Goal: Task Accomplishment & Management: Use online tool/utility

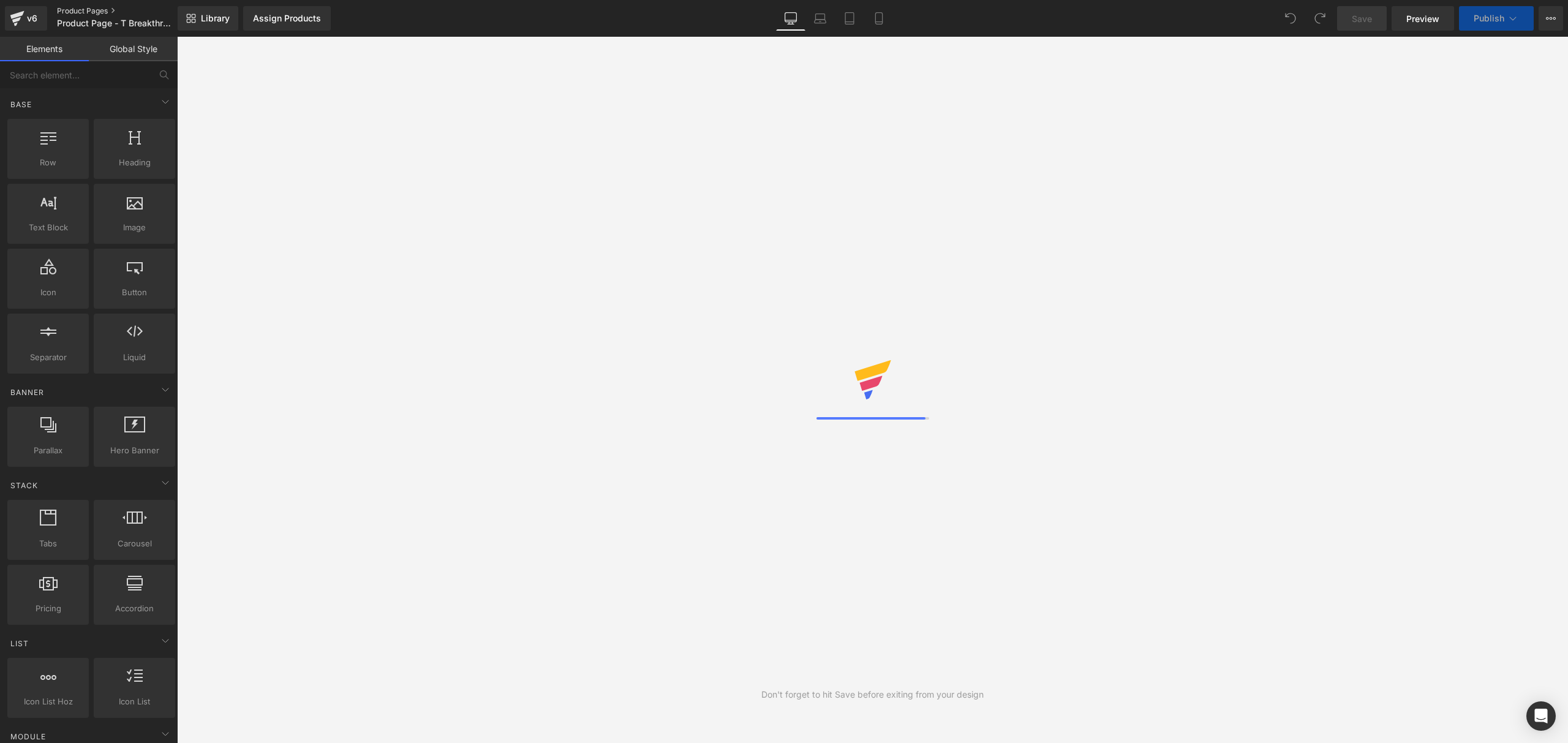
click at [95, 11] on link "Product Pages" at bounding box center [127, 11] width 141 height 10
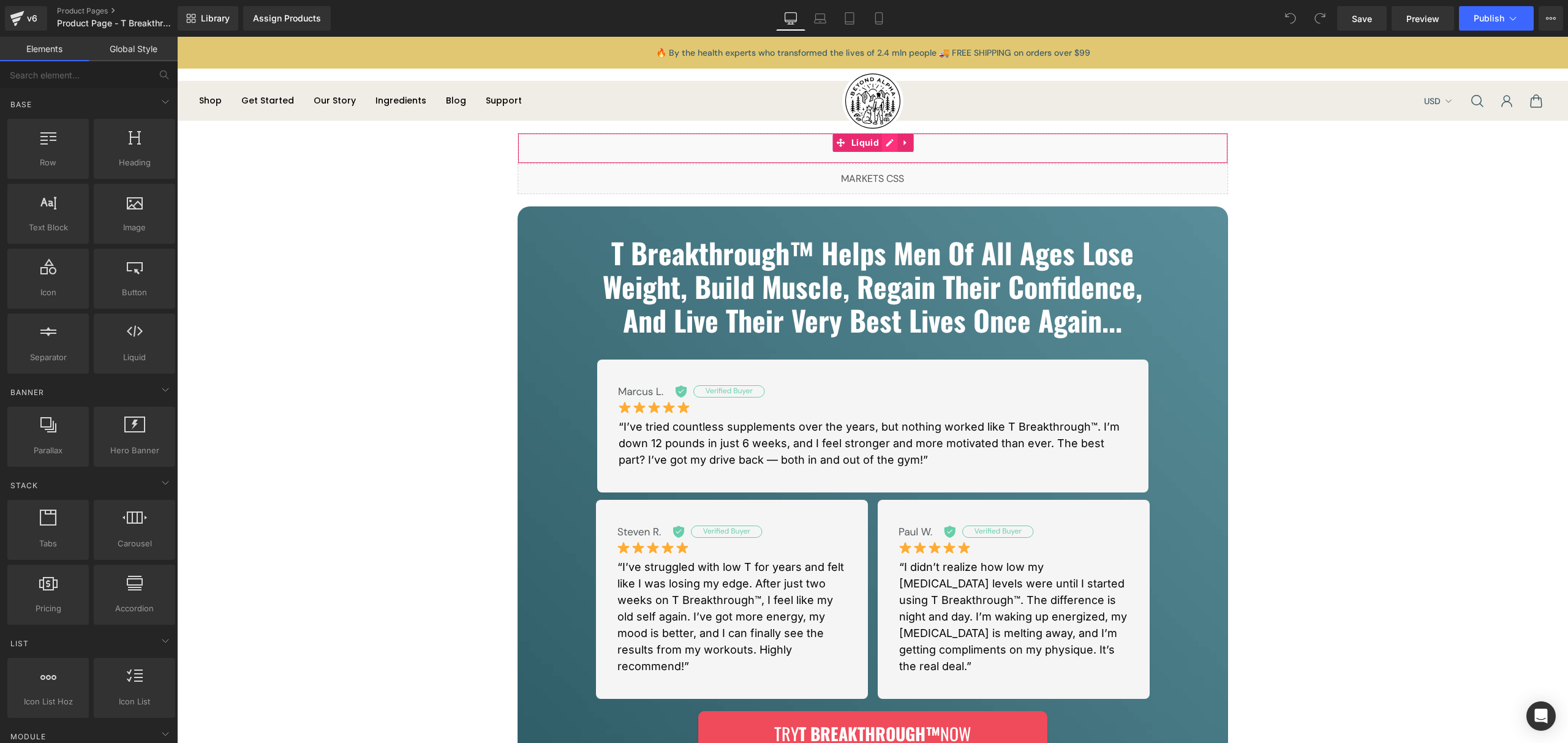
click at [881, 149] on div "Liquid" at bounding box center [873, 148] width 710 height 31
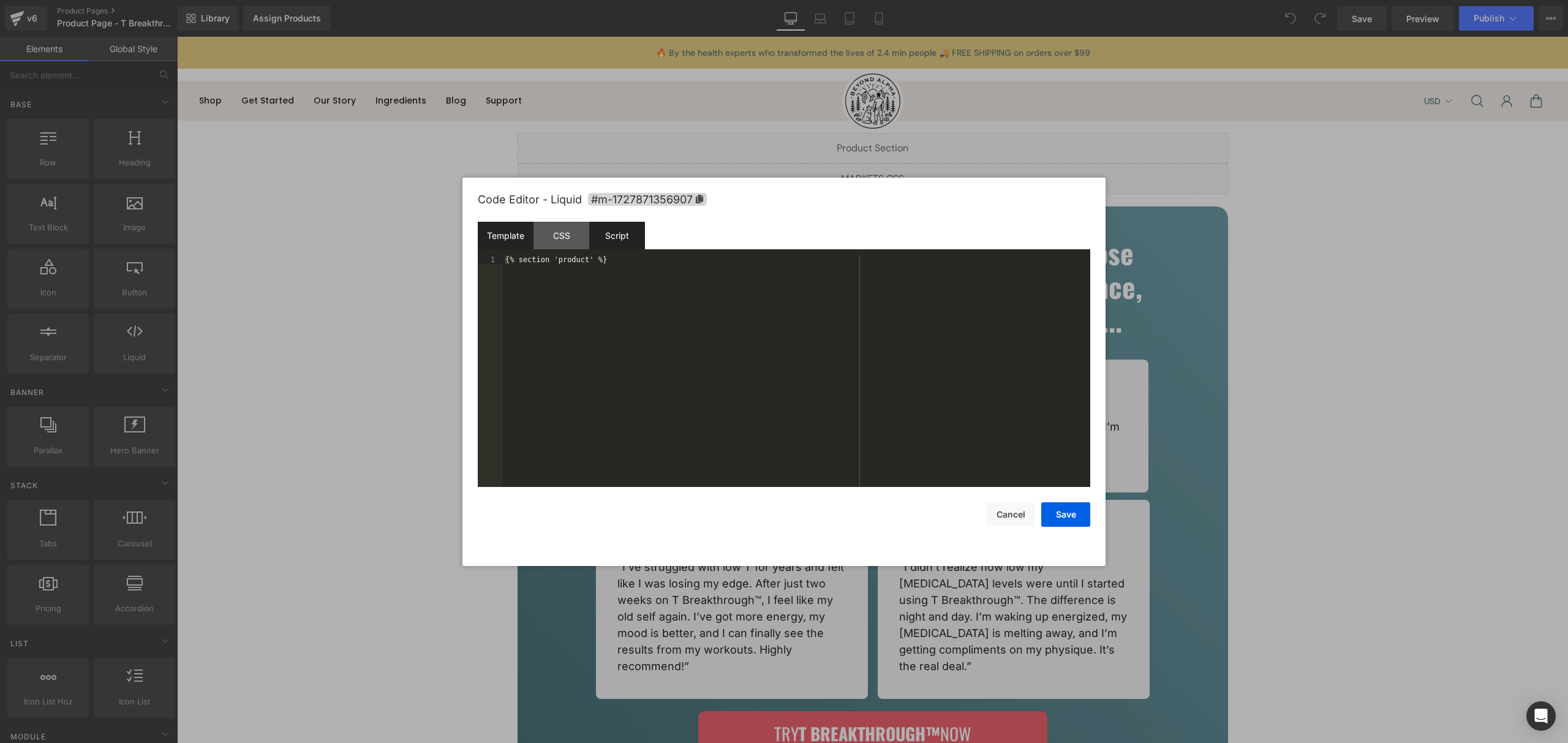
click at [619, 236] on div "Script" at bounding box center [617, 236] width 56 height 28
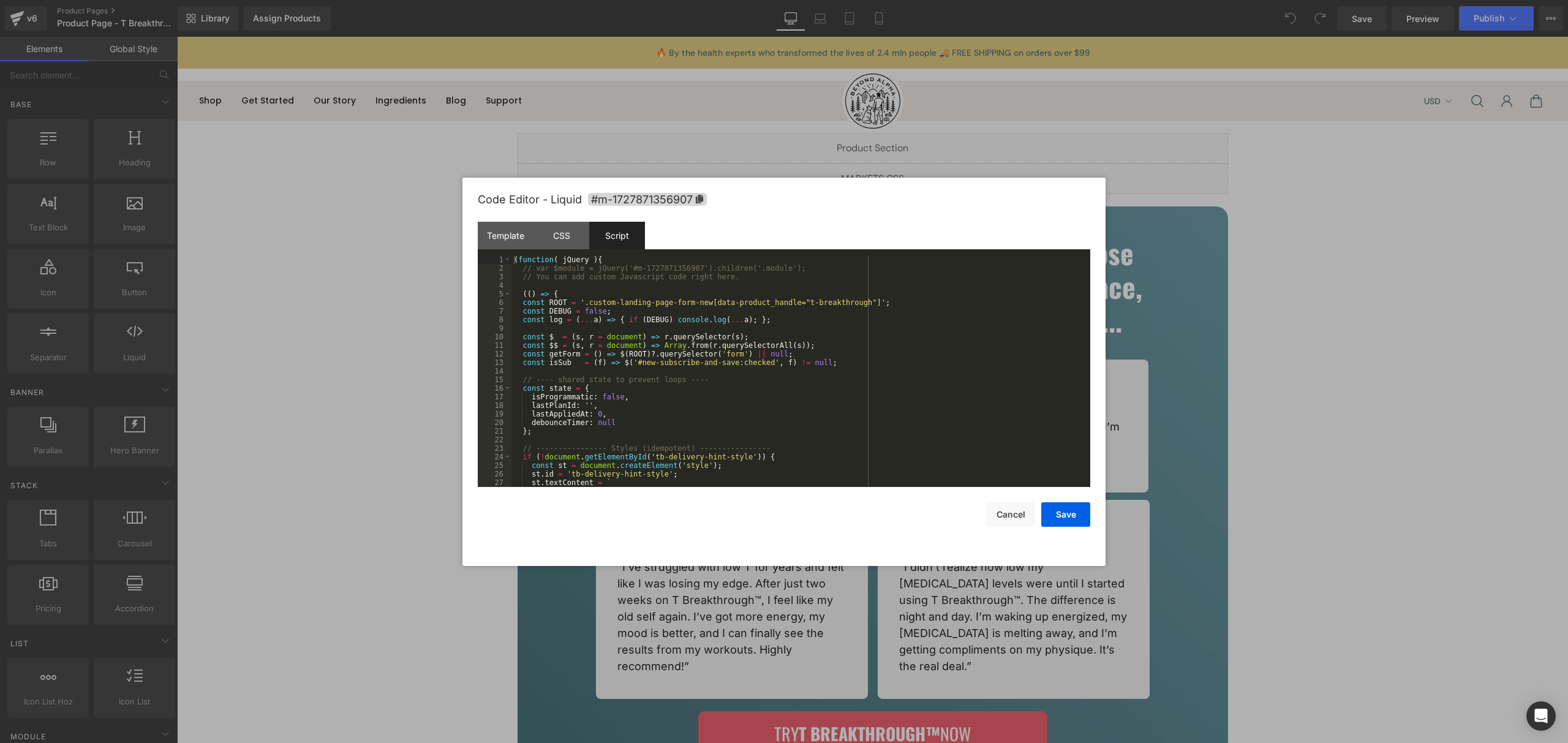
click at [601, 307] on div "( function ( jQuery ) { // var $module = jQuery('#m-1727871356907').children('.…" at bounding box center [798, 379] width 574 height 249
drag, startPoint x: 601, startPoint y: 307, endPoint x: 91, endPoint y: 275, distance: 511.0
click at [700, 301] on div "( function ( jQuery ) { // var $module = jQuery('#m-1727871356907').children('.…" at bounding box center [798, 379] width 574 height 249
click at [408, 180] on div at bounding box center [784, 371] width 1568 height 743
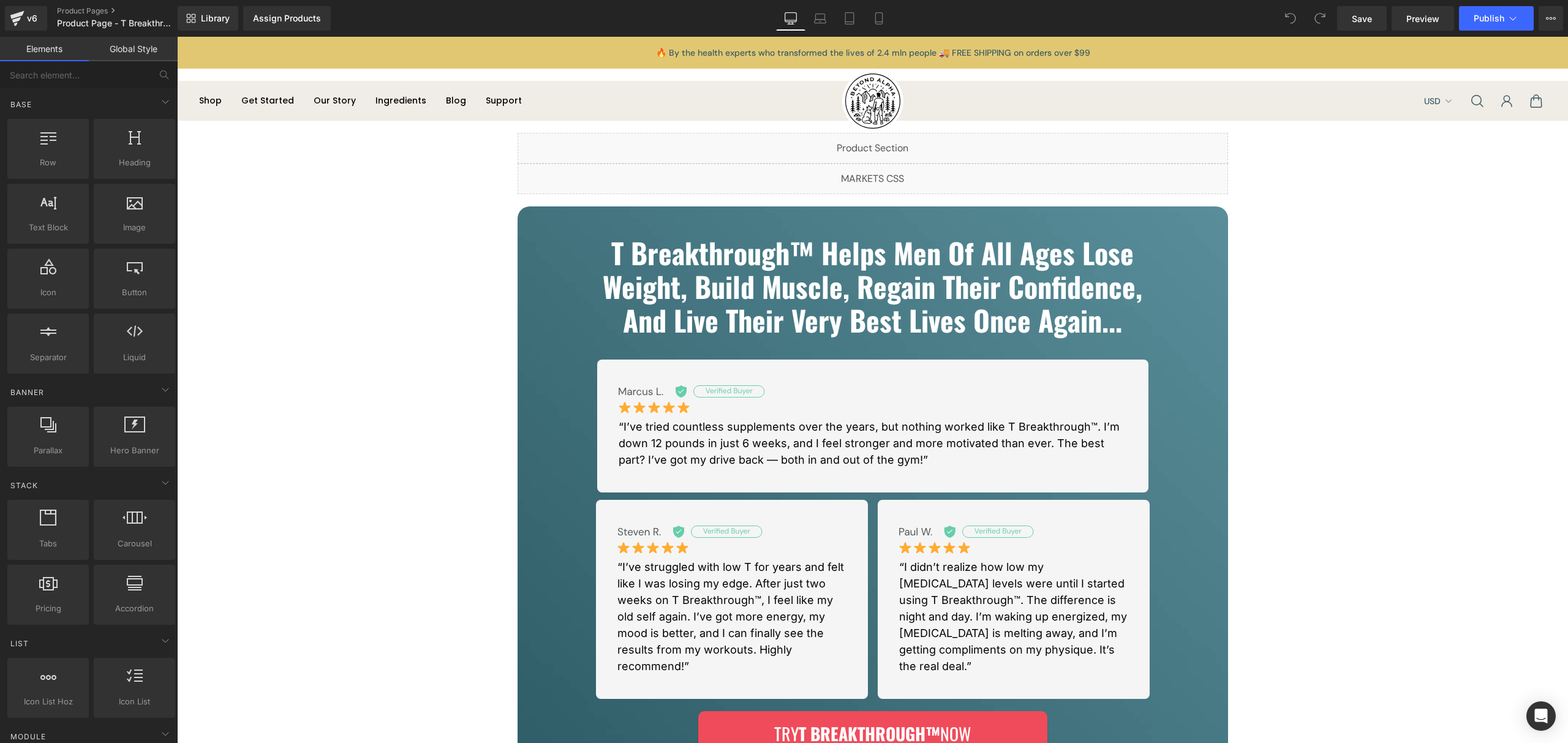
click at [884, 171] on div "Liquid" at bounding box center [873, 179] width 710 height 31
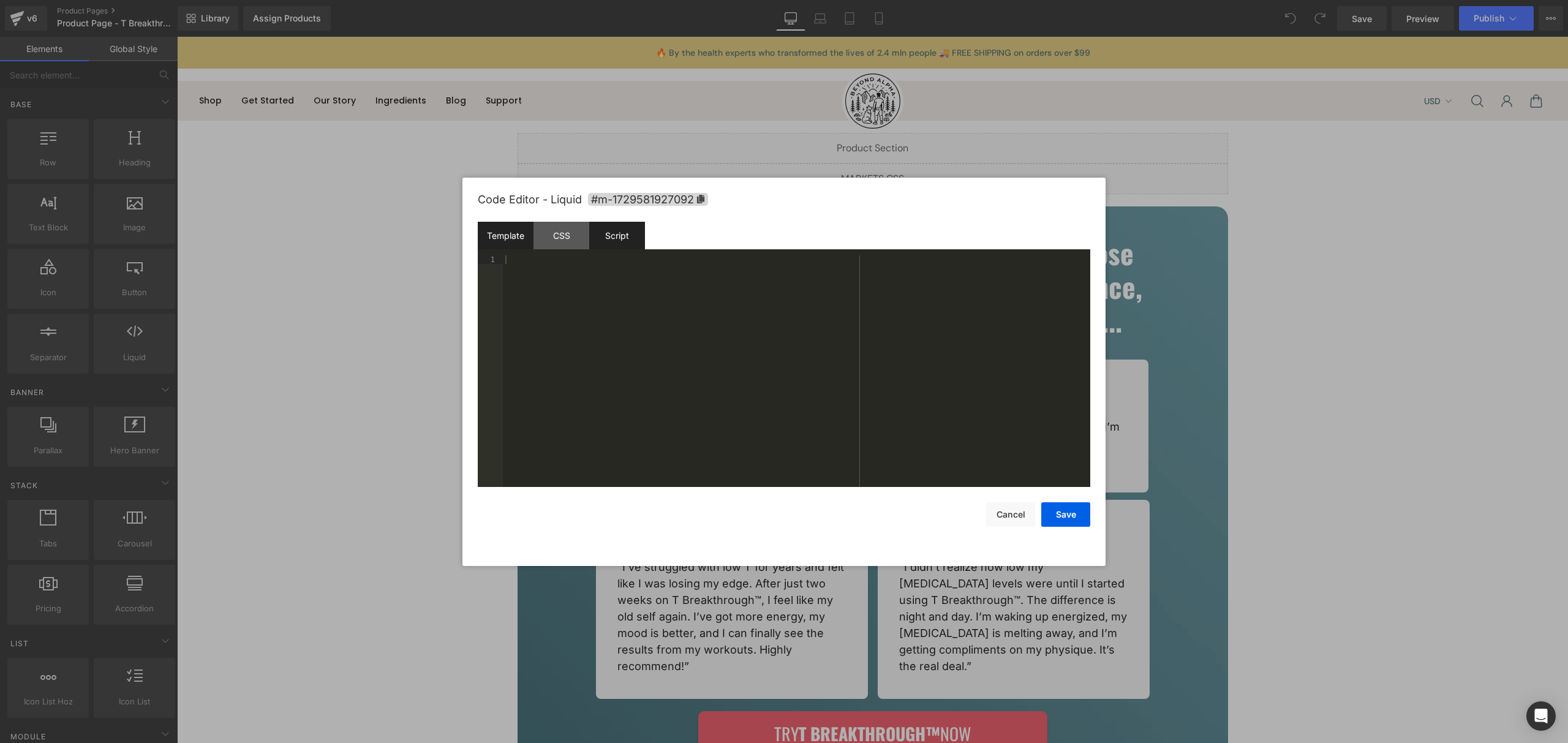
click at [615, 229] on div "Script" at bounding box center [617, 236] width 56 height 28
click at [704, 135] on div at bounding box center [784, 371] width 1568 height 743
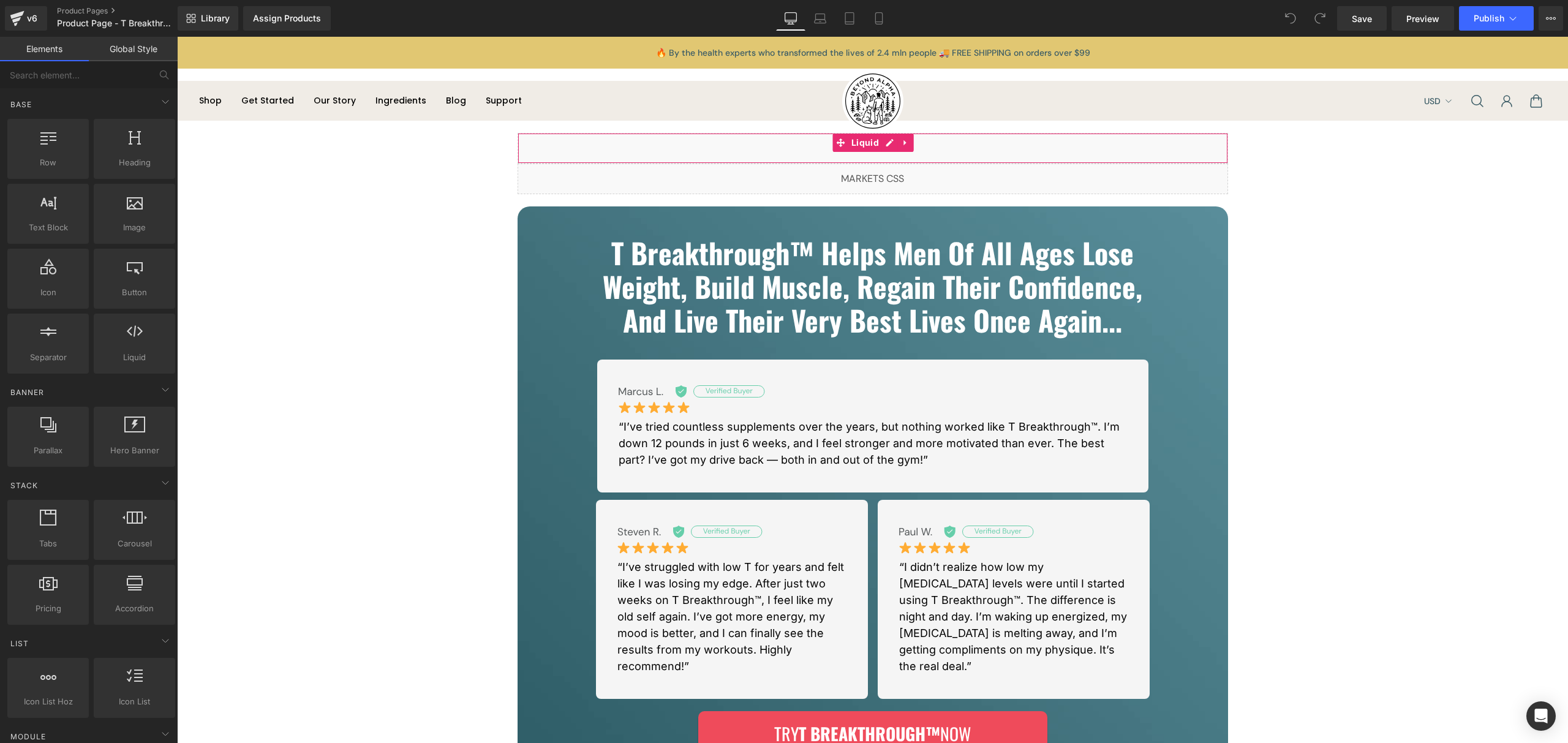
click at [878, 143] on div "Liquid" at bounding box center [873, 148] width 710 height 31
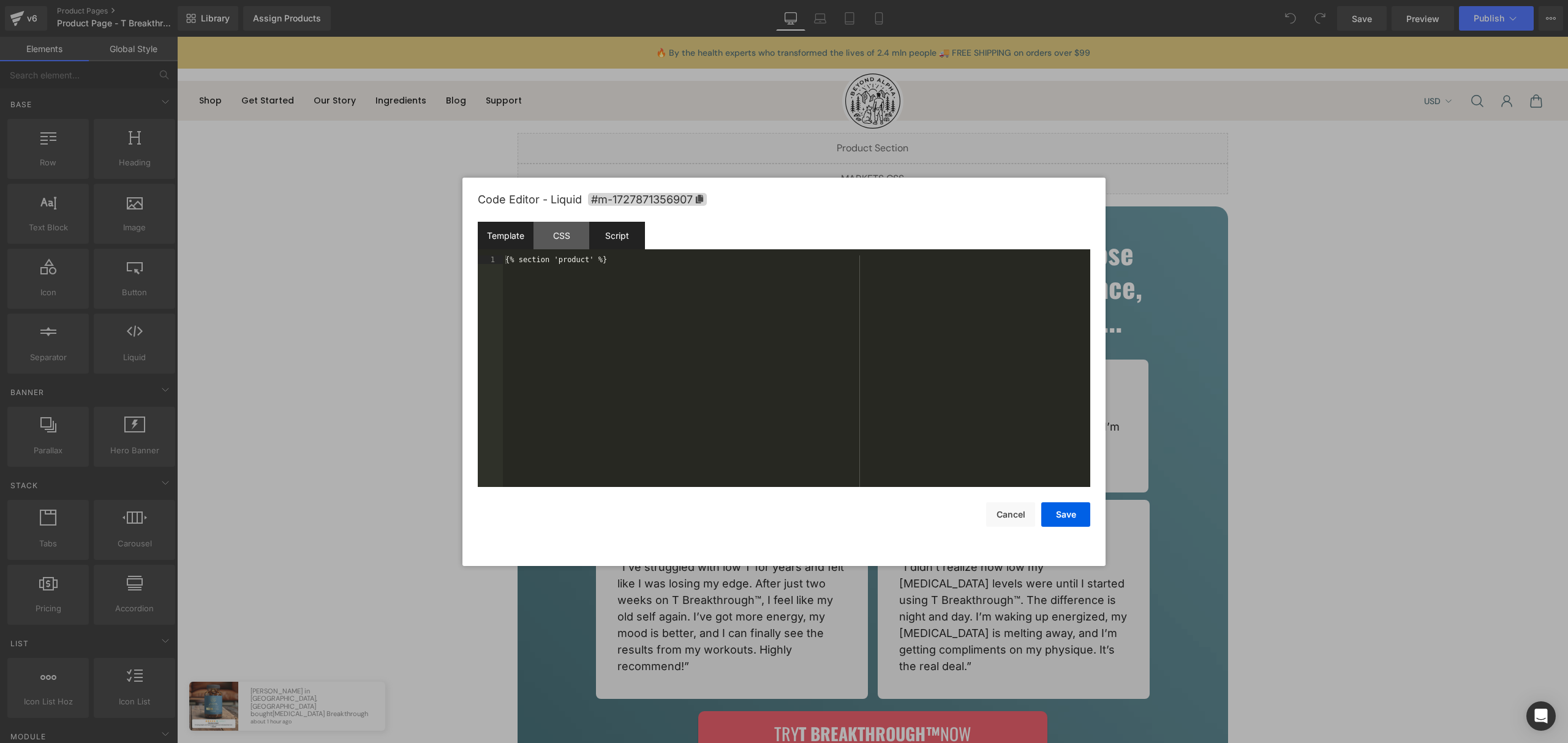
click at [636, 236] on div "Script" at bounding box center [617, 236] width 56 height 28
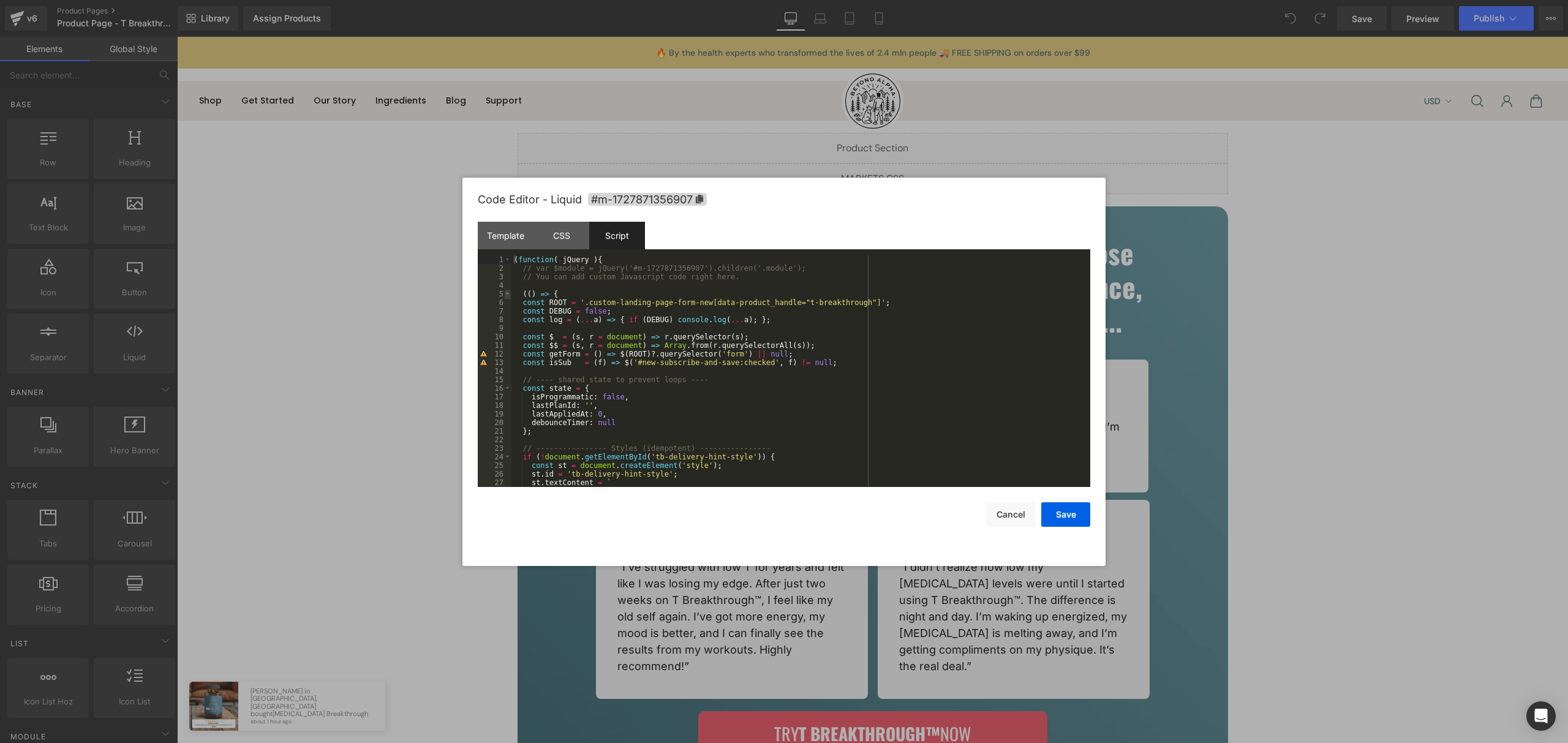
click at [505, 296] on span at bounding box center [507, 294] width 7 height 9
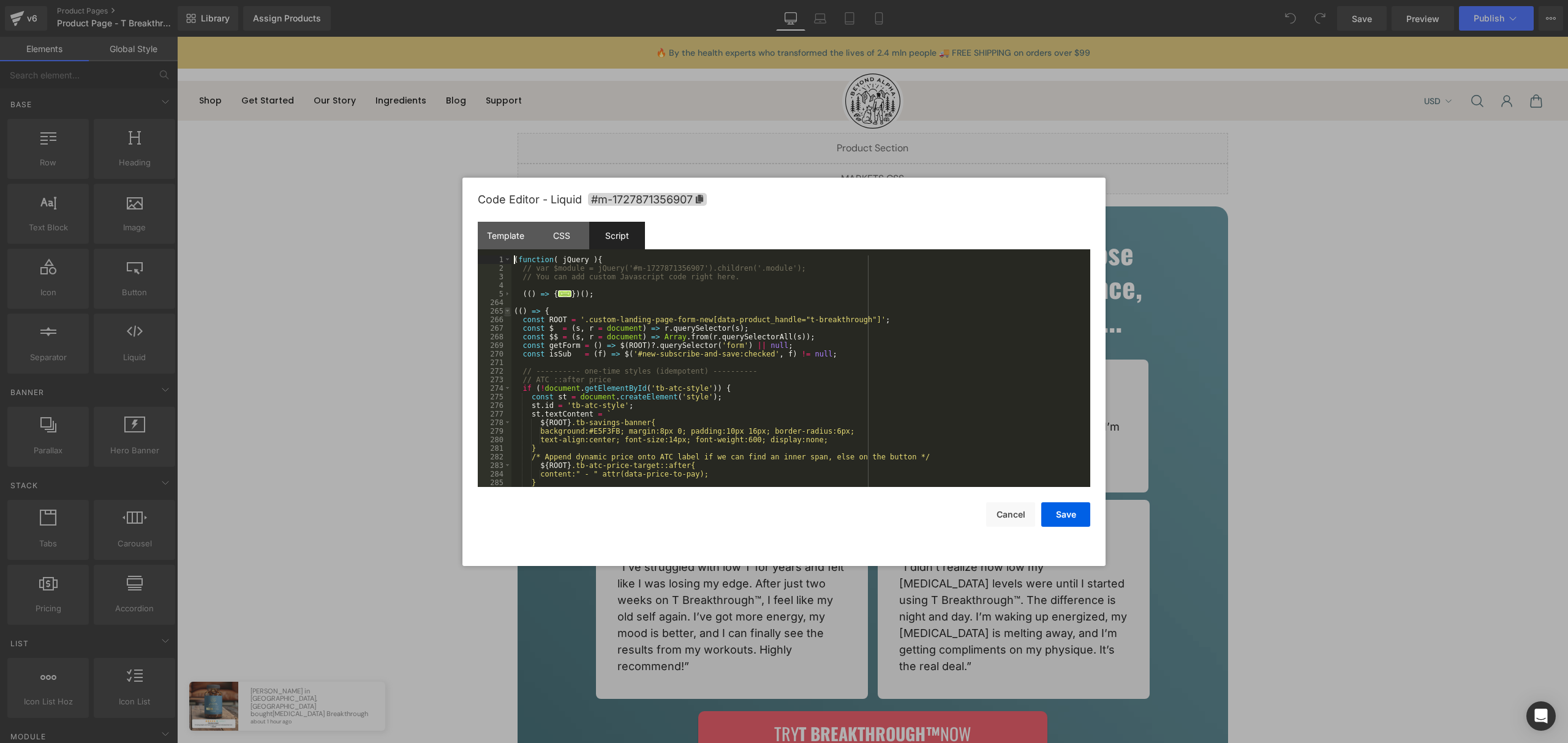
click at [508, 310] on span at bounding box center [507, 311] width 7 height 9
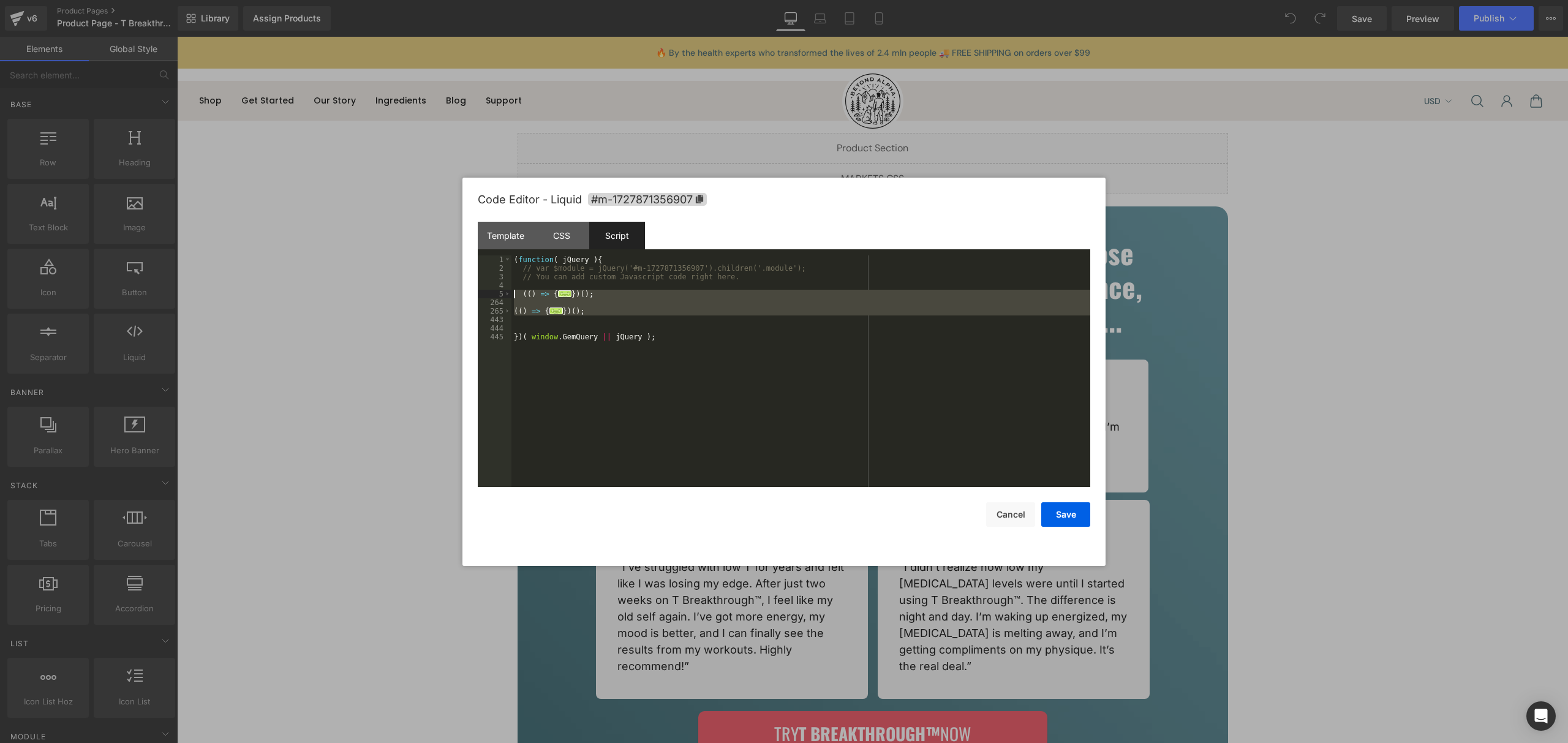
drag, startPoint x: 591, startPoint y: 317, endPoint x: 497, endPoint y: 295, distance: 96.5
click at [497, 295] on pre "1 2 3 4 5 264 265 443 444 445 ( function ( jQuery ) { // var $module = jQuery('…" at bounding box center [784, 371] width 613 height 231
click at [594, 302] on div "( function ( jQuery ) { // var $module = jQuery('#m-1727871356907').children('.…" at bounding box center [801, 379] width 579 height 249
drag, startPoint x: 610, startPoint y: 320, endPoint x: 477, endPoint y: 294, distance: 135.5
click at [478, 294] on pre "1 2 3 4 5 264 265 443 444 445 ( function ( jQuery ) { // var $module = jQuery('…" at bounding box center [784, 371] width 613 height 231
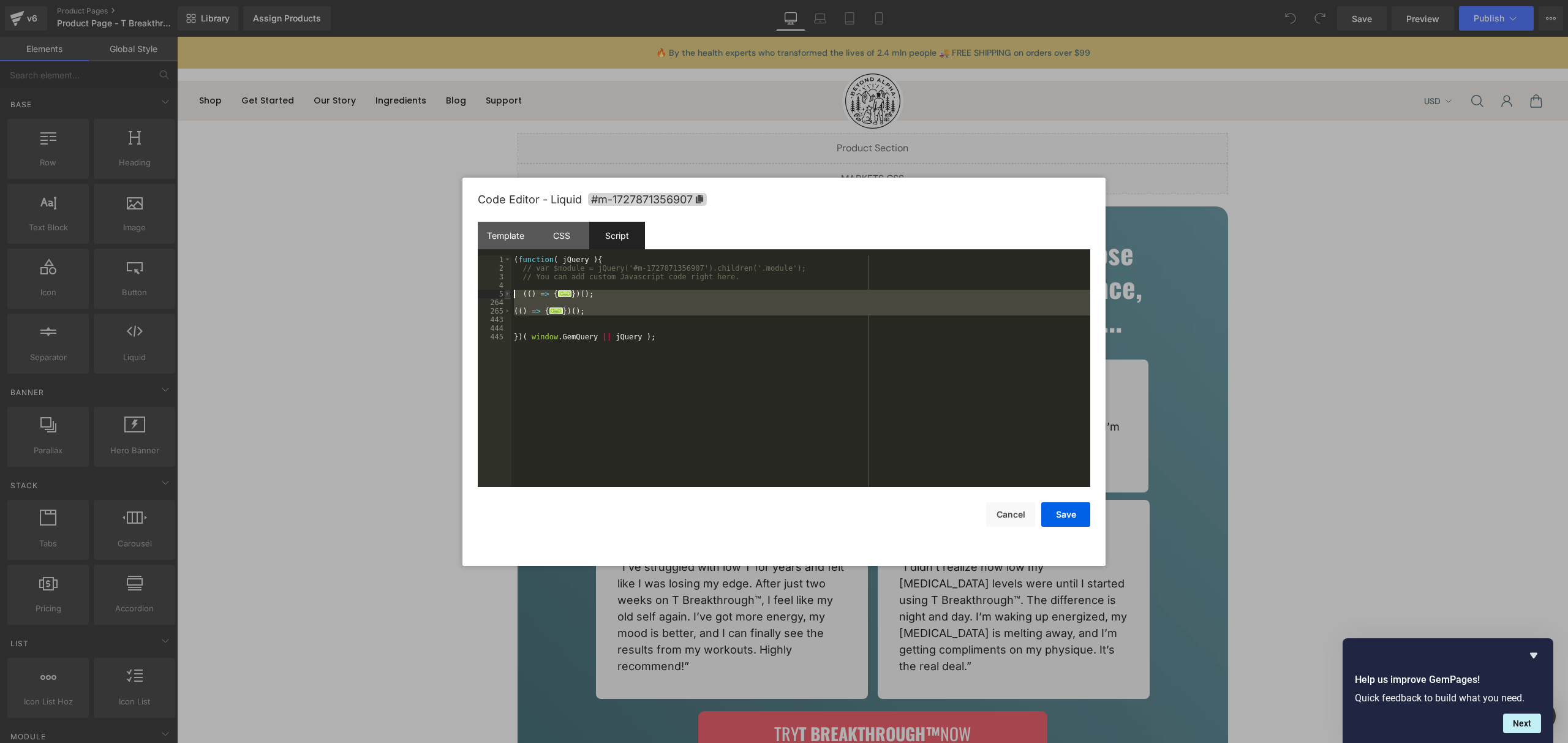
click at [508, 297] on span at bounding box center [507, 294] width 7 height 9
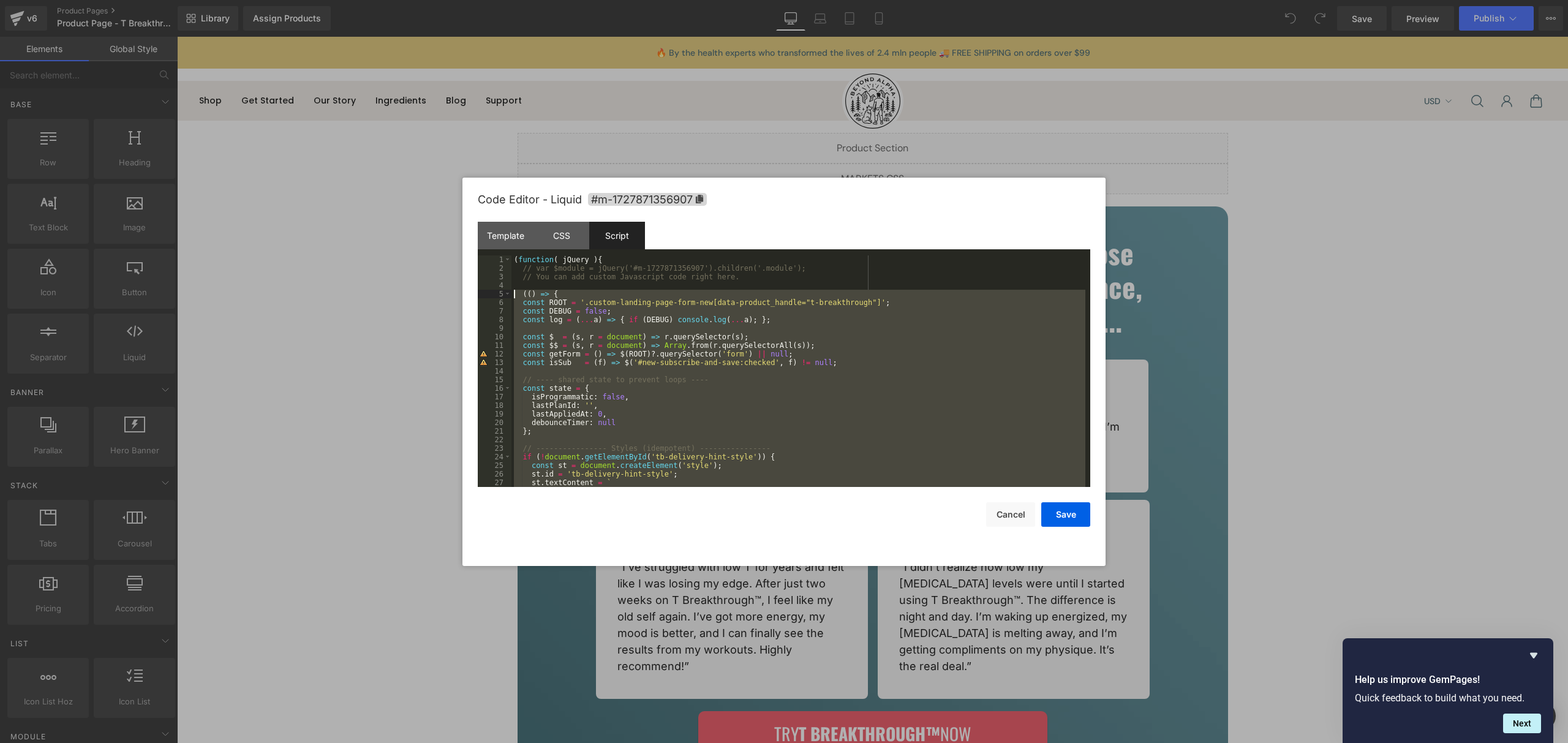
click at [529, 297] on div "( function ( jQuery ) { // var $module = jQuery('#m-1727871356907').children('.…" at bounding box center [798, 379] width 574 height 249
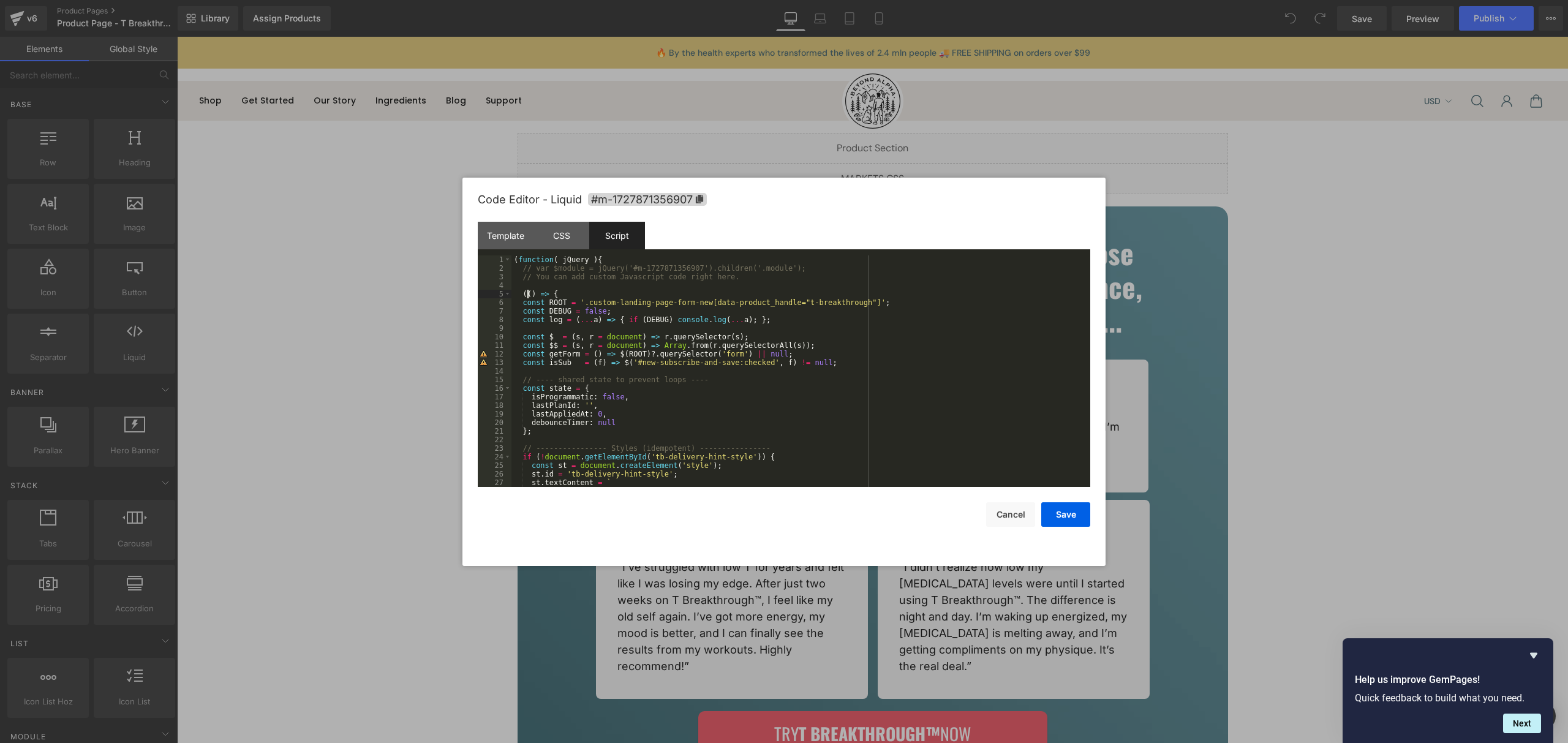
click at [511, 295] on div "5" at bounding box center [495, 294] width 34 height 9
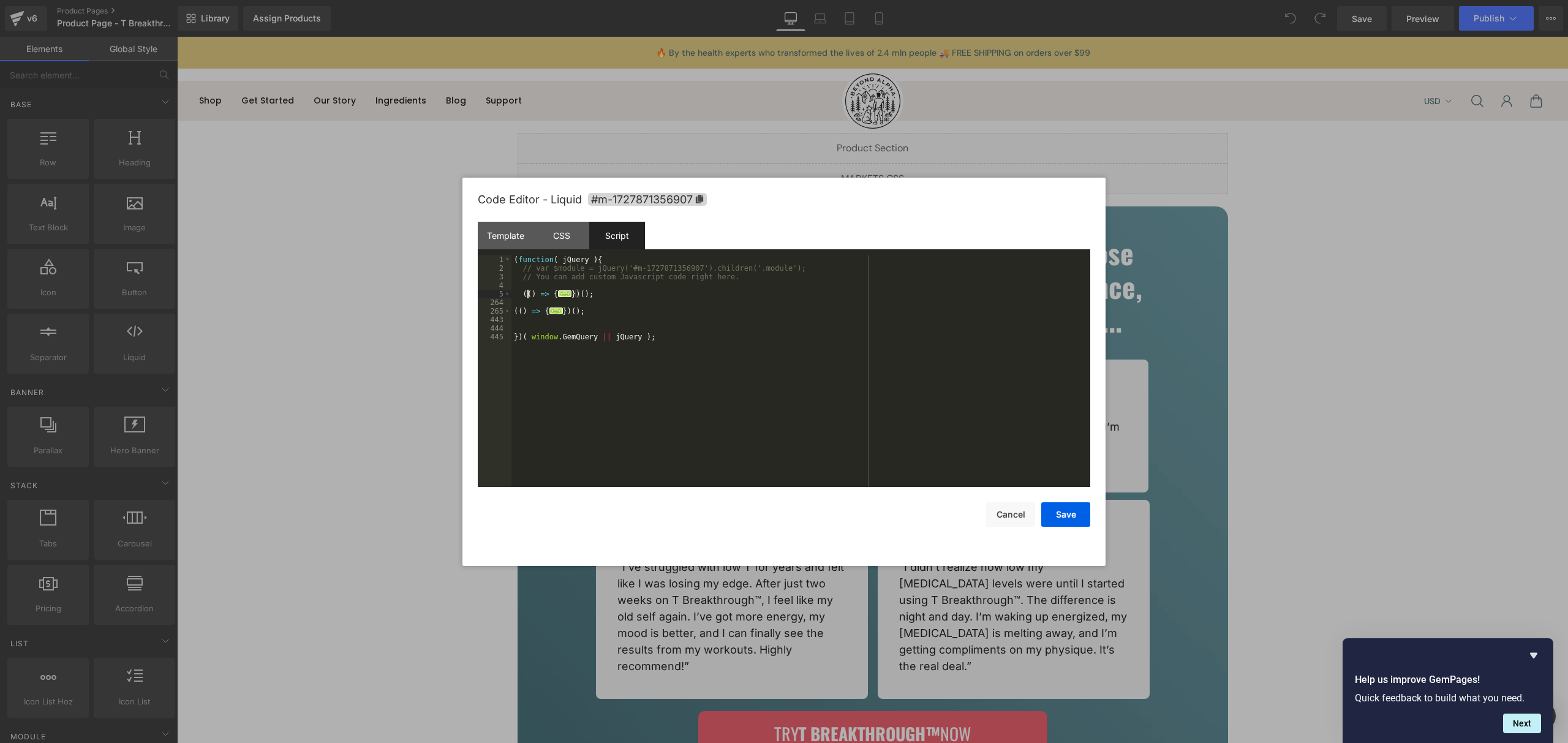
click at [626, 293] on div "( function ( jQuery ) { // var $module = jQuery('#m-1727871356907').children('.…" at bounding box center [801, 379] width 579 height 249
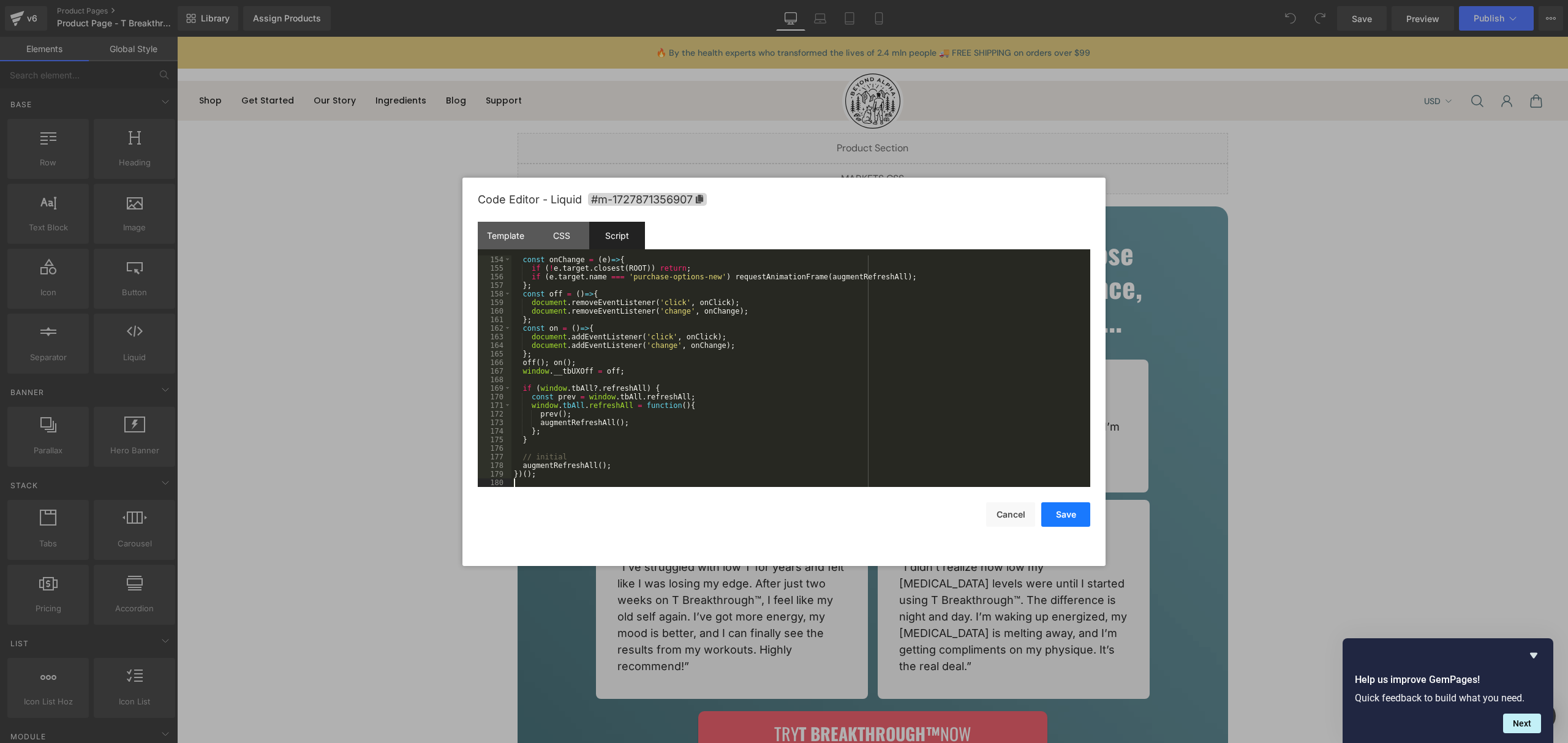
click at [1062, 522] on button "Save" at bounding box center [1066, 514] width 49 height 24
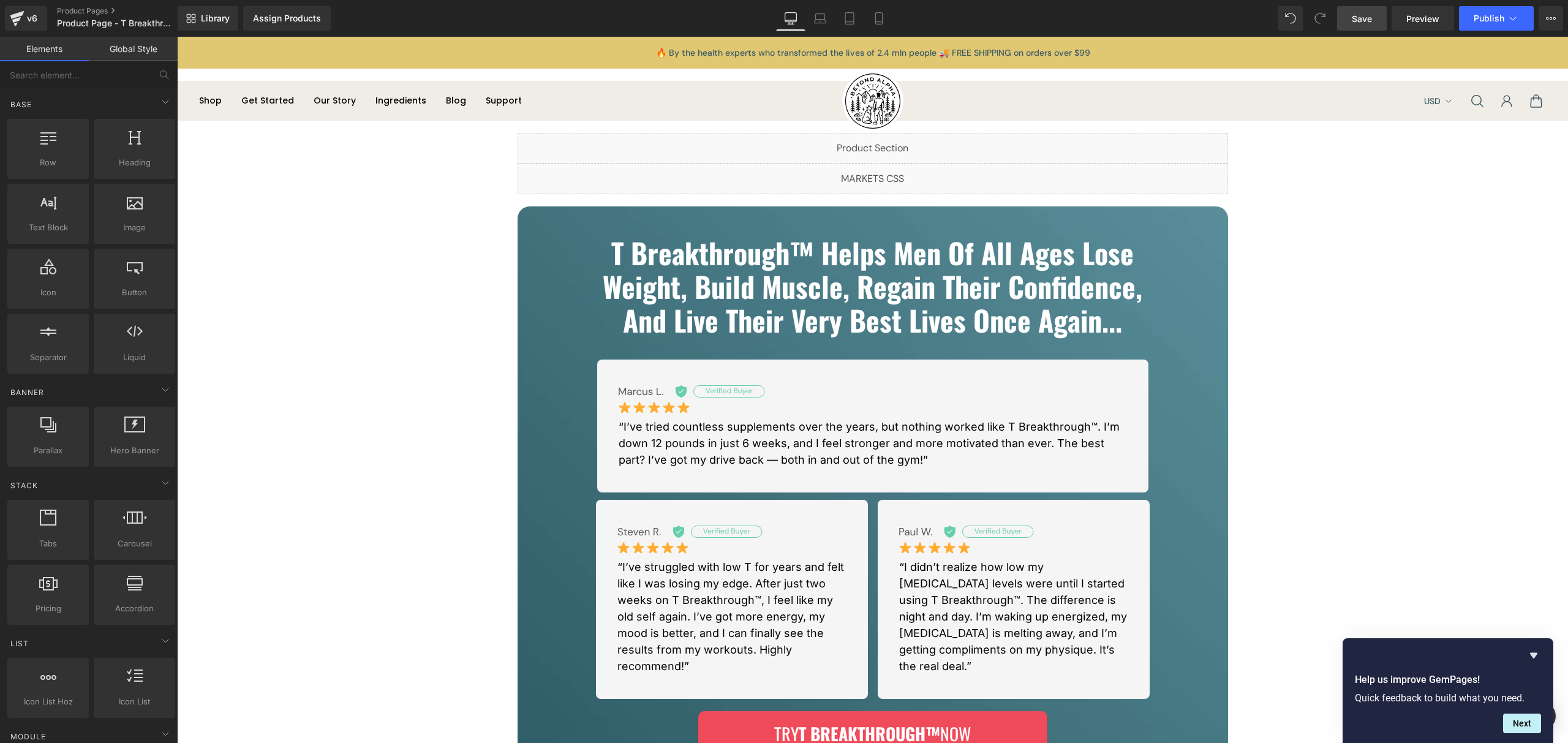
click at [1355, 22] on span "Save" at bounding box center [1362, 19] width 20 height 13
click at [882, 146] on div "Liquid" at bounding box center [873, 148] width 710 height 31
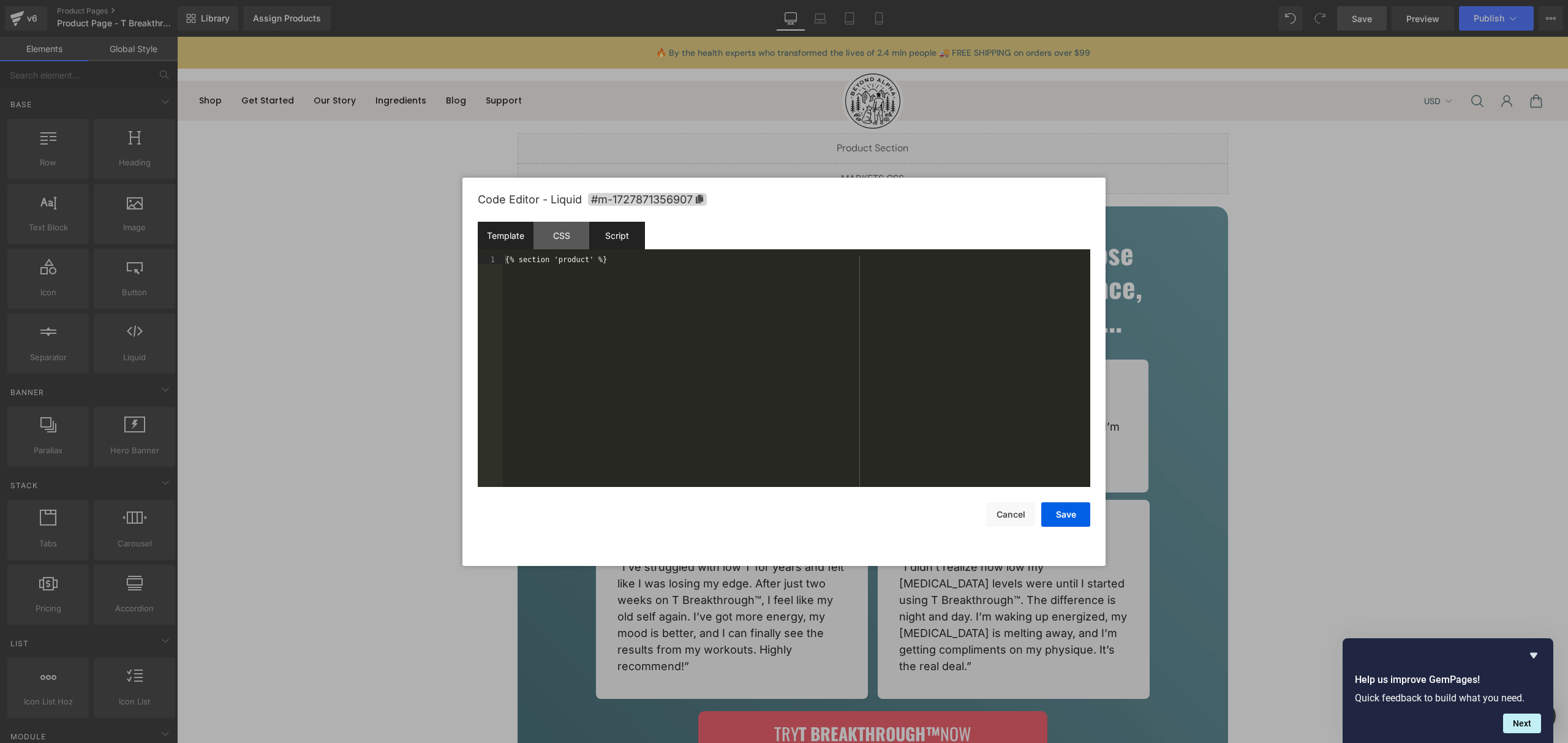
click at [640, 234] on div "Script" at bounding box center [617, 236] width 56 height 28
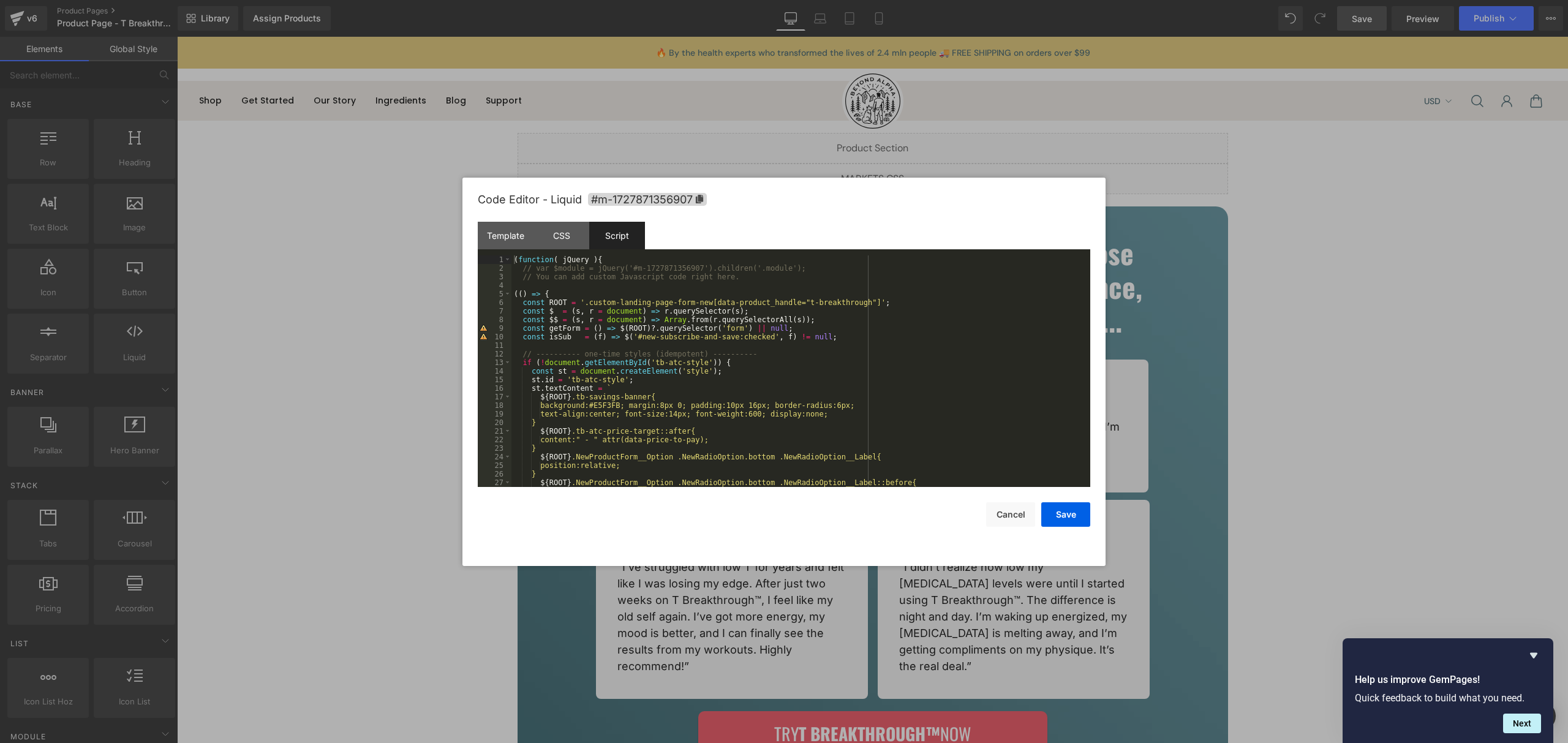
click at [1379, 20] on div at bounding box center [784, 371] width 1568 height 743
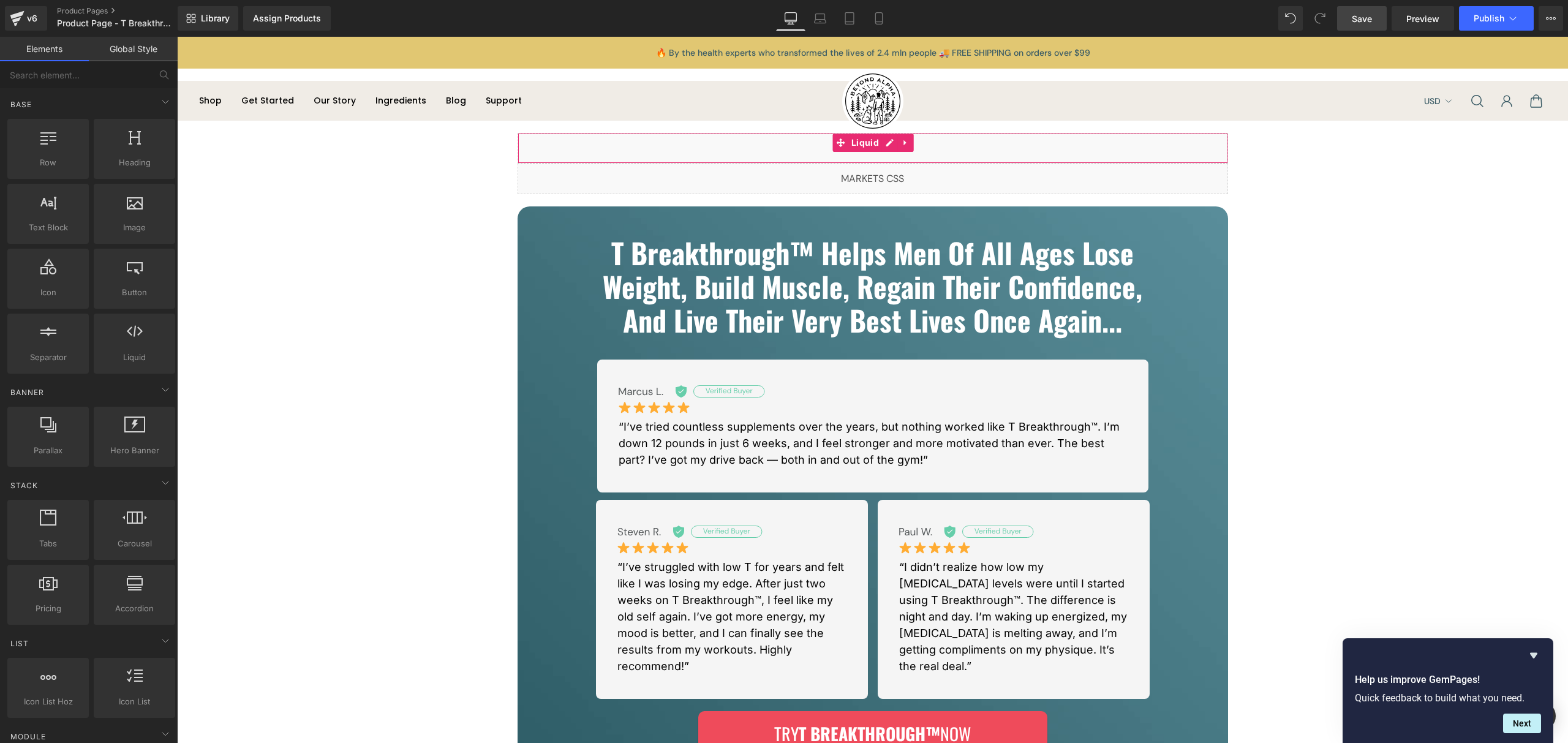
click at [878, 139] on div "Liquid" at bounding box center [873, 148] width 710 height 31
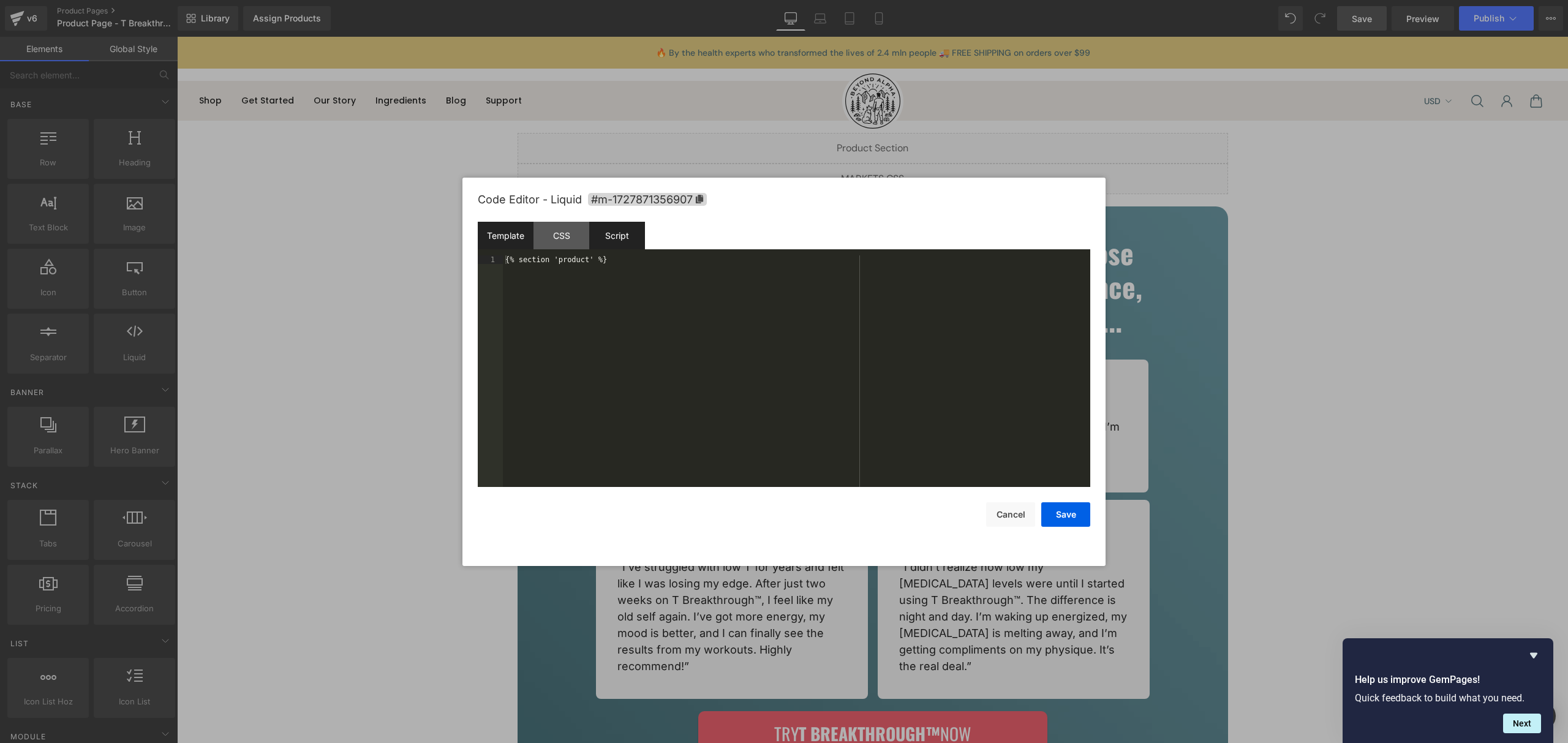
click at [632, 239] on div "Script" at bounding box center [617, 236] width 56 height 28
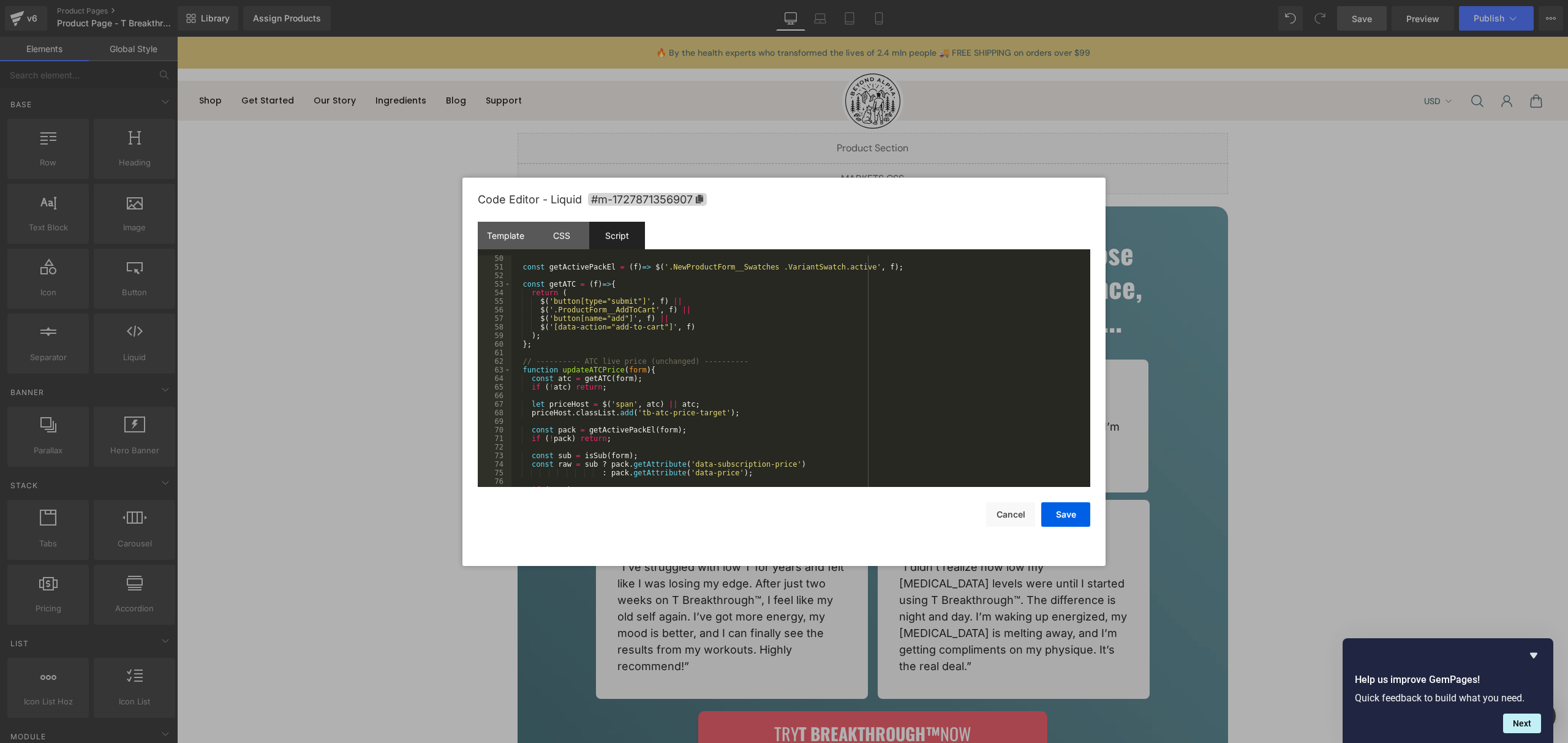
scroll to position [421, 0]
click at [1445, 41] on div at bounding box center [784, 371] width 1568 height 743
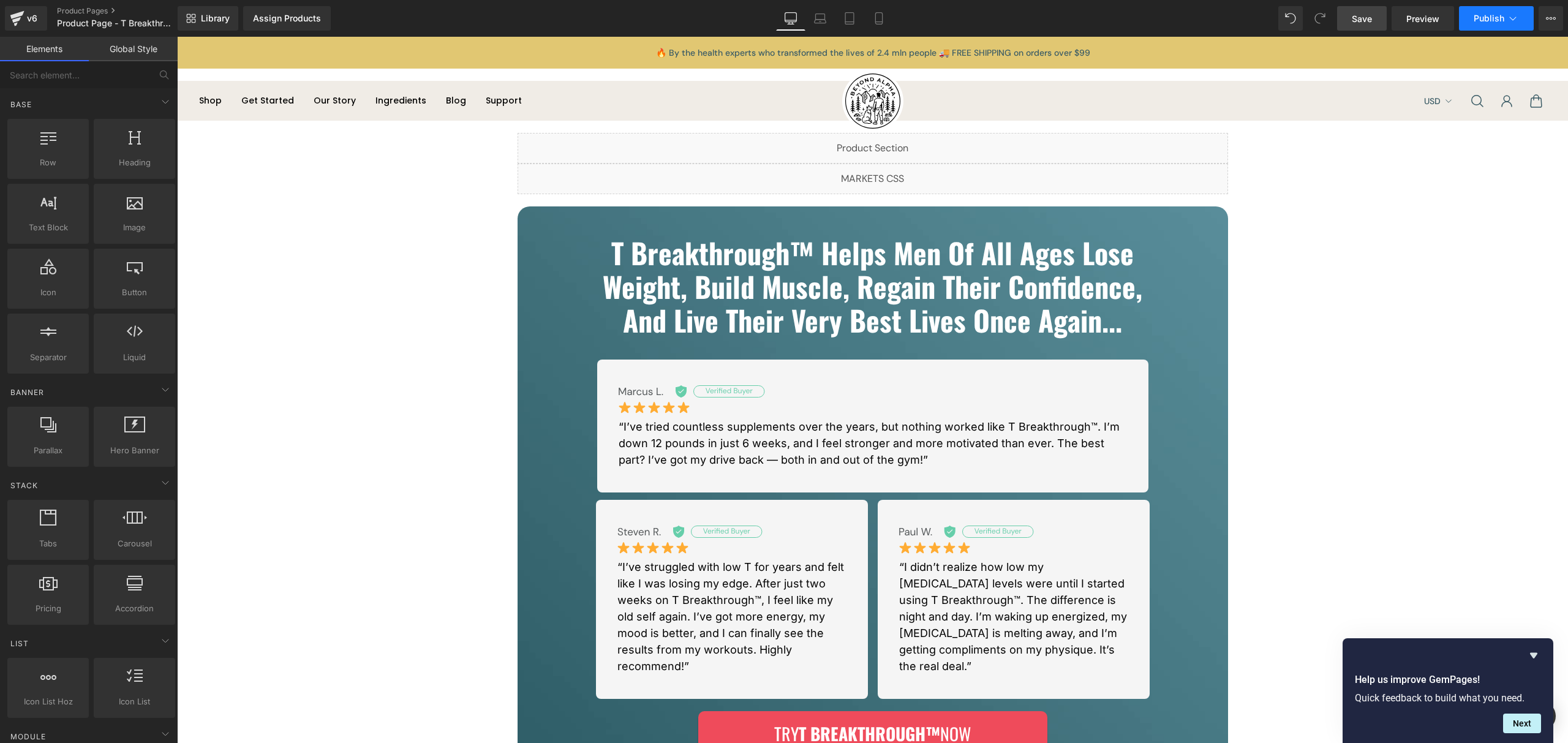
click at [1471, 30] on button "Publish" at bounding box center [1496, 18] width 75 height 24
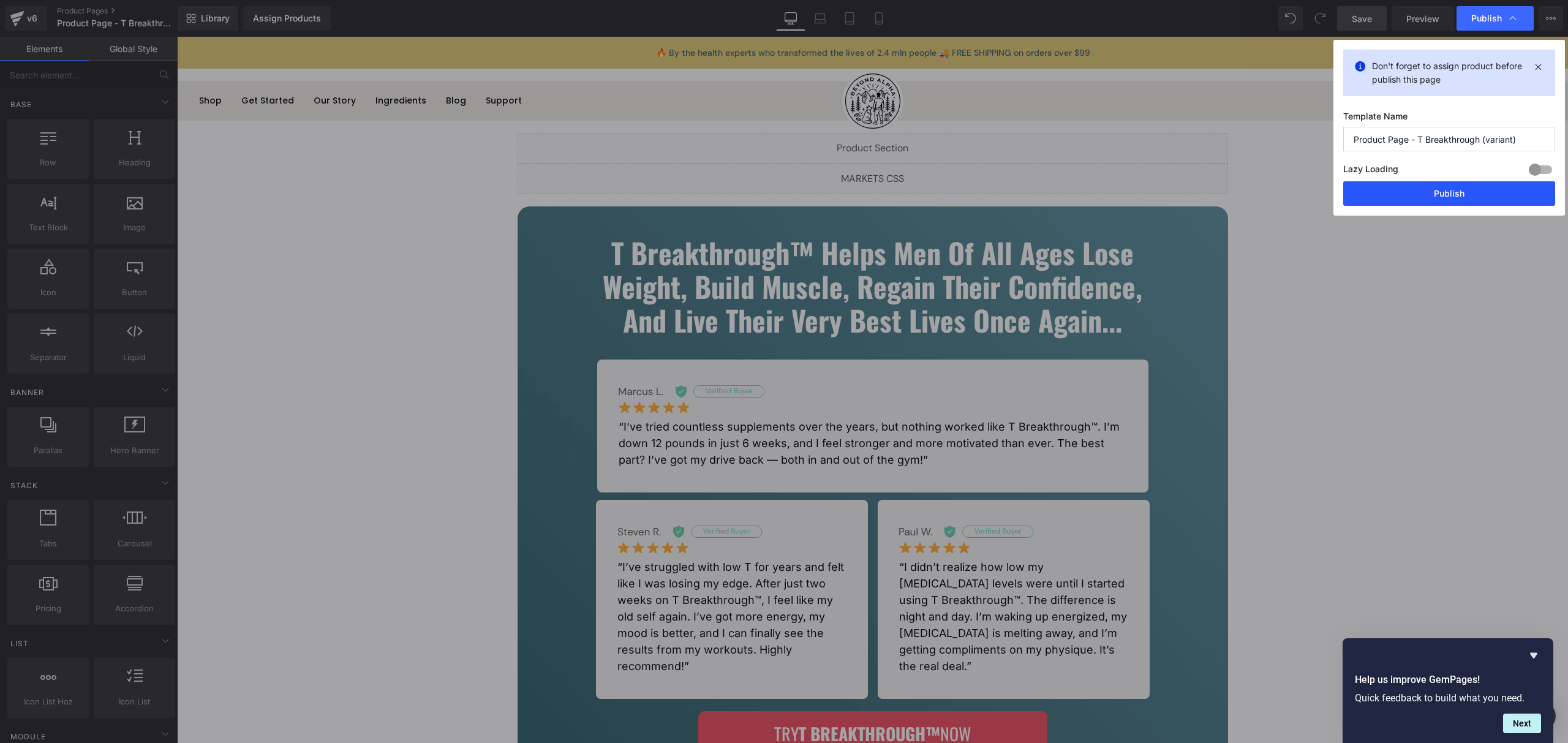
click at [1451, 199] on button "Publish" at bounding box center [1450, 193] width 212 height 24
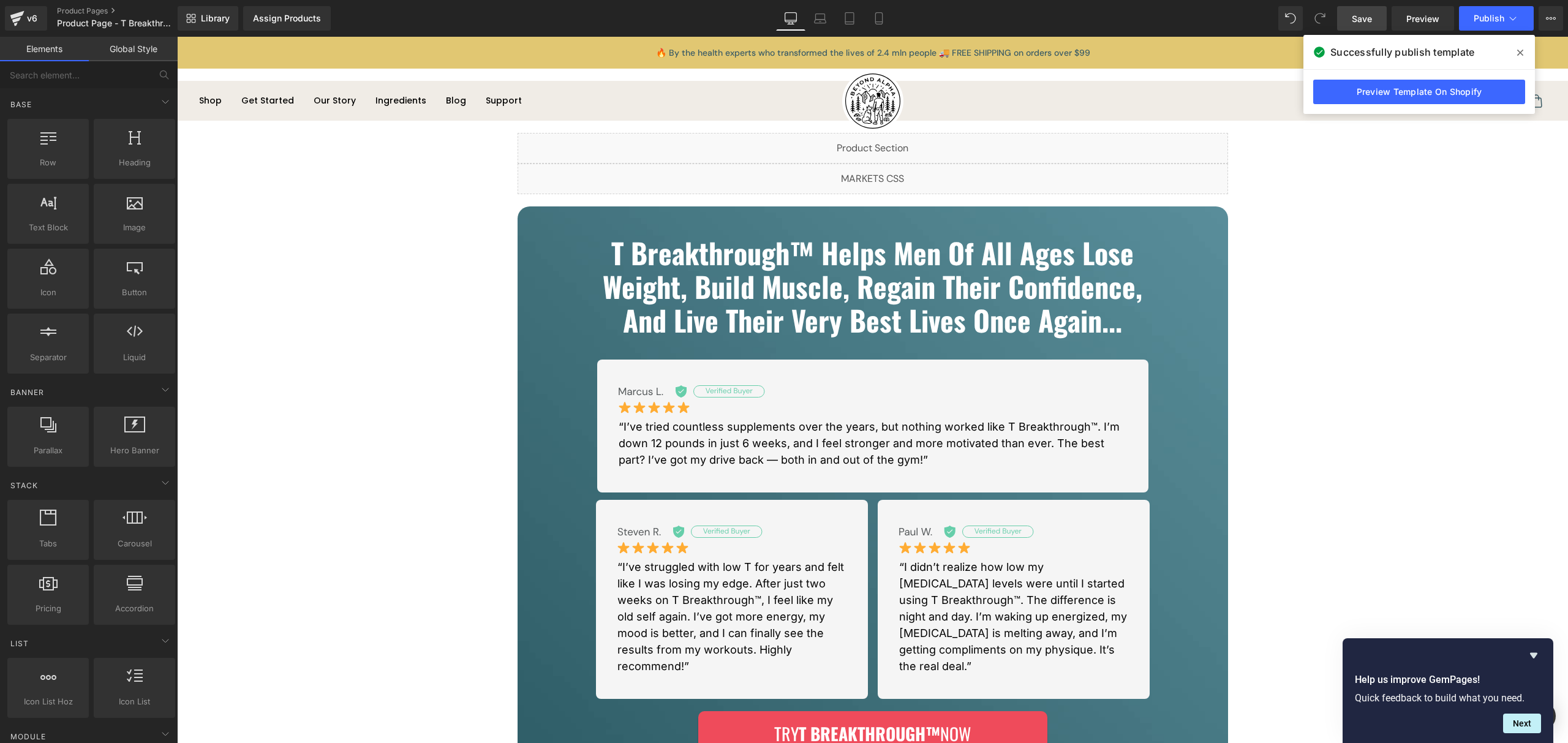
click at [876, 153] on div "Liquid" at bounding box center [873, 148] width 710 height 31
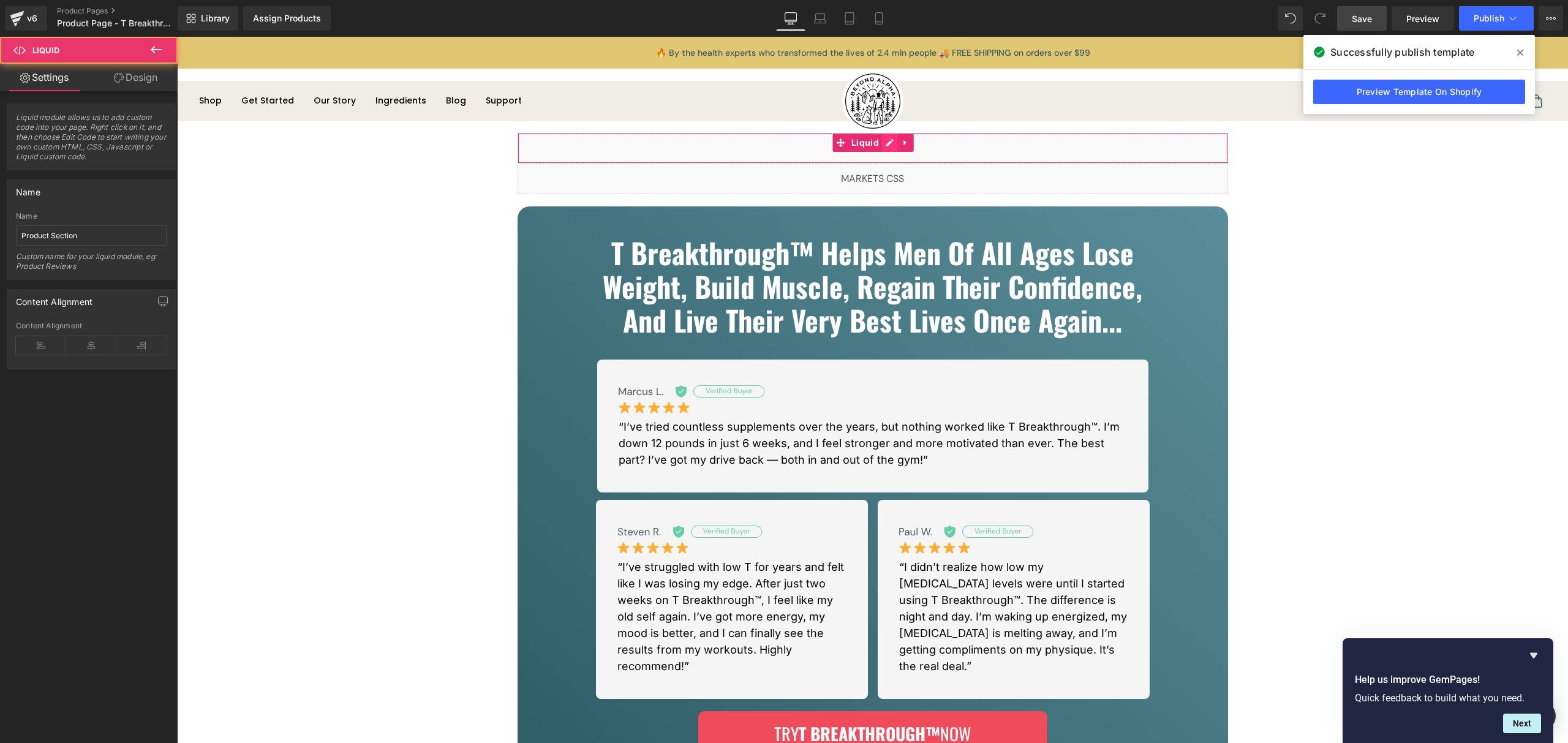
click at [882, 148] on div "Liquid" at bounding box center [873, 148] width 710 height 31
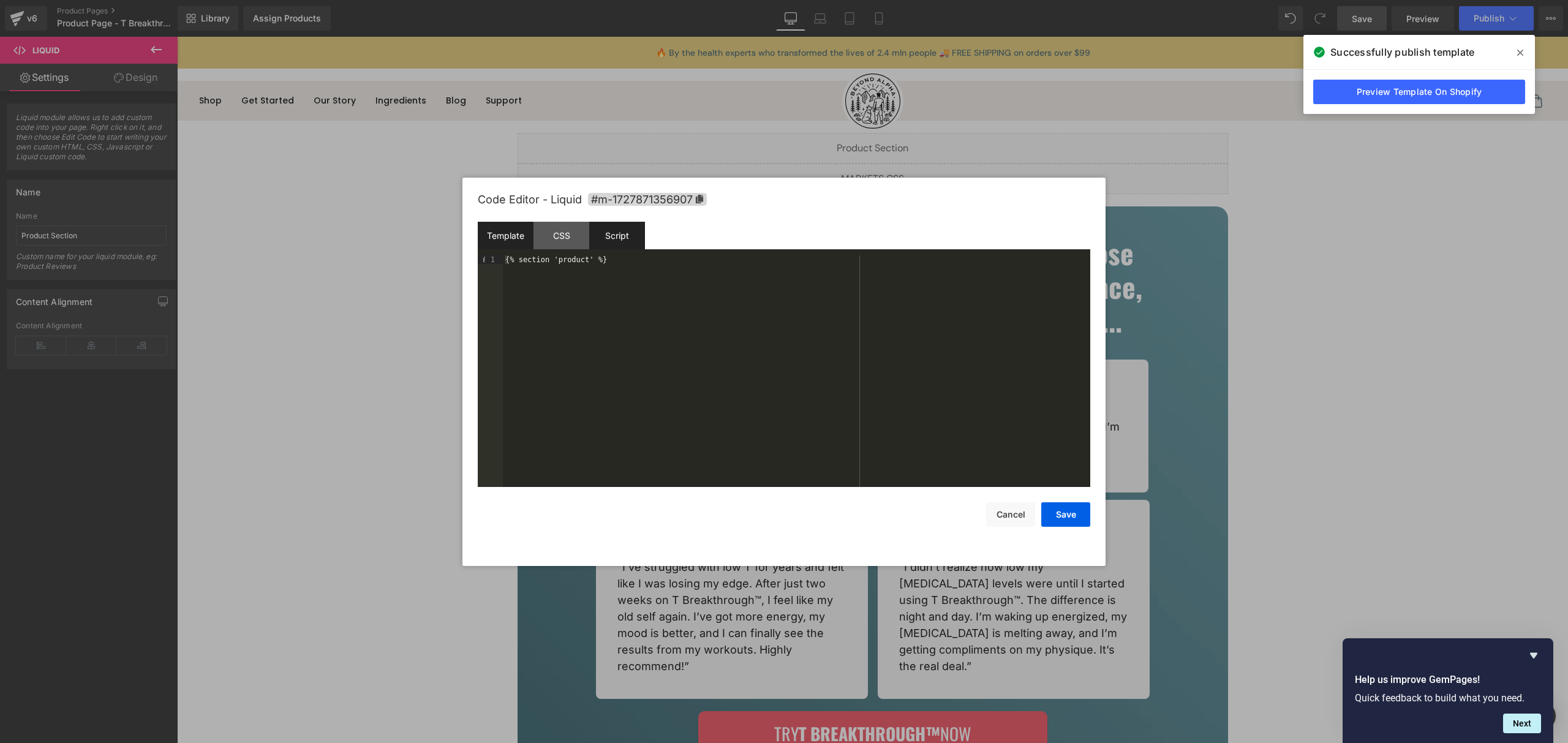
click at [620, 228] on div "Script" at bounding box center [617, 236] width 56 height 28
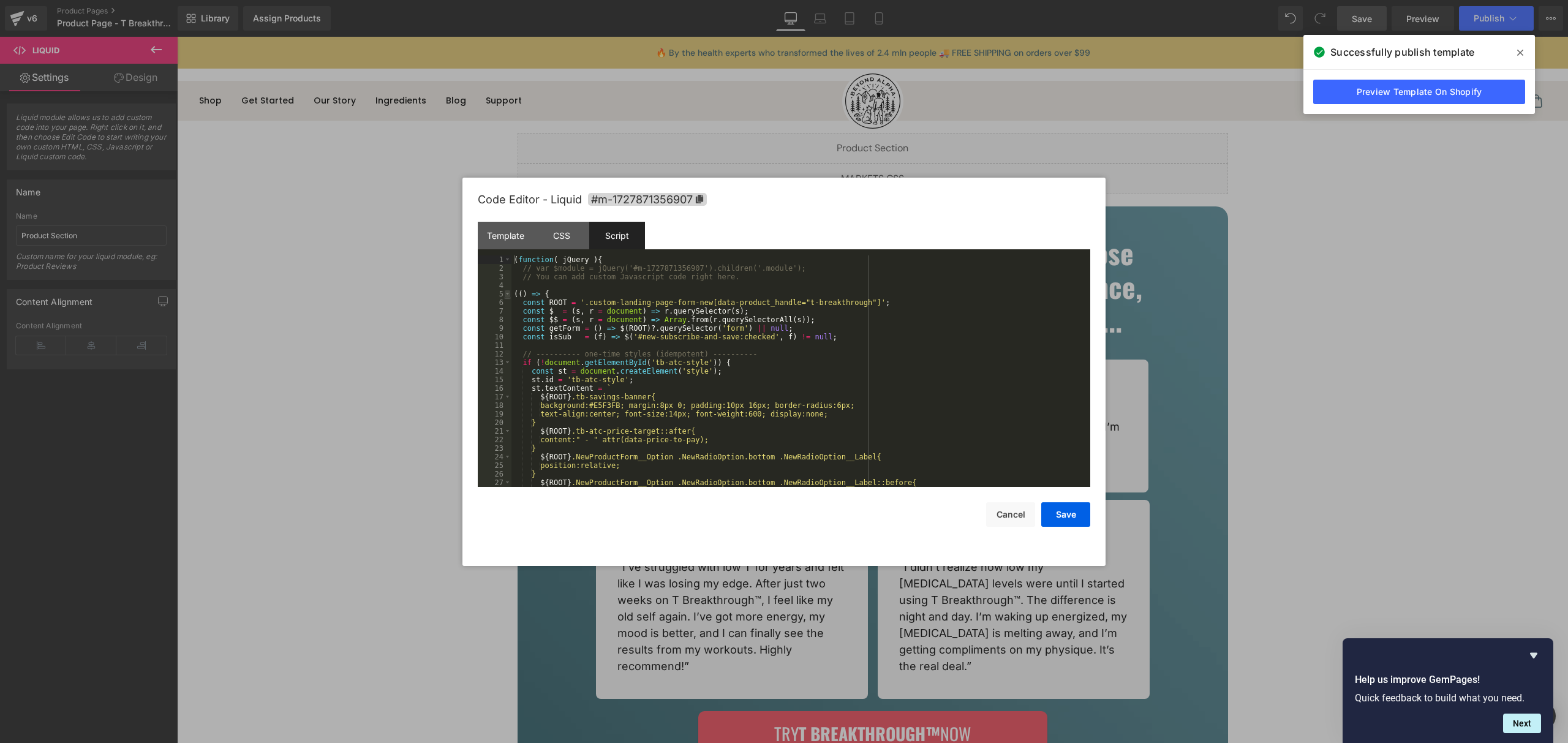
click at [506, 292] on span at bounding box center [507, 294] width 7 height 9
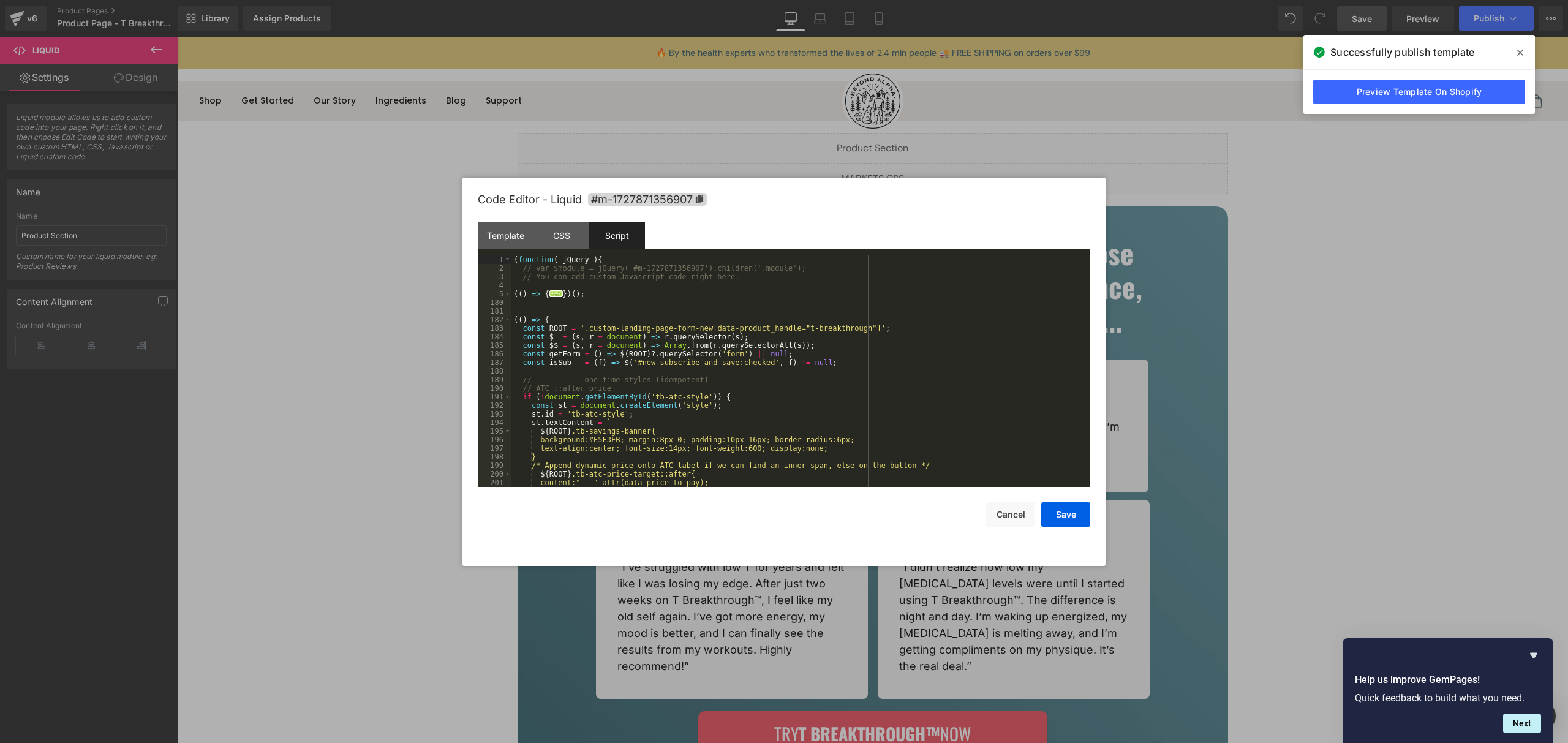
click at [511, 320] on div "182" at bounding box center [495, 320] width 34 height 9
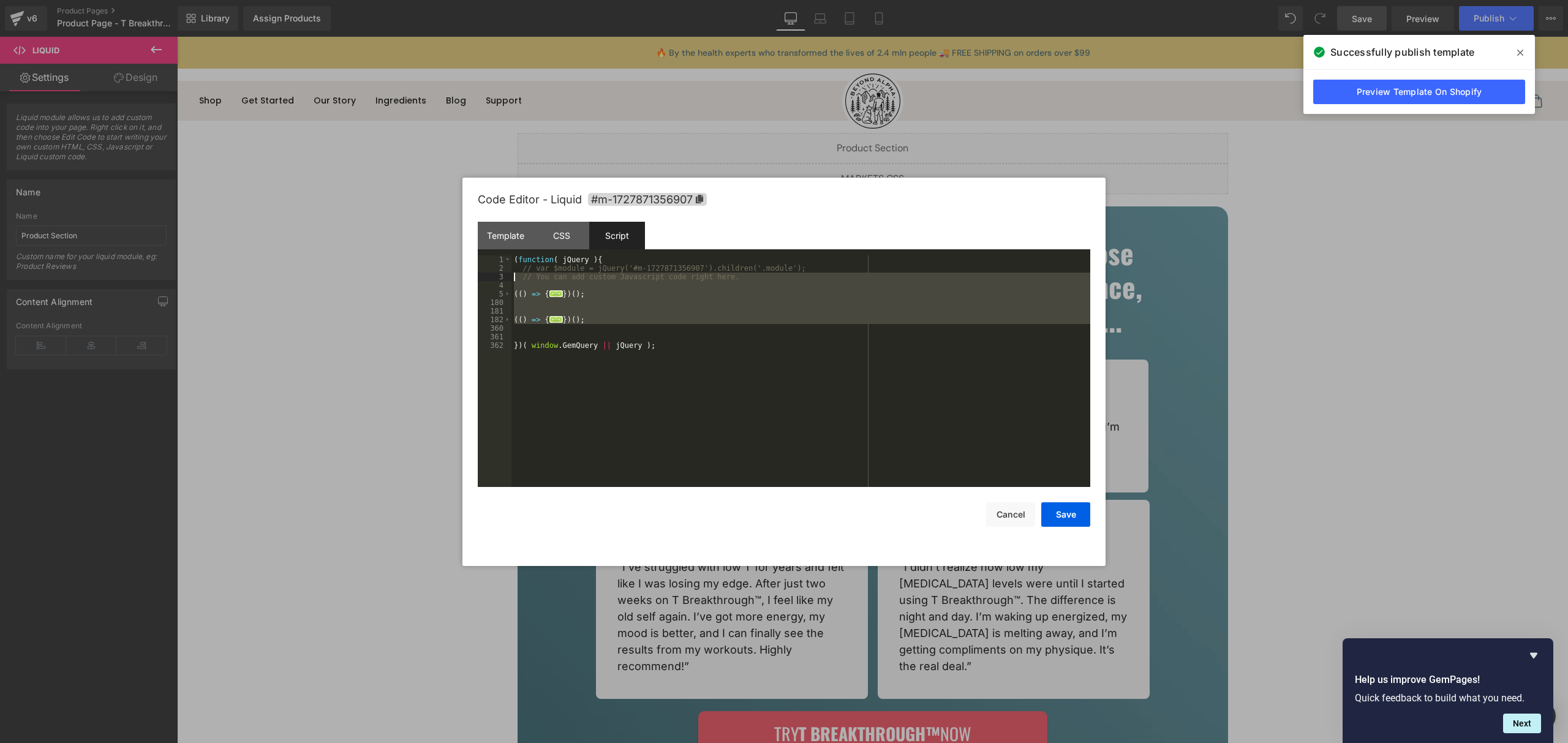
drag, startPoint x: 611, startPoint y: 324, endPoint x: 487, endPoint y: 280, distance: 131.6
click at [487, 280] on pre "1 2 3 4 5 180 181 182 360 361 362 ( function ( jQuery ) { // var $module = jQue…" at bounding box center [784, 371] width 613 height 231
click at [515, 293] on div "( function ( jQuery ) { // var $module = jQuery('#m-1727871356907').children('.…" at bounding box center [801, 379] width 579 height 249
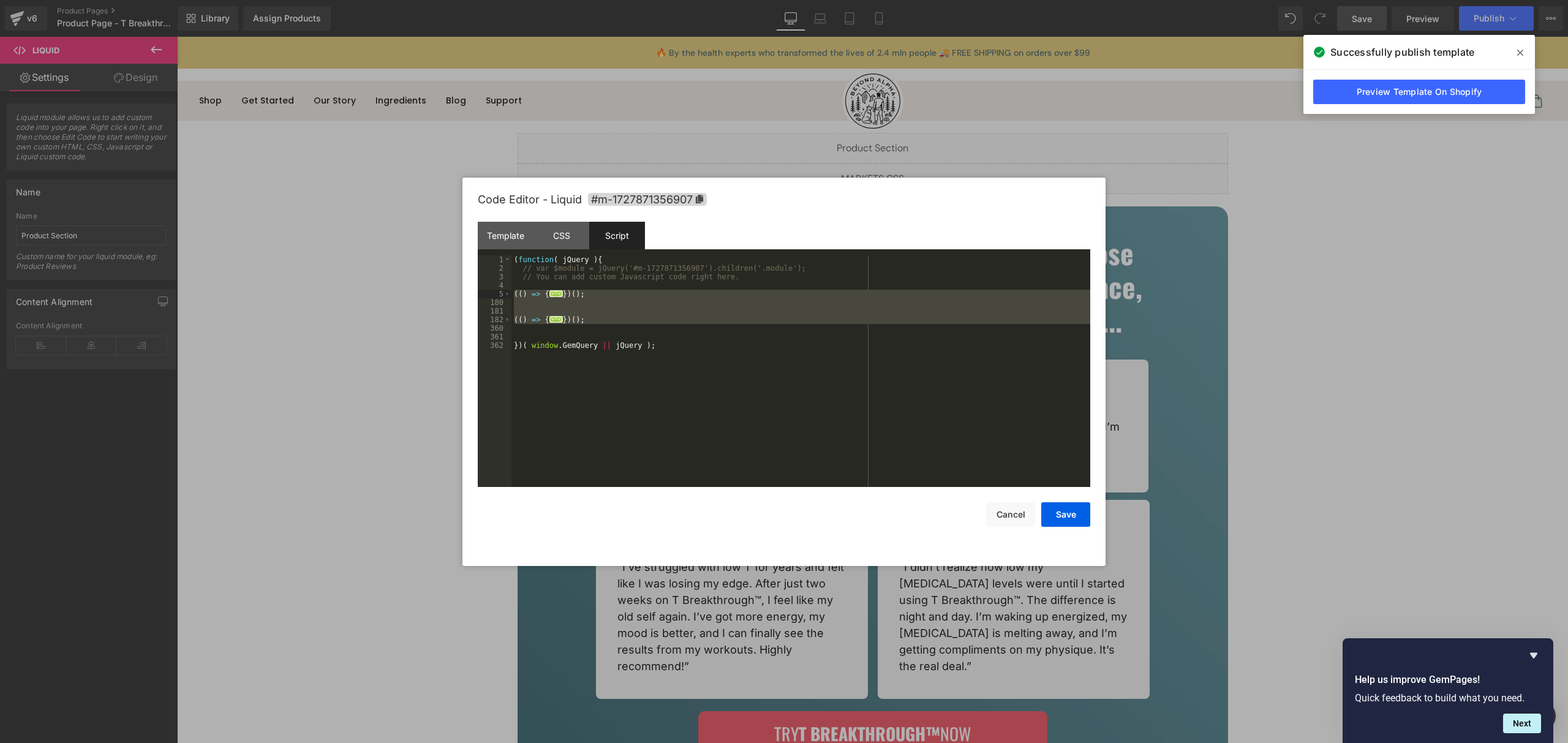
click at [619, 270] on div "( function ( jQuery ) { // var $module = jQuery('#m-1727871356907').children('.…" at bounding box center [801, 379] width 579 height 249
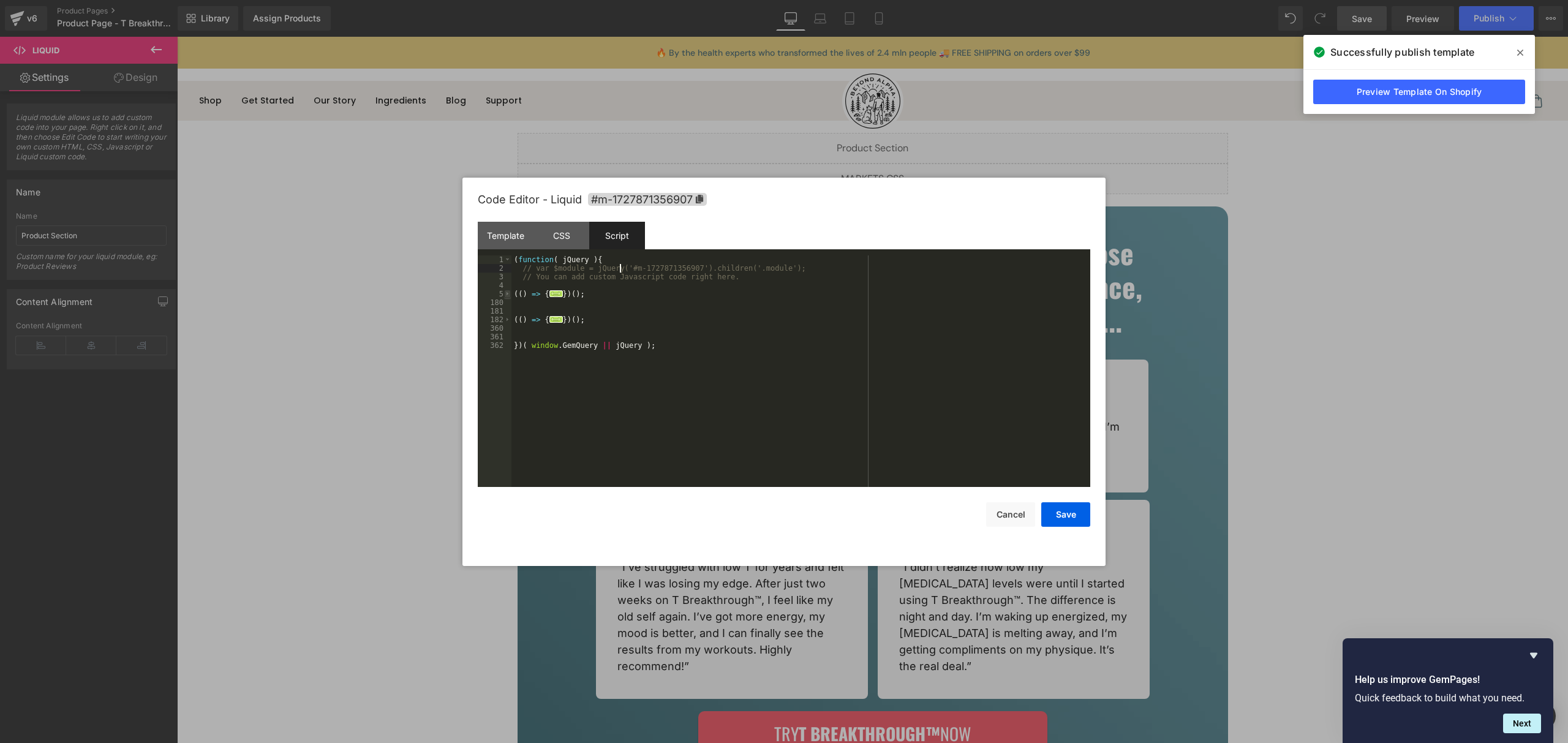
click at [507, 295] on span at bounding box center [507, 294] width 7 height 9
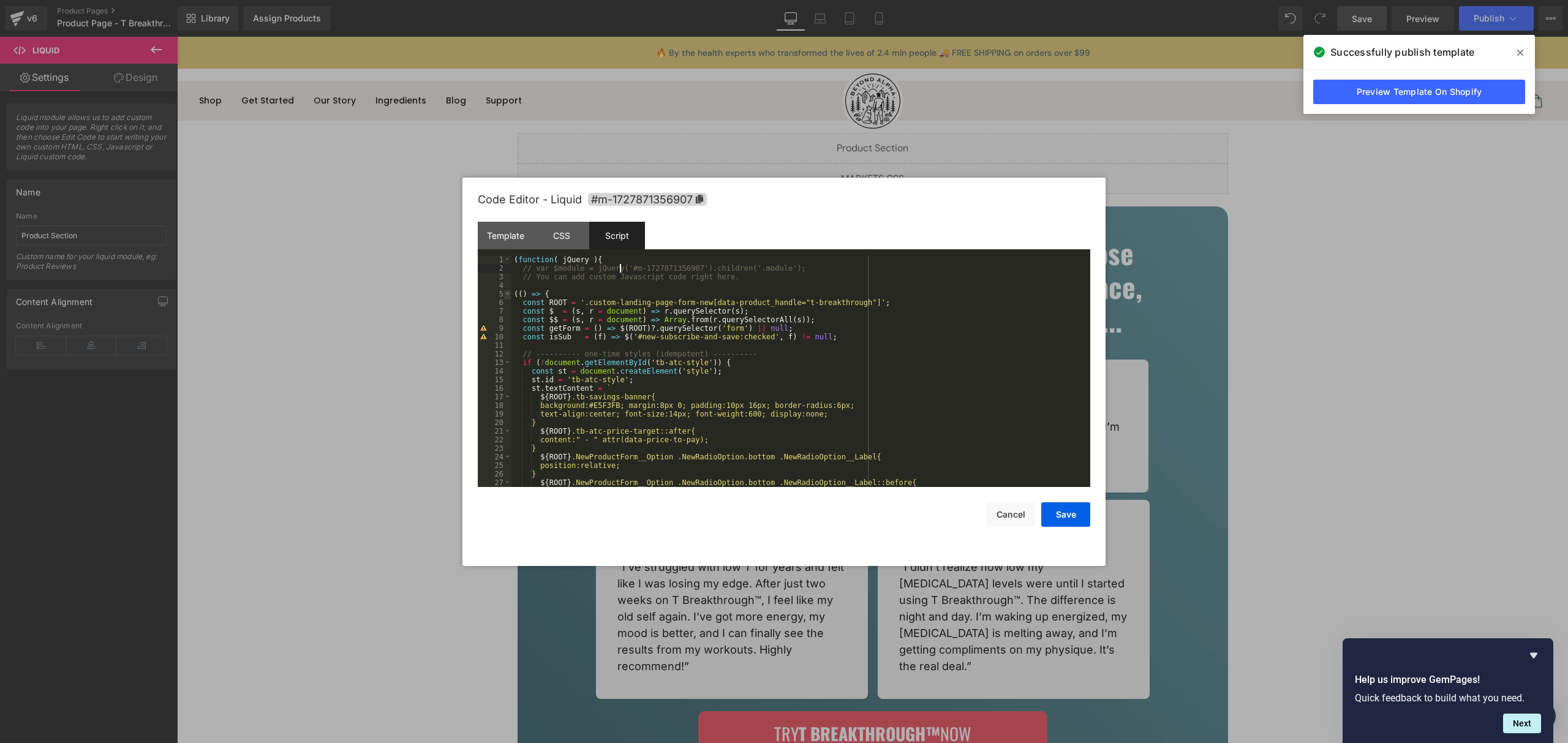
click at [507, 295] on span at bounding box center [507, 294] width 7 height 9
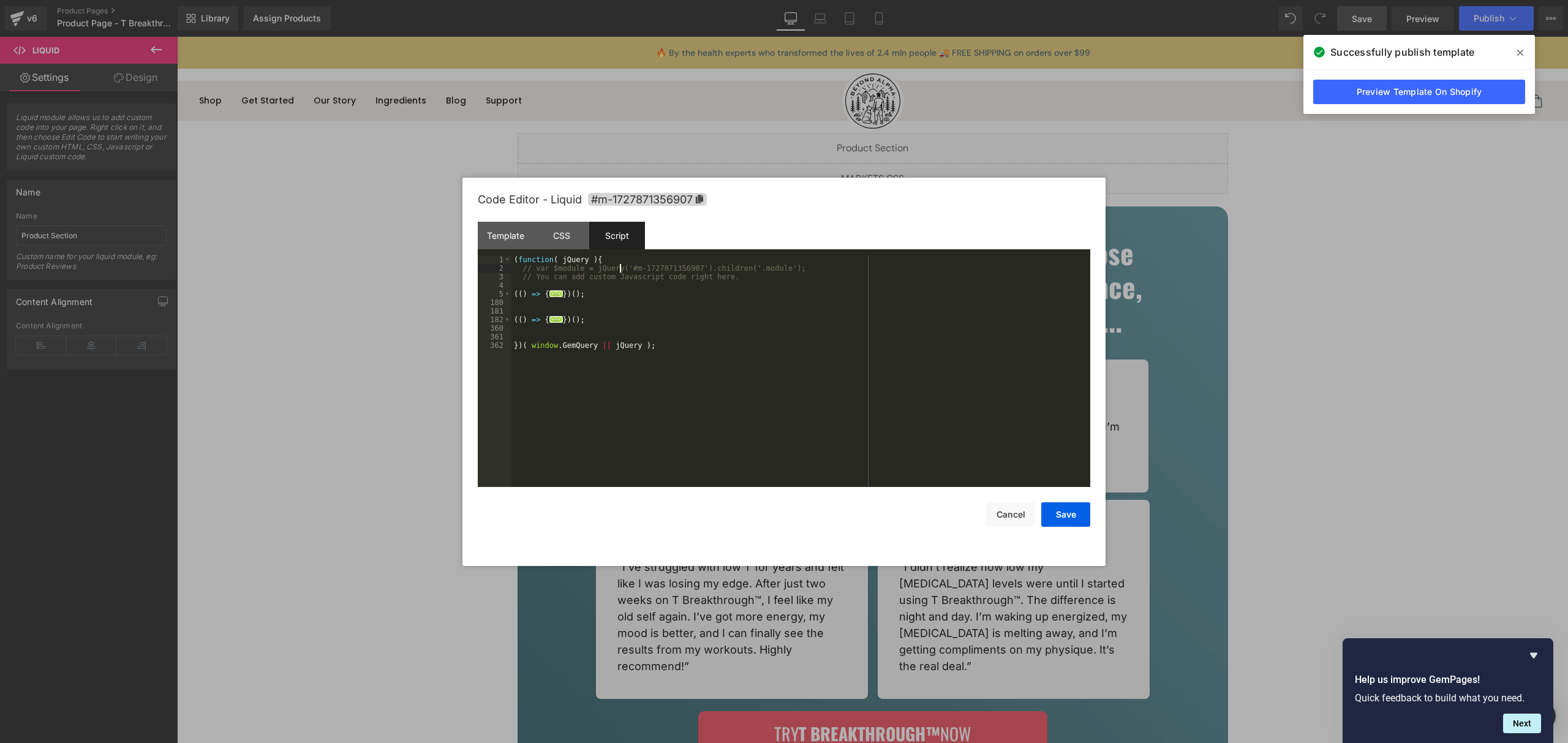
click at [542, 307] on div "( function ( jQuery ) { // var $module = jQuery('#m-1727871356907').children('.…" at bounding box center [801, 379] width 579 height 249
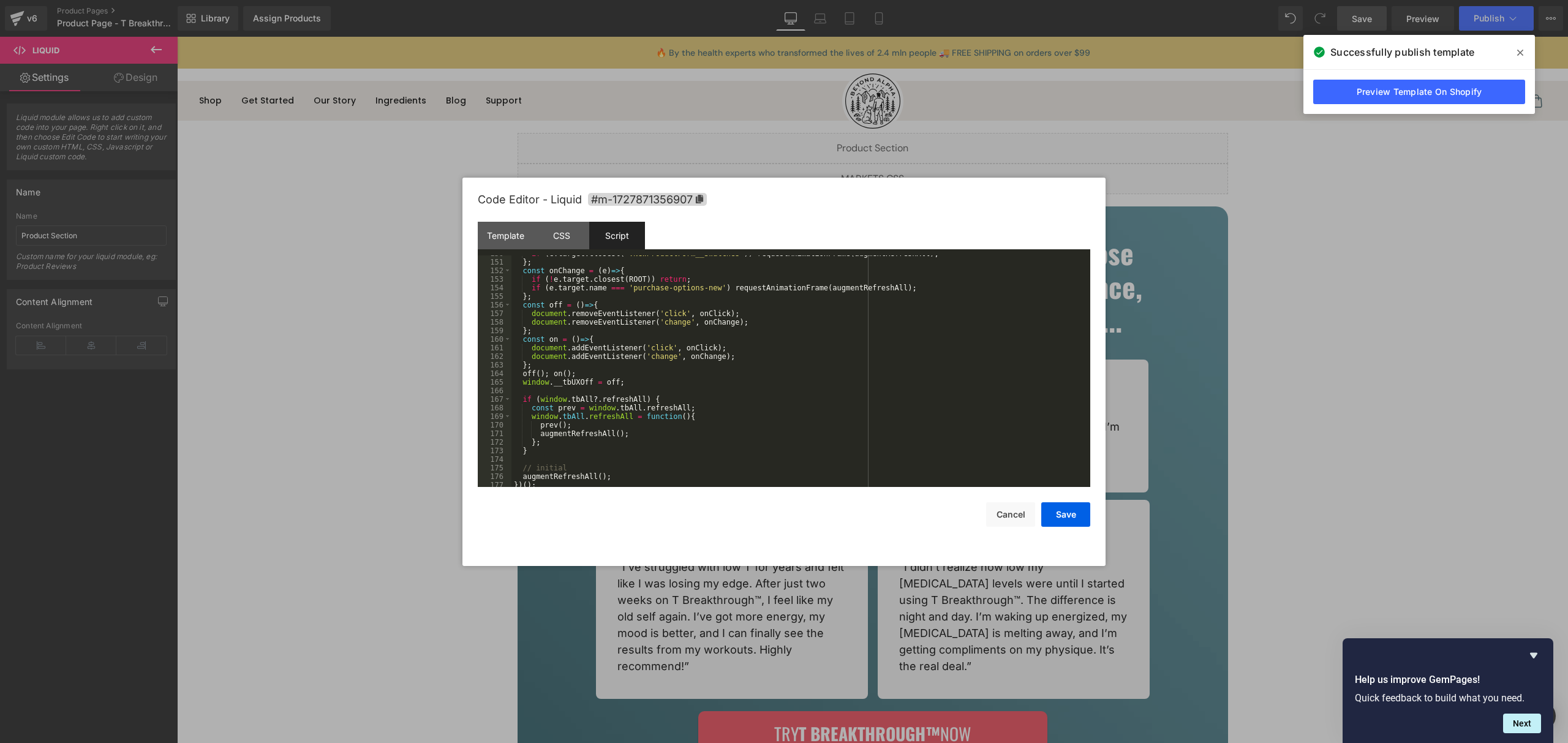
scroll to position [177, 0]
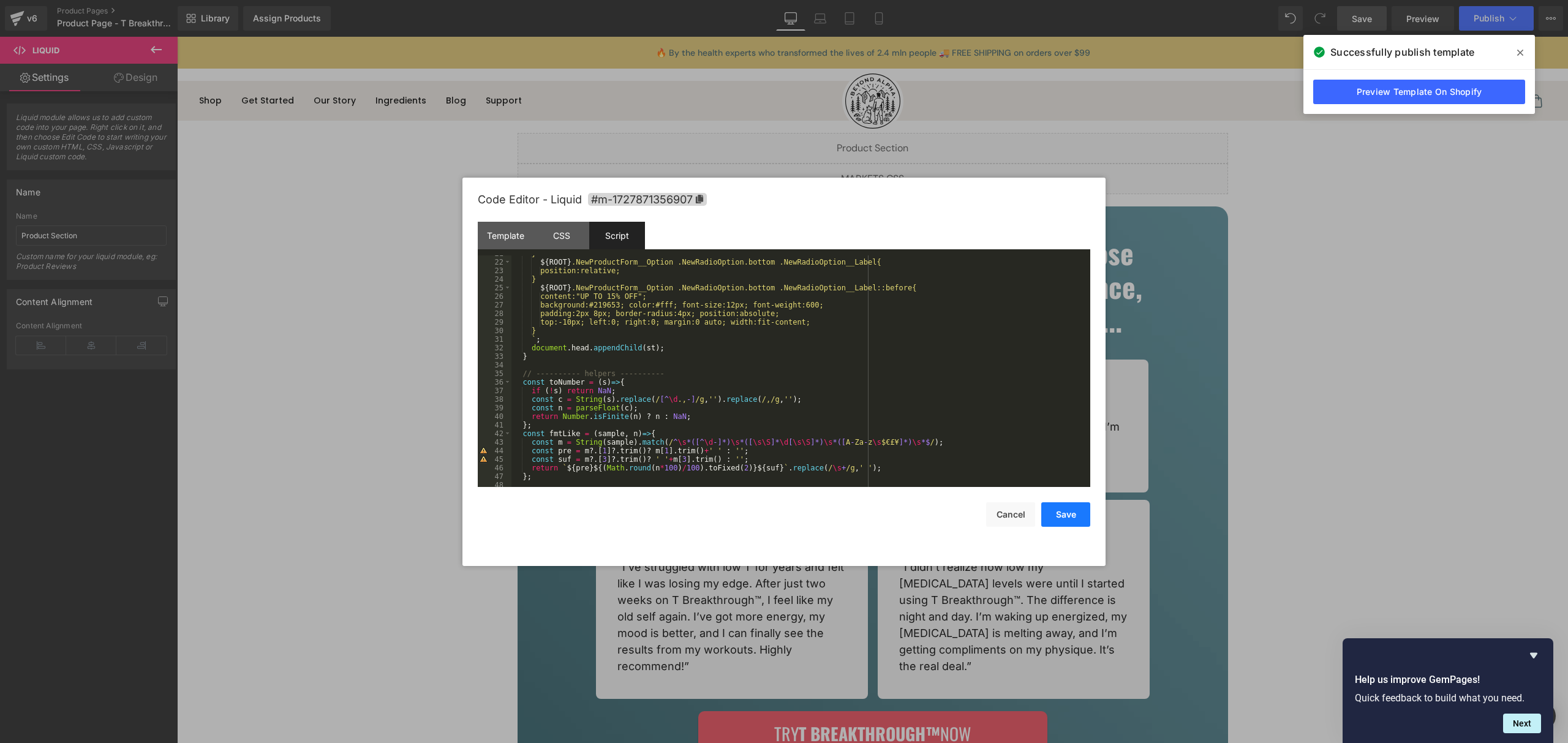
click at [1066, 516] on button "Save" at bounding box center [1066, 514] width 49 height 24
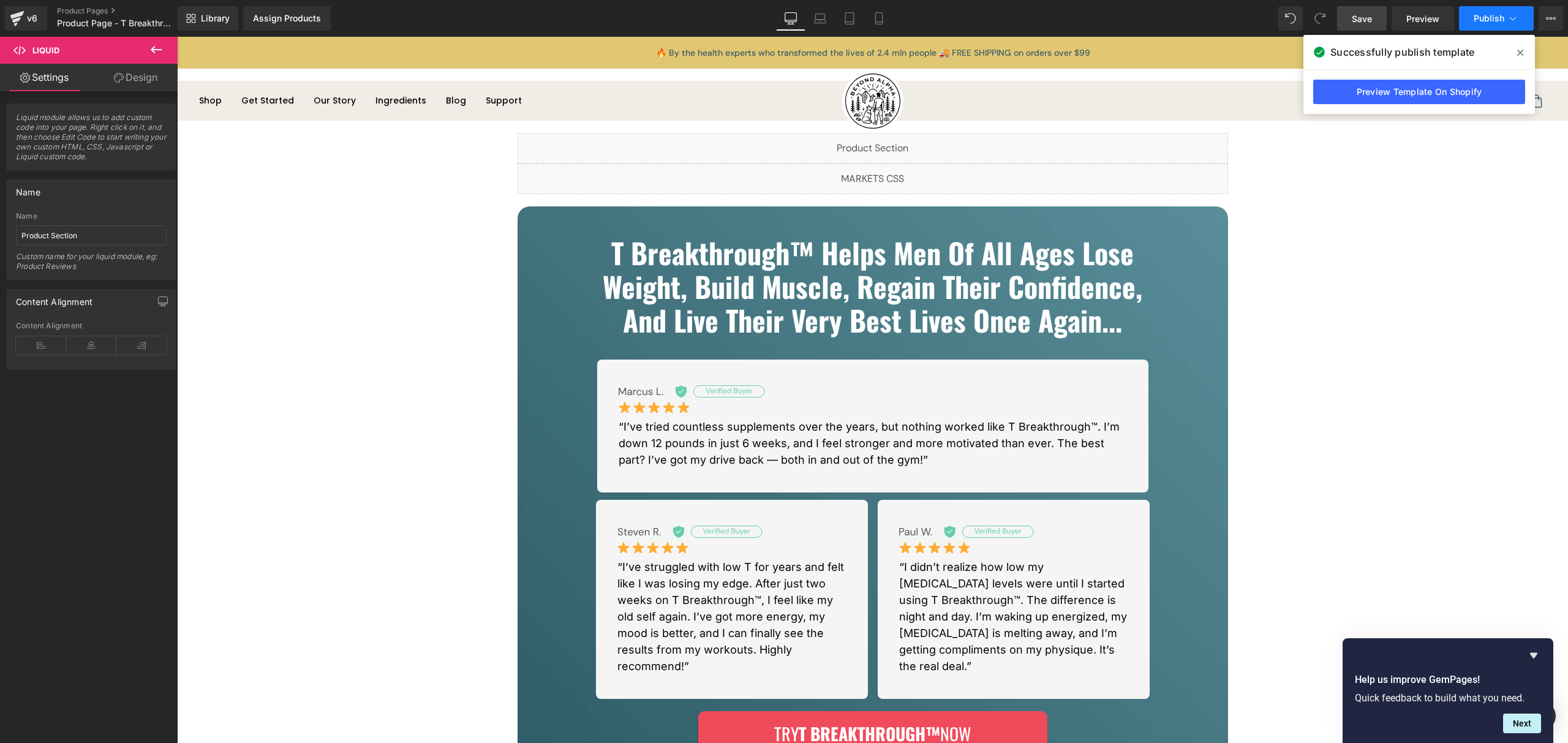
click at [1490, 22] on span "Publish" at bounding box center [1489, 18] width 31 height 10
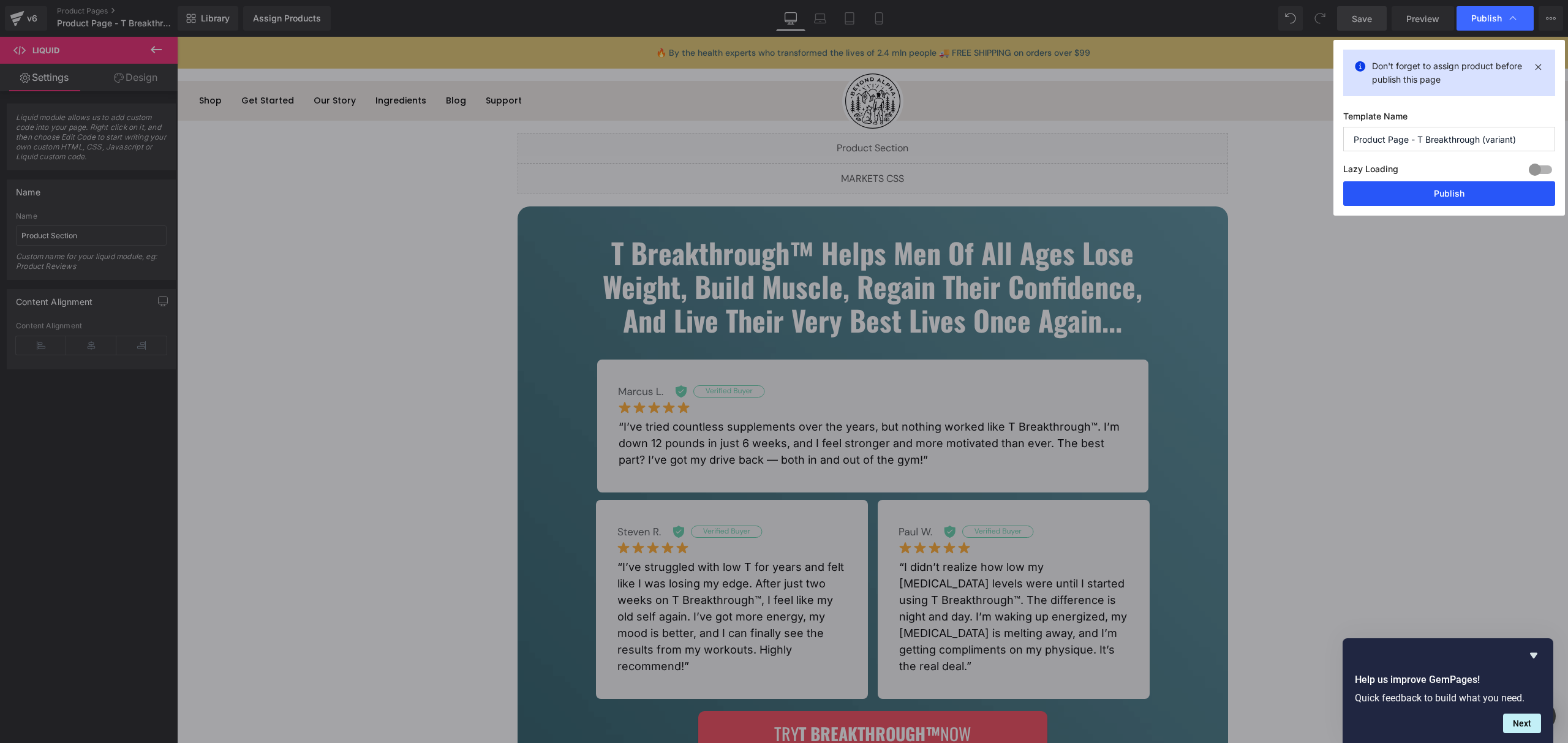
click at [1455, 196] on button "Publish" at bounding box center [1450, 193] width 212 height 24
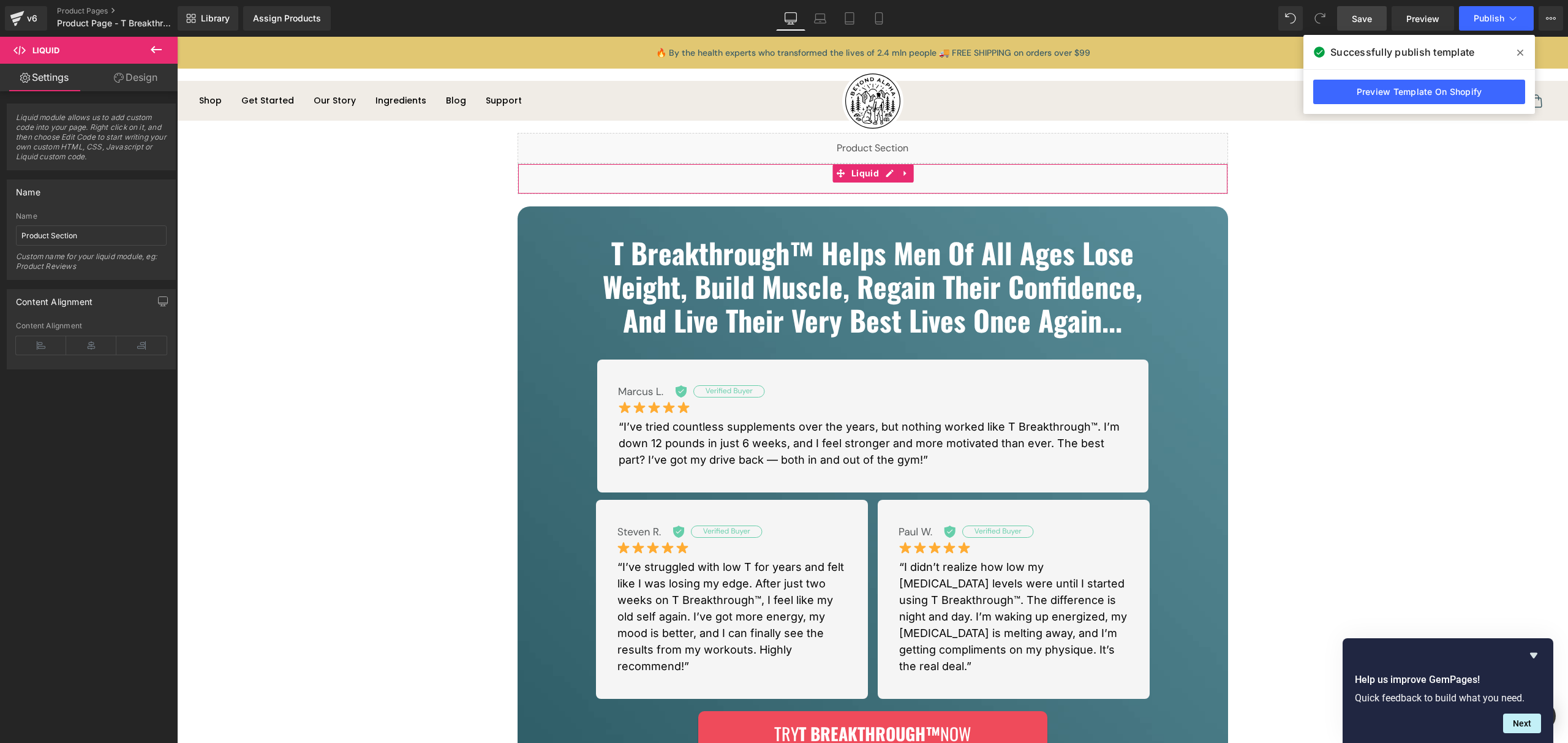
click at [893, 155] on div "Liquid" at bounding box center [873, 148] width 710 height 31
click at [887, 148] on div "Liquid" at bounding box center [873, 148] width 710 height 31
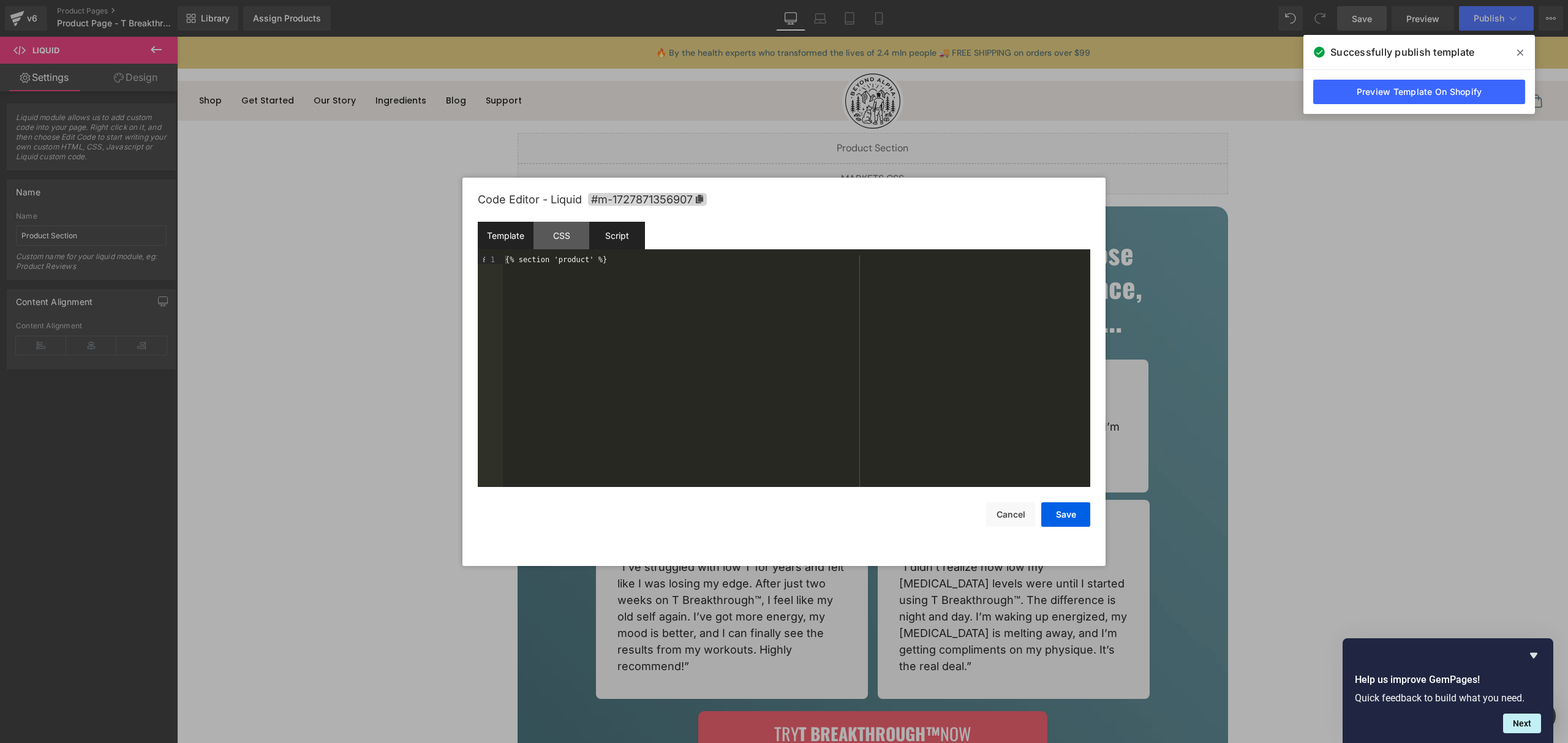
click at [634, 240] on div "Script" at bounding box center [617, 236] width 56 height 28
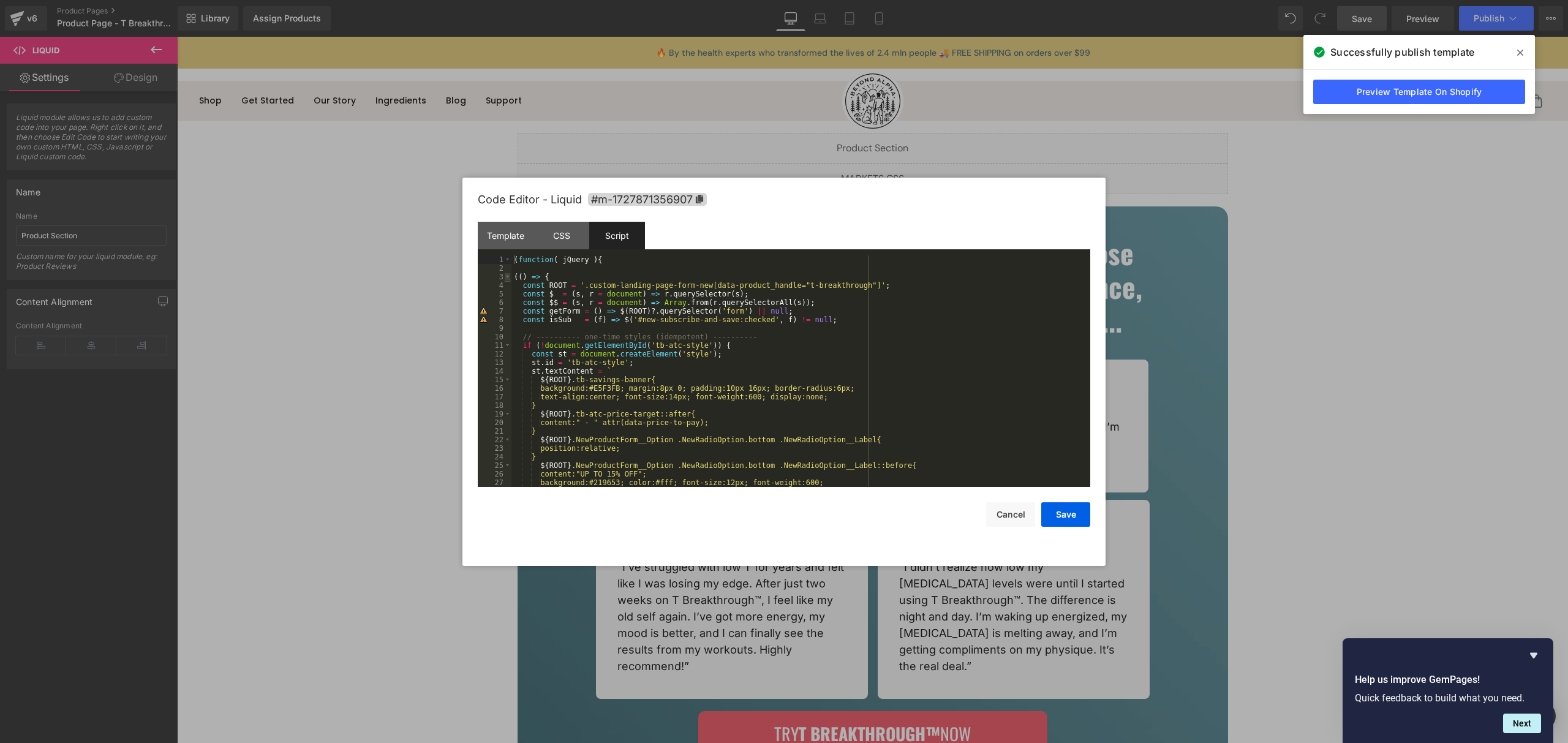
click at [509, 276] on span at bounding box center [507, 277] width 7 height 9
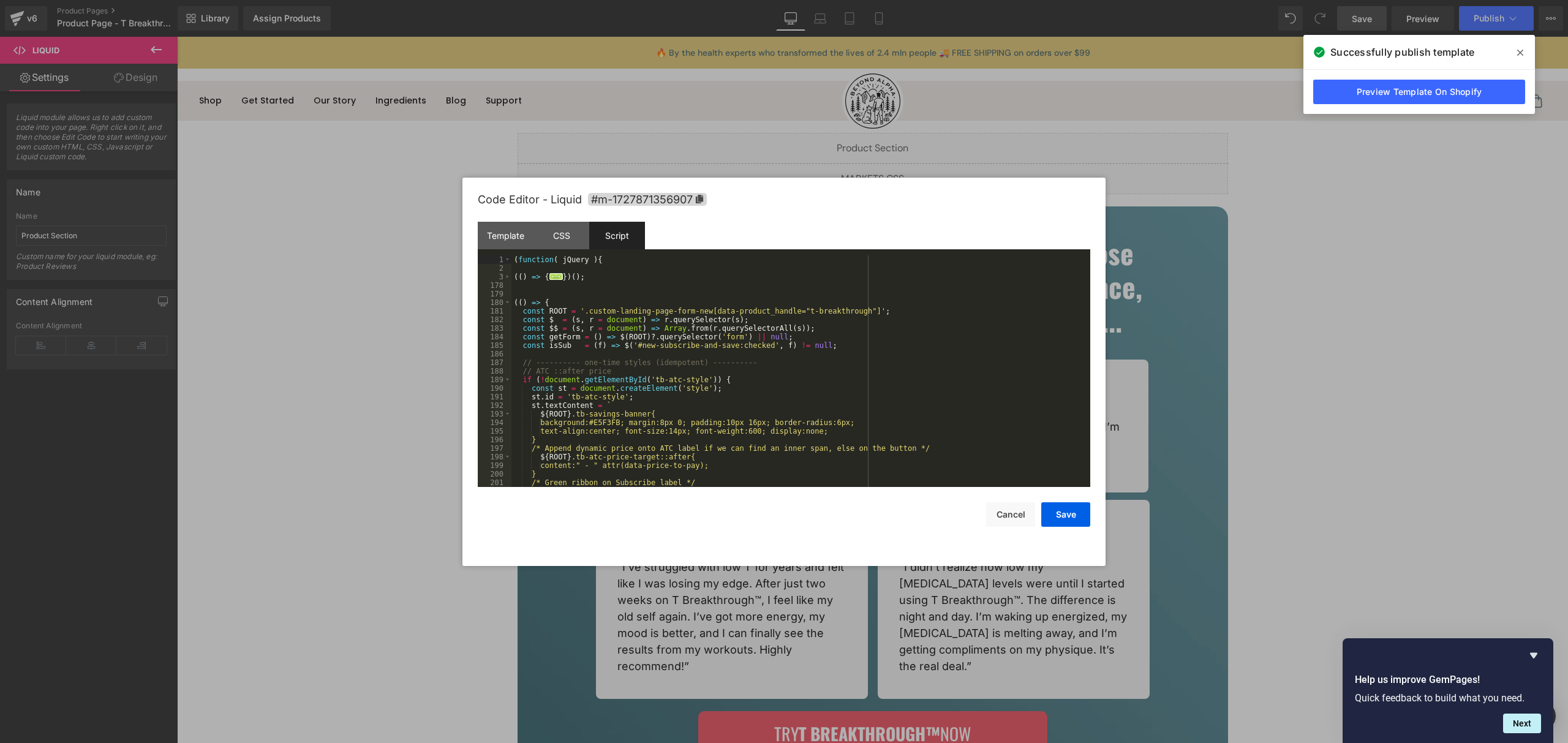
click at [636, 386] on div "( function ( jQuery ) { (( ) => { ... }) ( ) ; (( ) => { const ROOT = '.custom-…" at bounding box center [798, 379] width 574 height 249
drag, startPoint x: 544, startPoint y: 297, endPoint x: 523, endPoint y: 289, distance: 22.5
click at [544, 297] on div "( function ( jQuery ) { (( ) => { ... }) ( ) ; (( ) => { const ROOT = '.custom-…" at bounding box center [798, 379] width 574 height 249
click at [510, 278] on span at bounding box center [507, 277] width 7 height 9
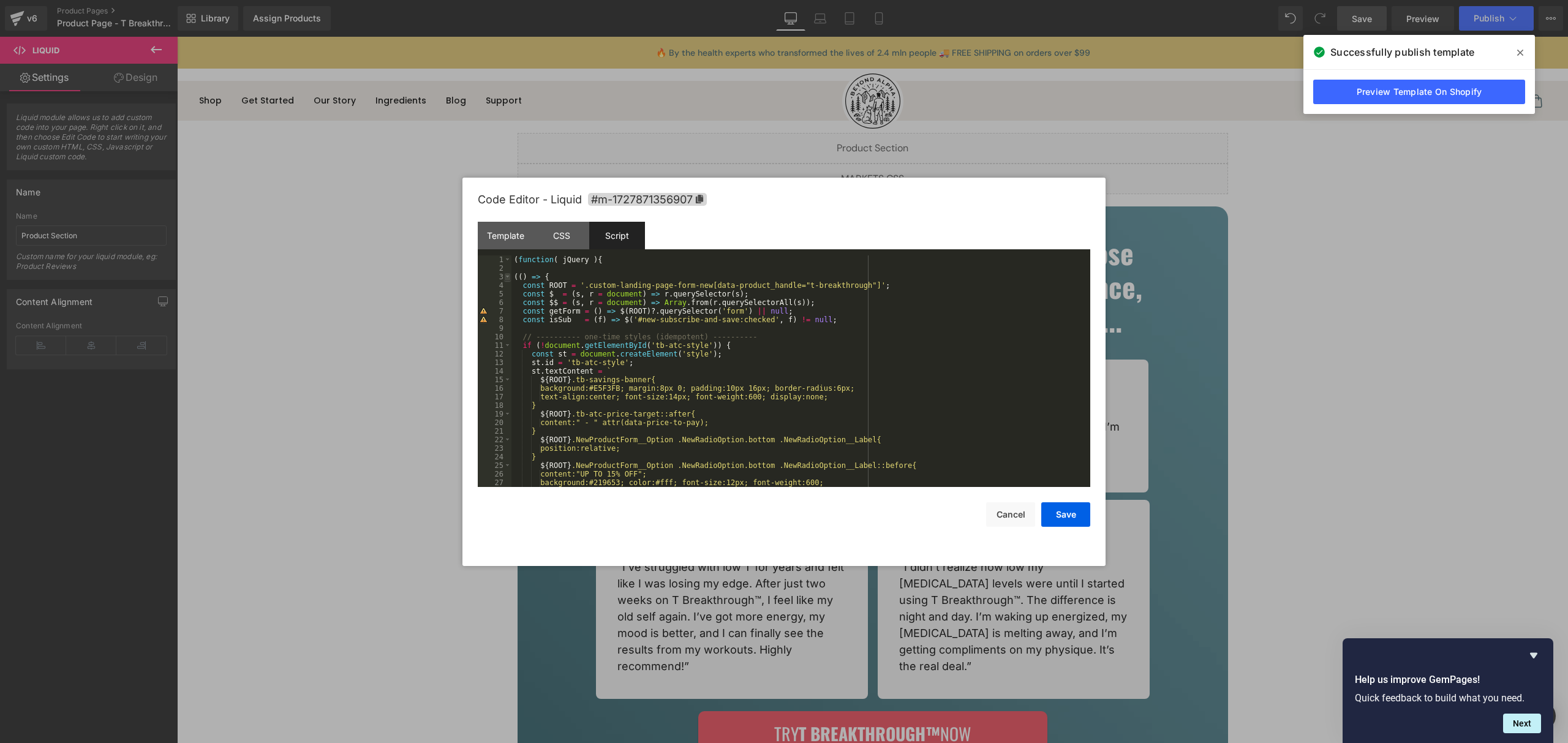
click at [510, 277] on span at bounding box center [507, 277] width 7 height 9
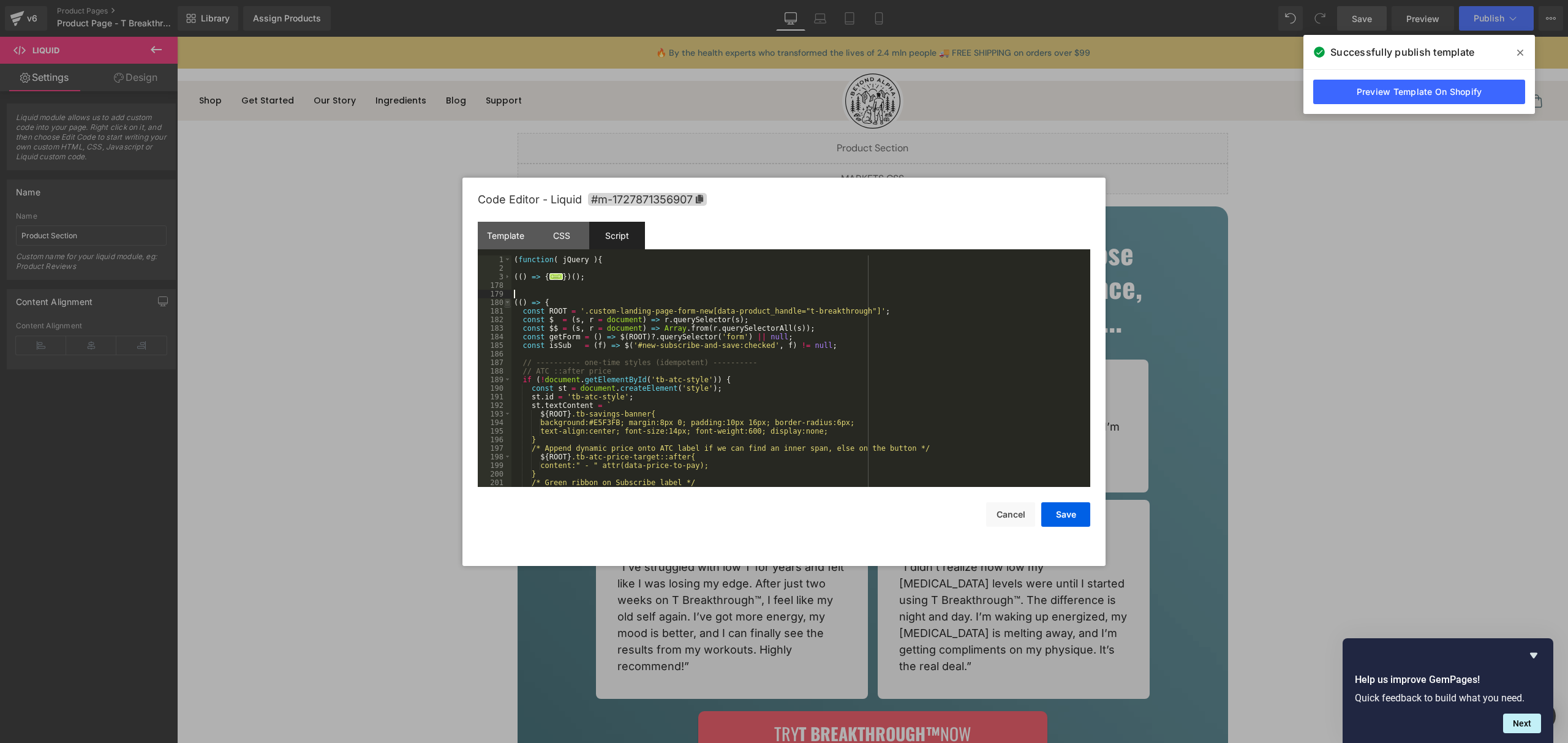
click at [508, 298] on span at bounding box center [507, 303] width 7 height 9
click at [510, 301] on span at bounding box center [507, 303] width 7 height 9
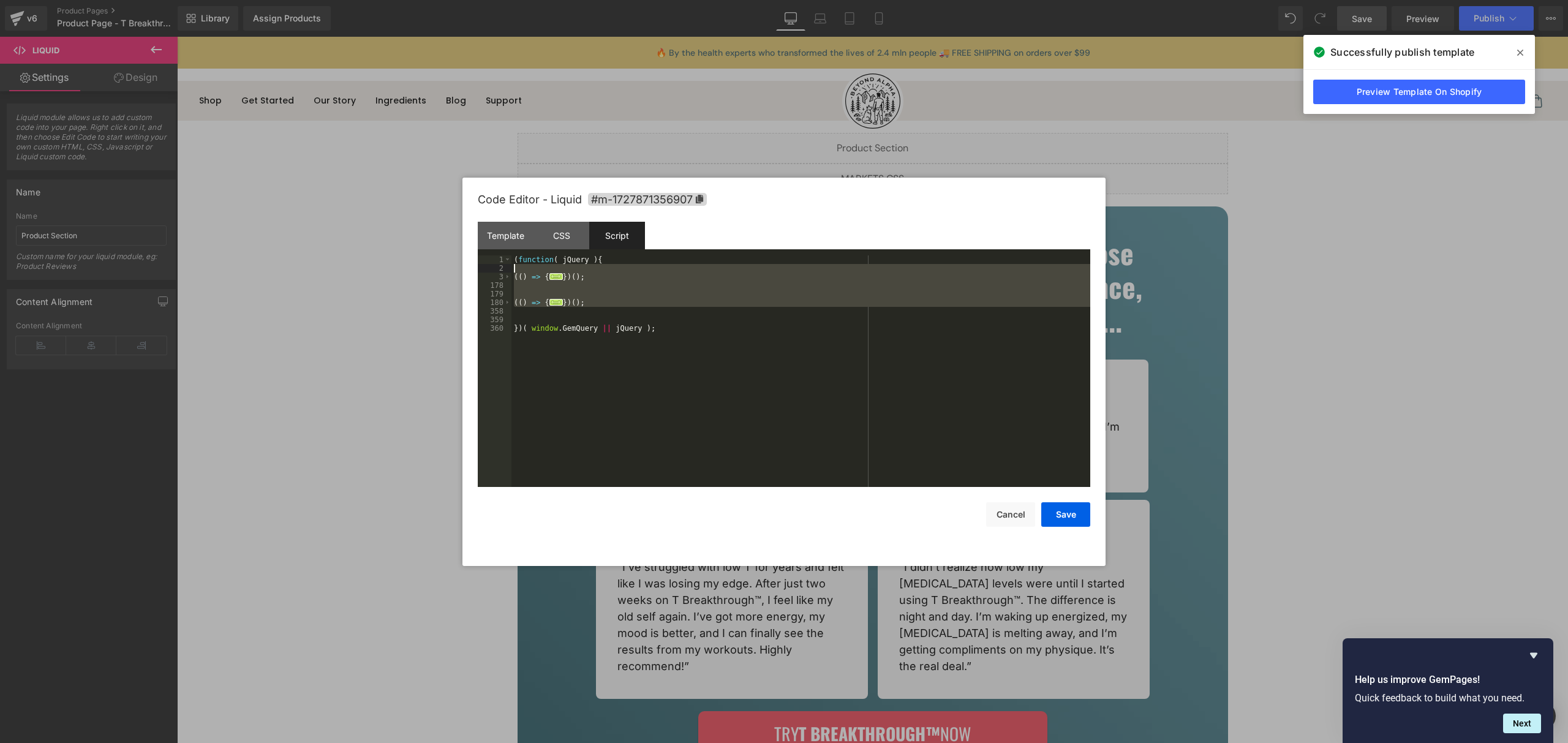
drag, startPoint x: 606, startPoint y: 310, endPoint x: 461, endPoint y: 267, distance: 151.2
click at [461, 267] on body "You are previewing how the will restyle your page. You can not edit Elements in…" at bounding box center [784, 371] width 1568 height 743
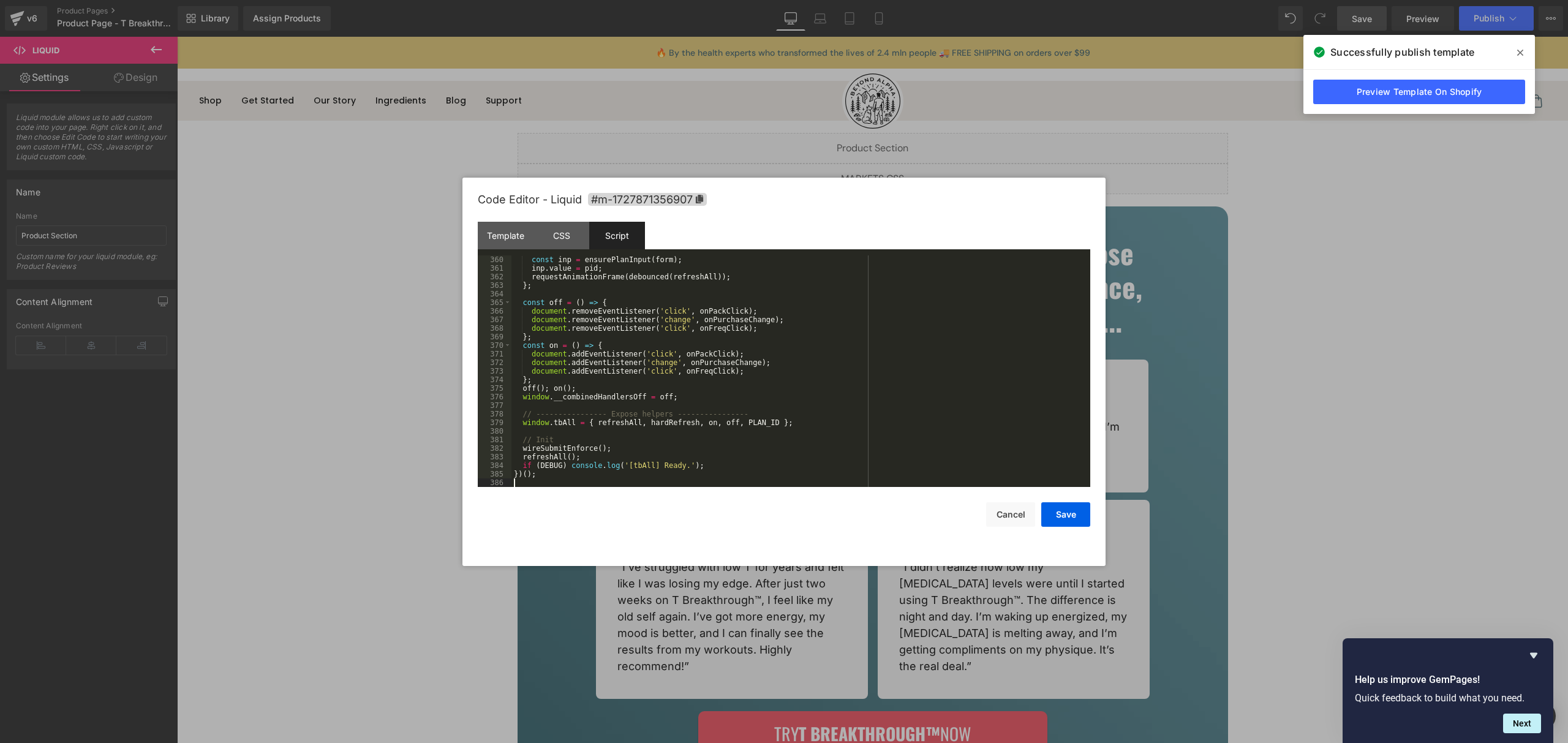
scroll to position [3087, 0]
click at [1058, 518] on button "Save" at bounding box center [1066, 514] width 49 height 24
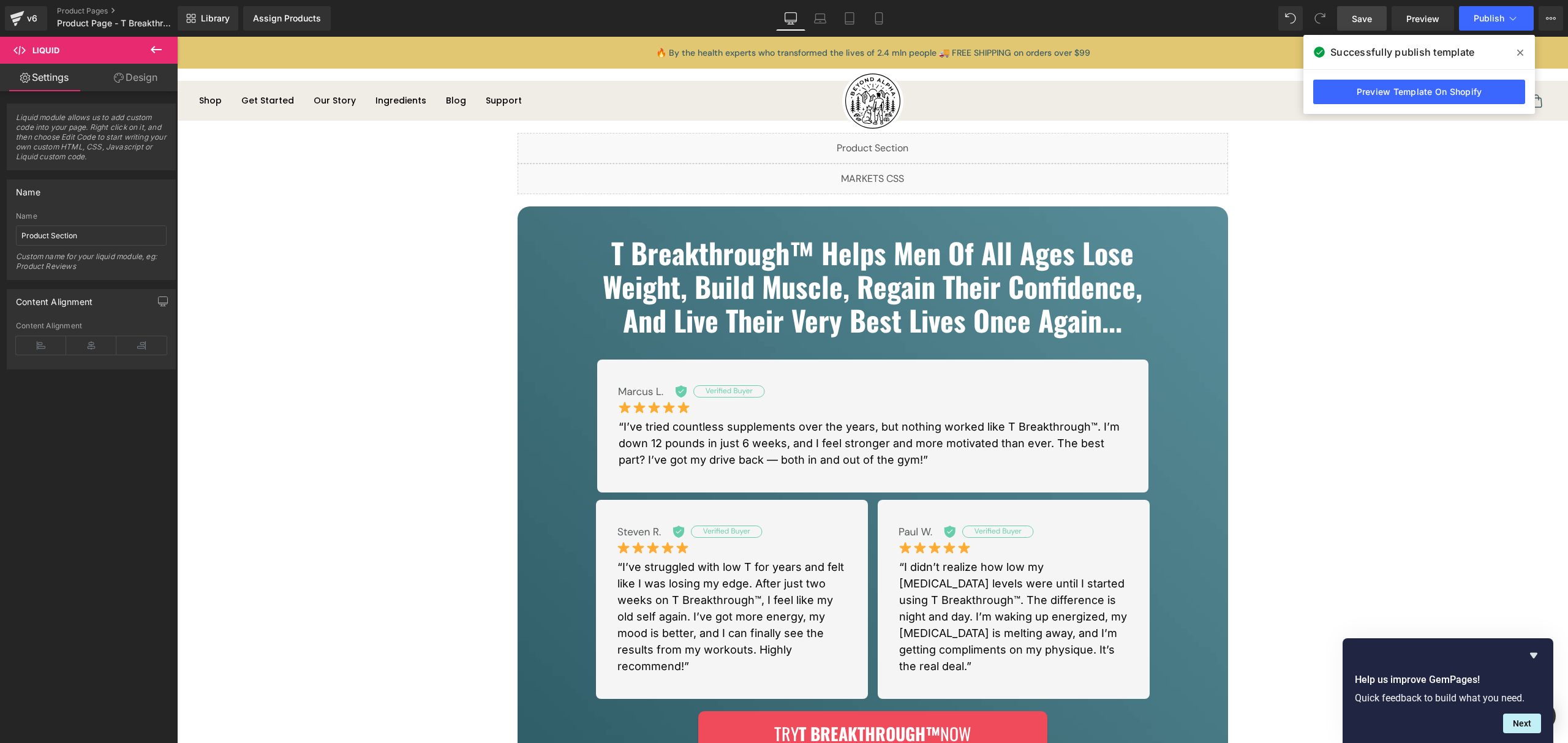
drag, startPoint x: 1521, startPoint y: 53, endPoint x: 1244, endPoint y: 1, distance: 281.8
click at [1521, 53] on icon at bounding box center [1520, 53] width 6 height 10
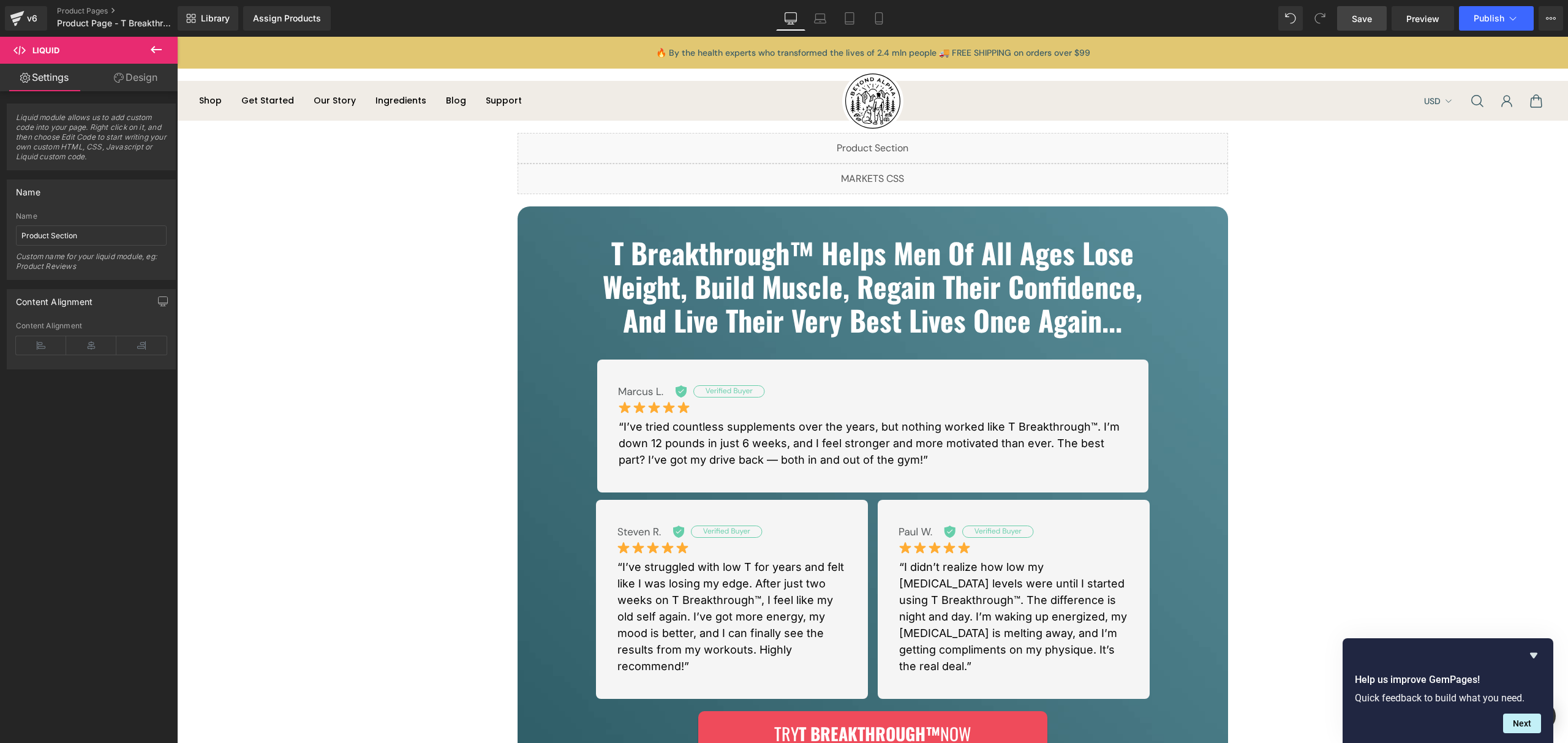
click at [1368, 21] on span "Save" at bounding box center [1362, 19] width 20 height 13
click at [1535, 653] on icon "Hide survey" at bounding box center [1534, 656] width 8 height 6
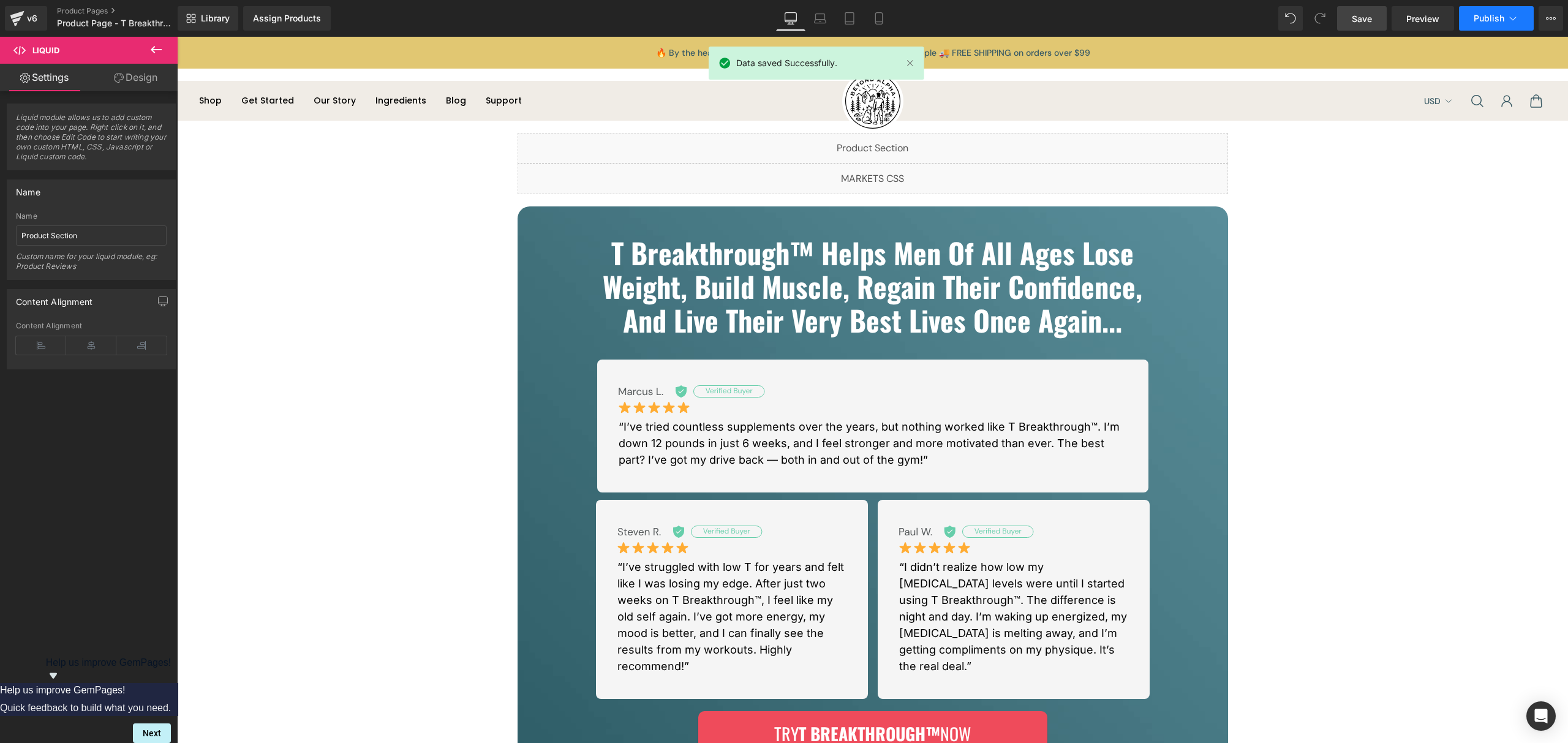
click at [1470, 18] on button "Publish" at bounding box center [1496, 18] width 75 height 24
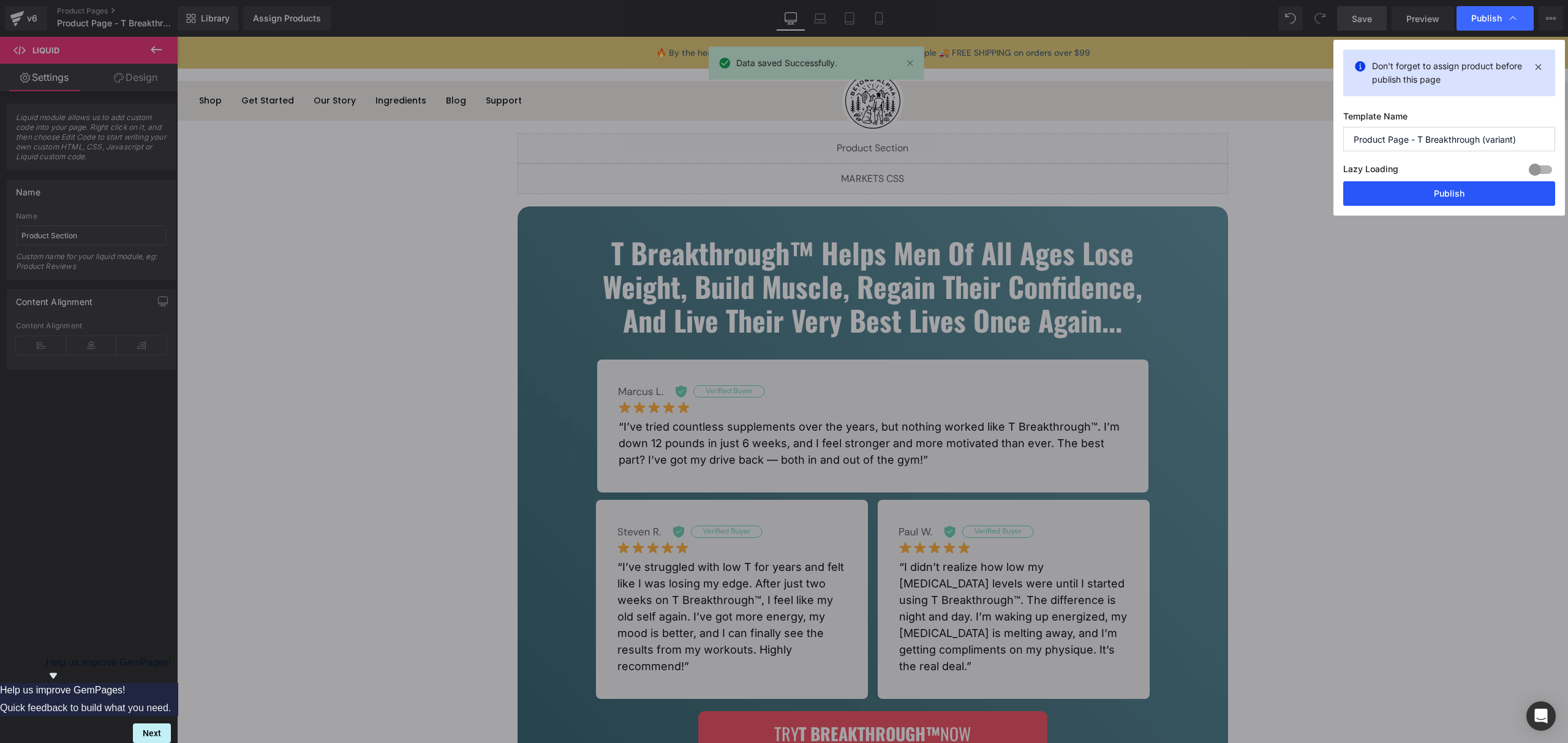
drag, startPoint x: 1439, startPoint y: 199, endPoint x: 324, endPoint y: 26, distance: 1128.3
click at [1439, 199] on button "Publish" at bounding box center [1450, 193] width 212 height 24
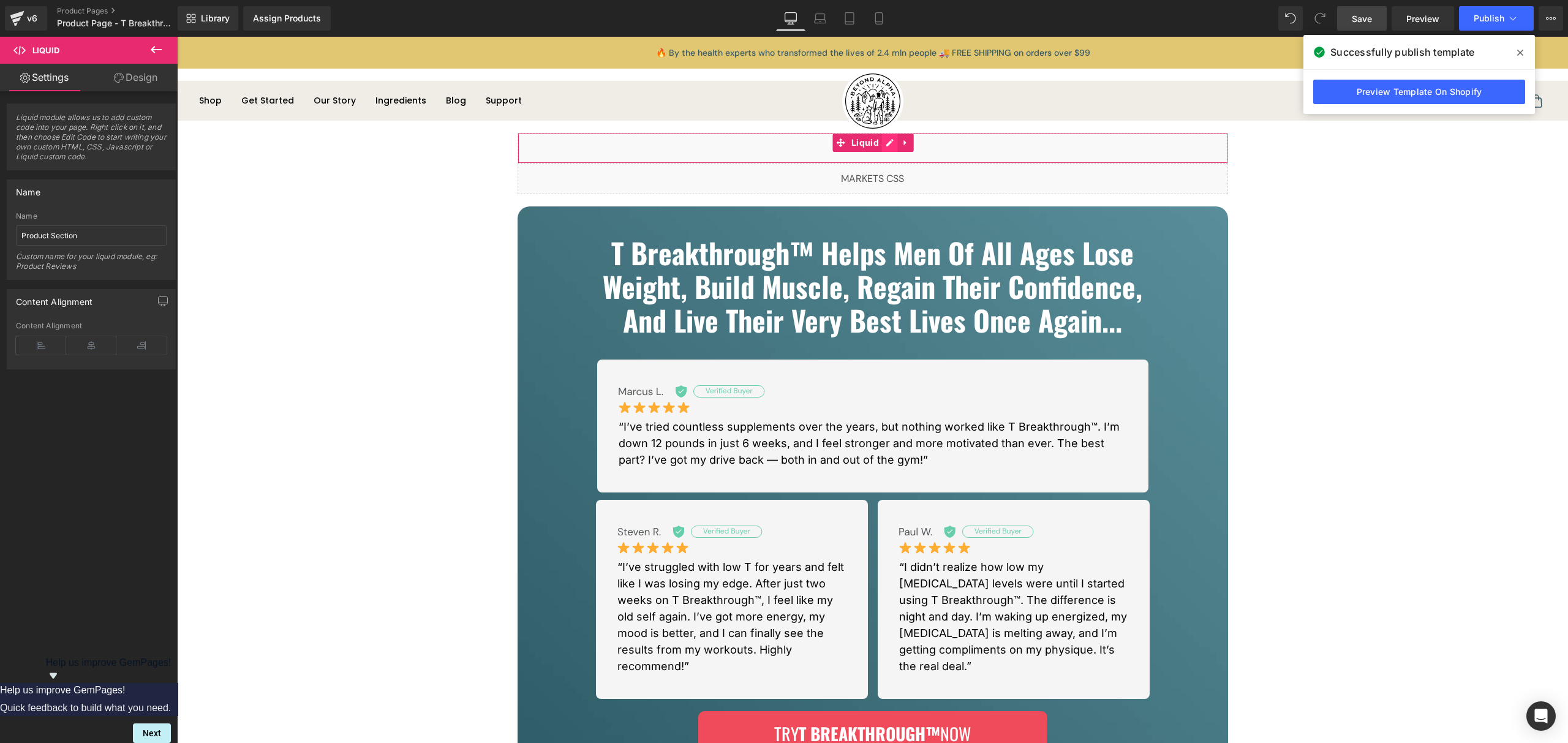
click at [889, 145] on div "Liquid" at bounding box center [873, 148] width 710 height 31
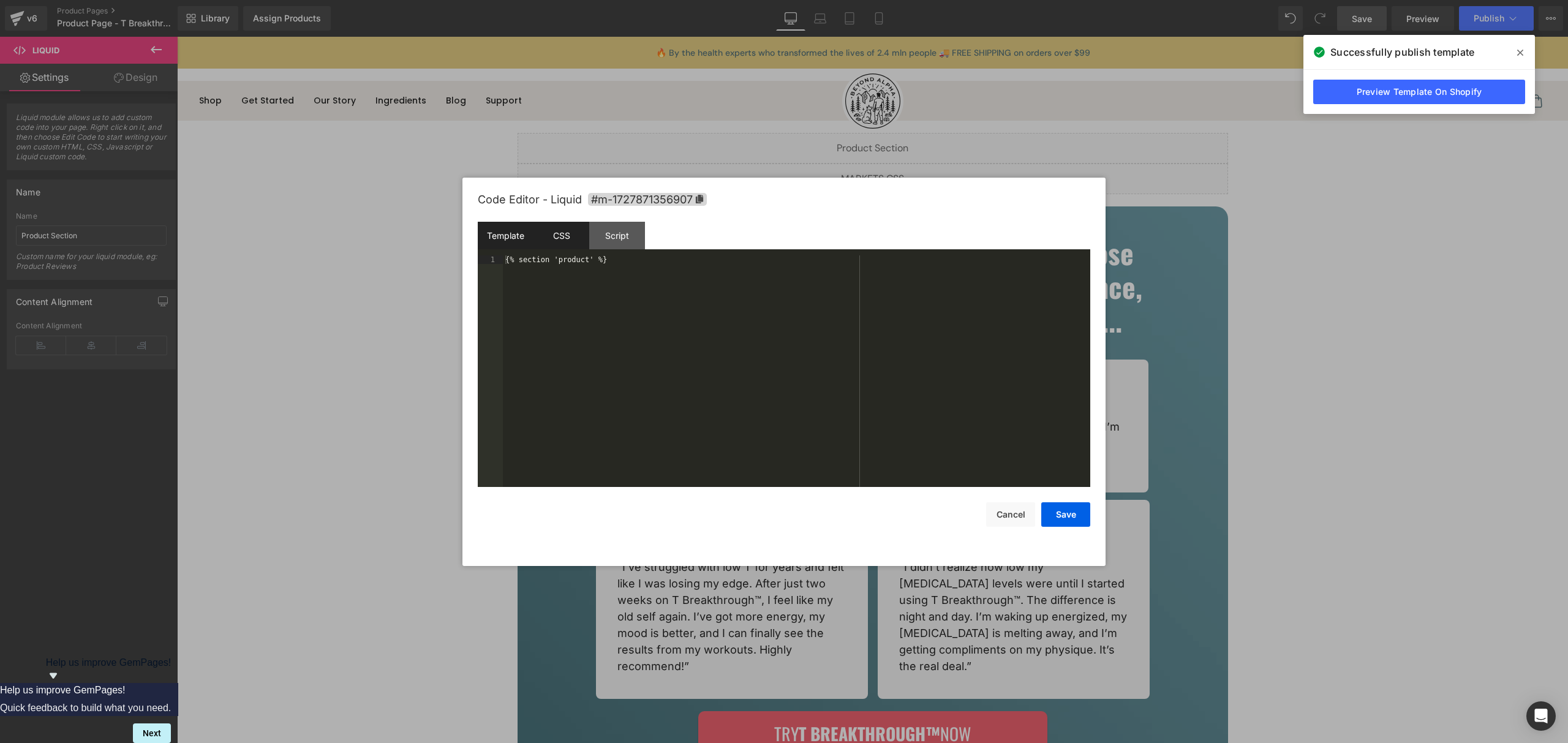
click at [577, 234] on div "CSS" at bounding box center [561, 236] width 56 height 28
click at [607, 229] on div "Script" at bounding box center [617, 236] width 56 height 28
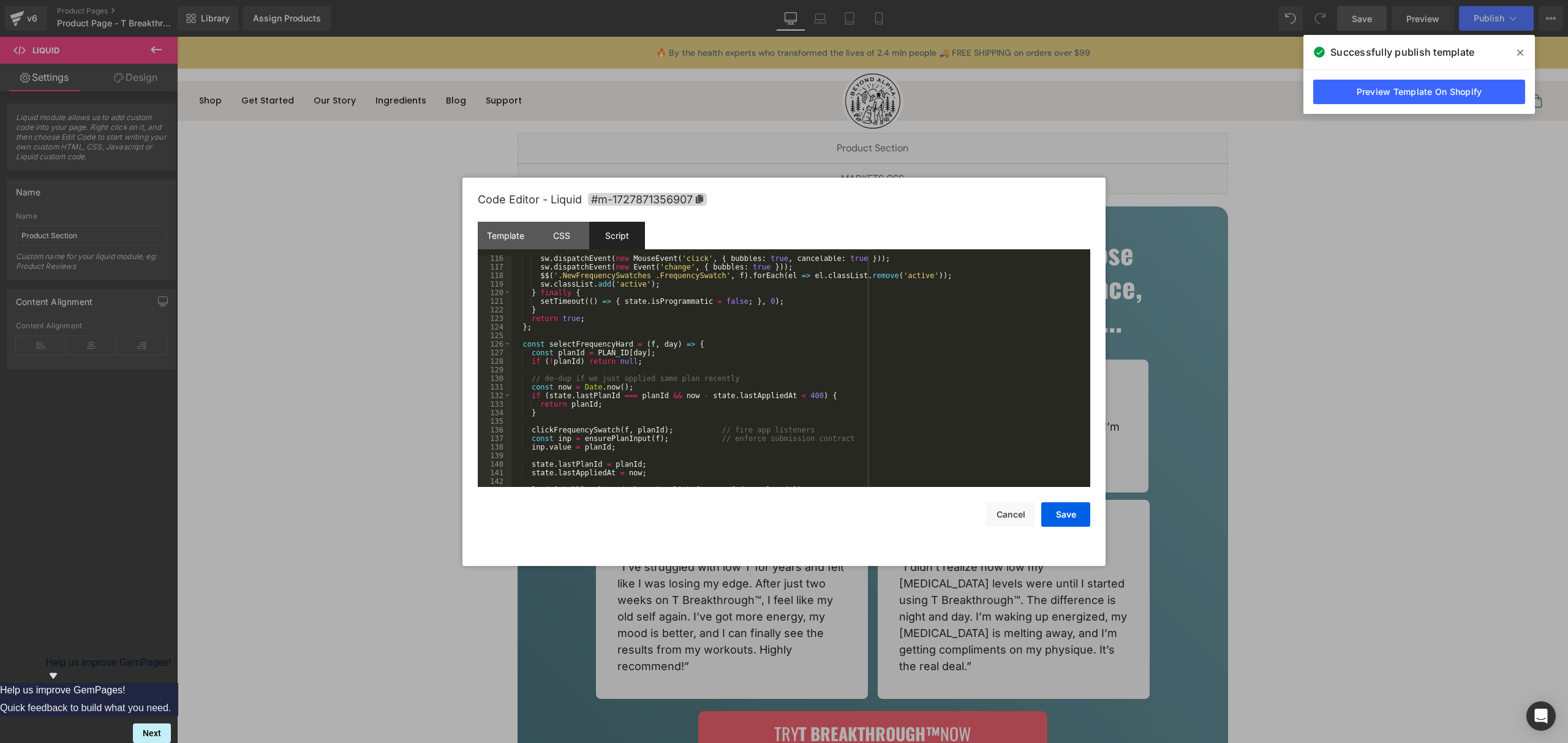
scroll to position [0, 0]
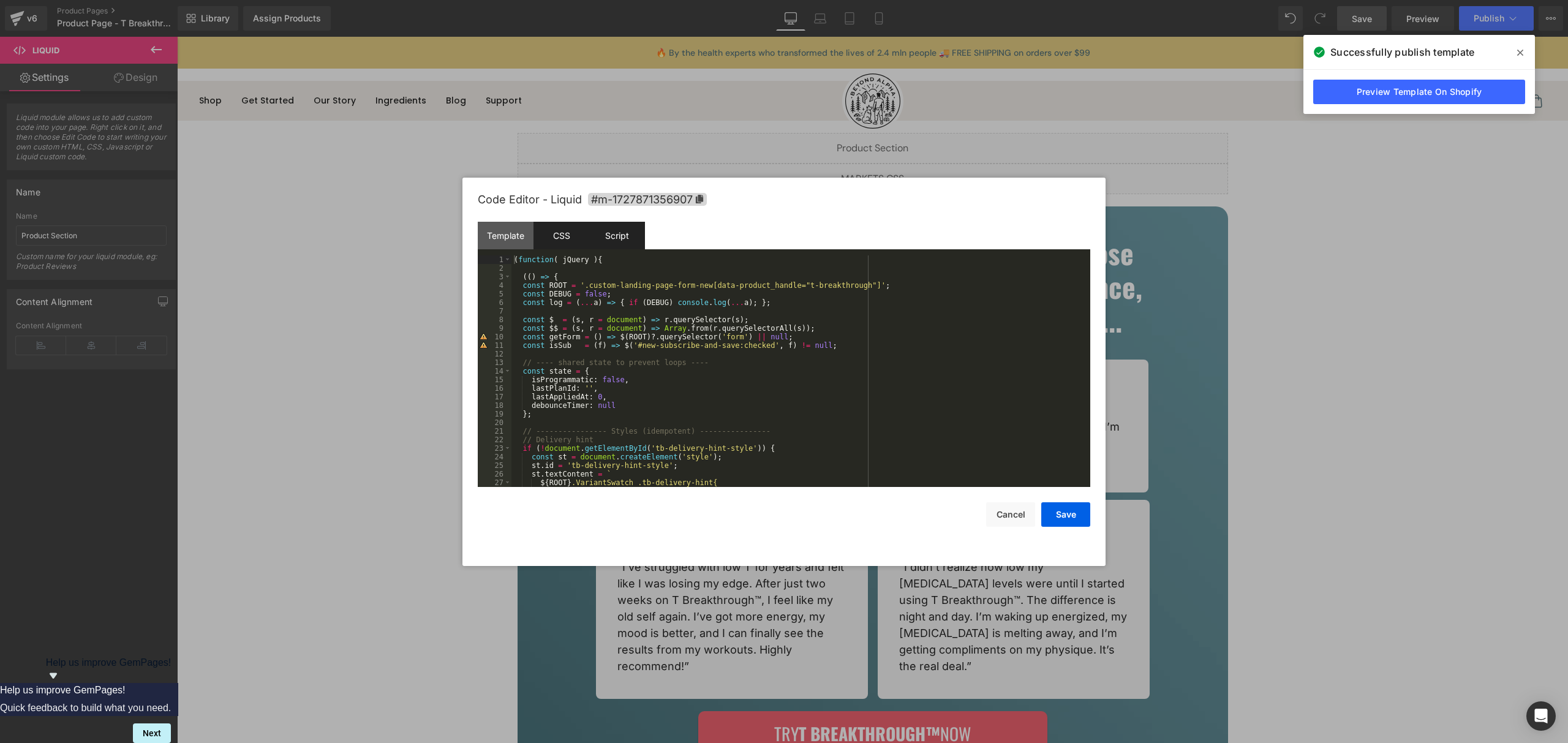
click at [560, 244] on div "CSS" at bounding box center [561, 236] width 56 height 28
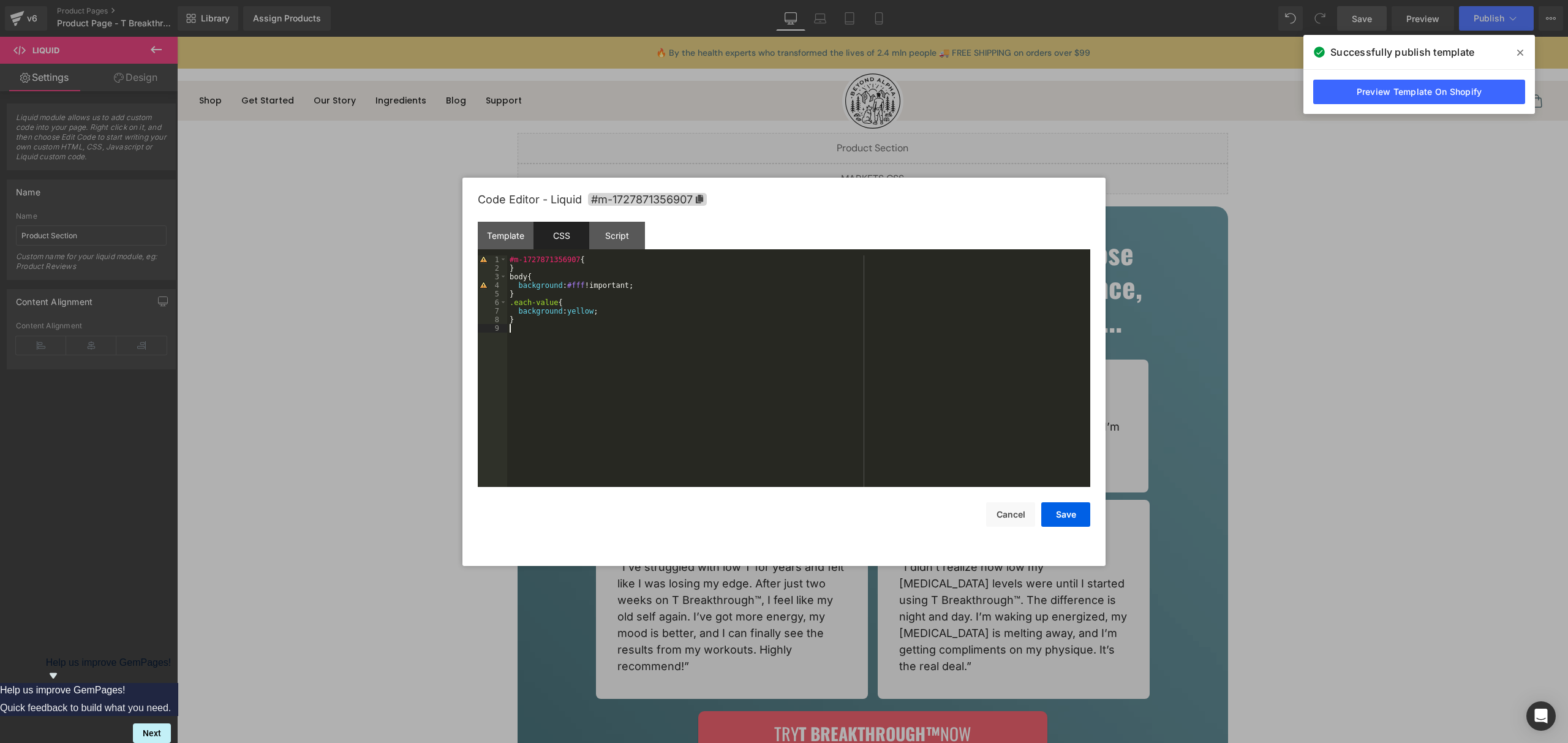
drag, startPoint x: 551, startPoint y: 333, endPoint x: 537, endPoint y: 332, distance: 14.0
click at [537, 332] on div "#m-1727871356907 { } body { background : #fff !important; } .each-value { backg…" at bounding box center [799, 379] width 583 height 249
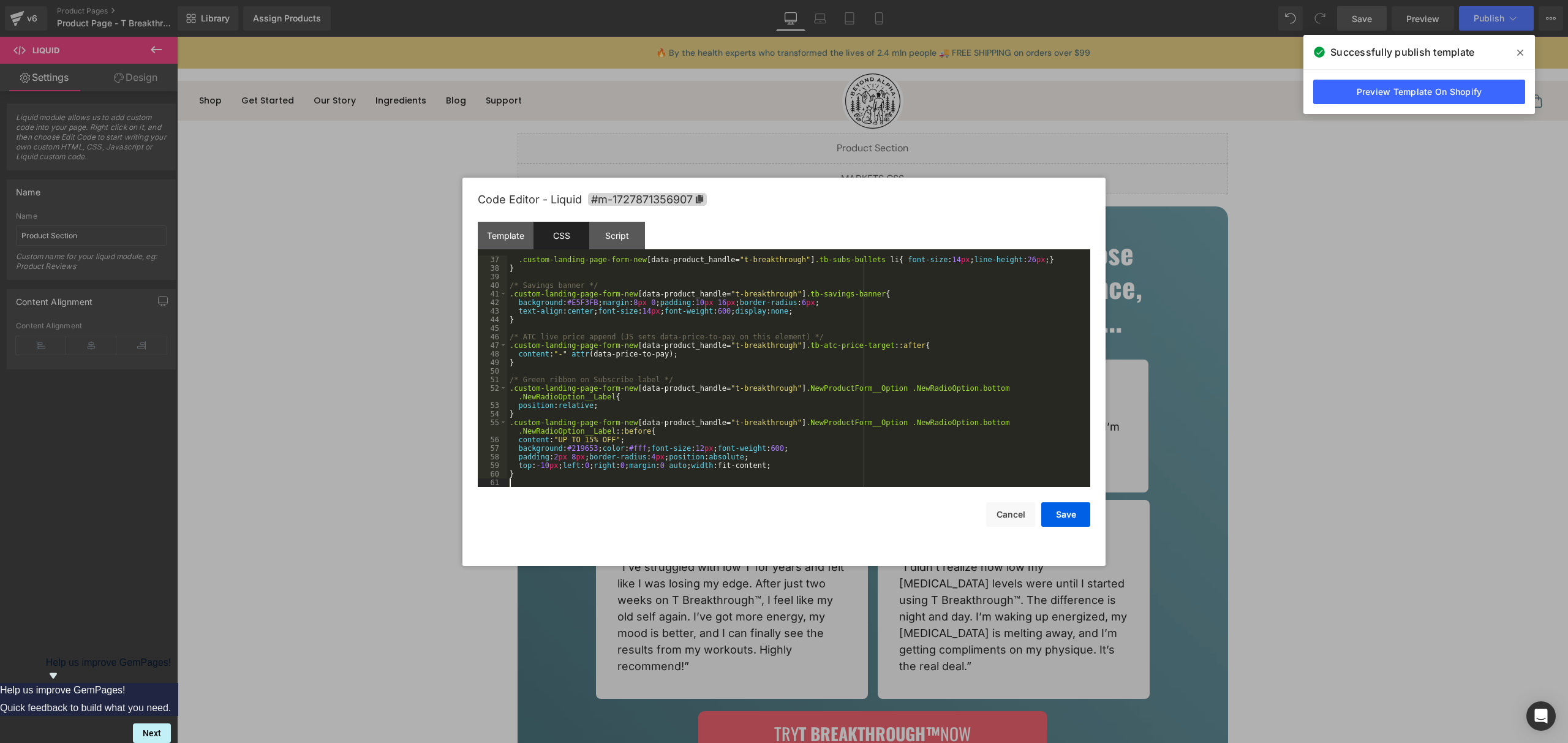
scroll to position [317, 0]
click at [611, 238] on div "Script" at bounding box center [617, 236] width 56 height 28
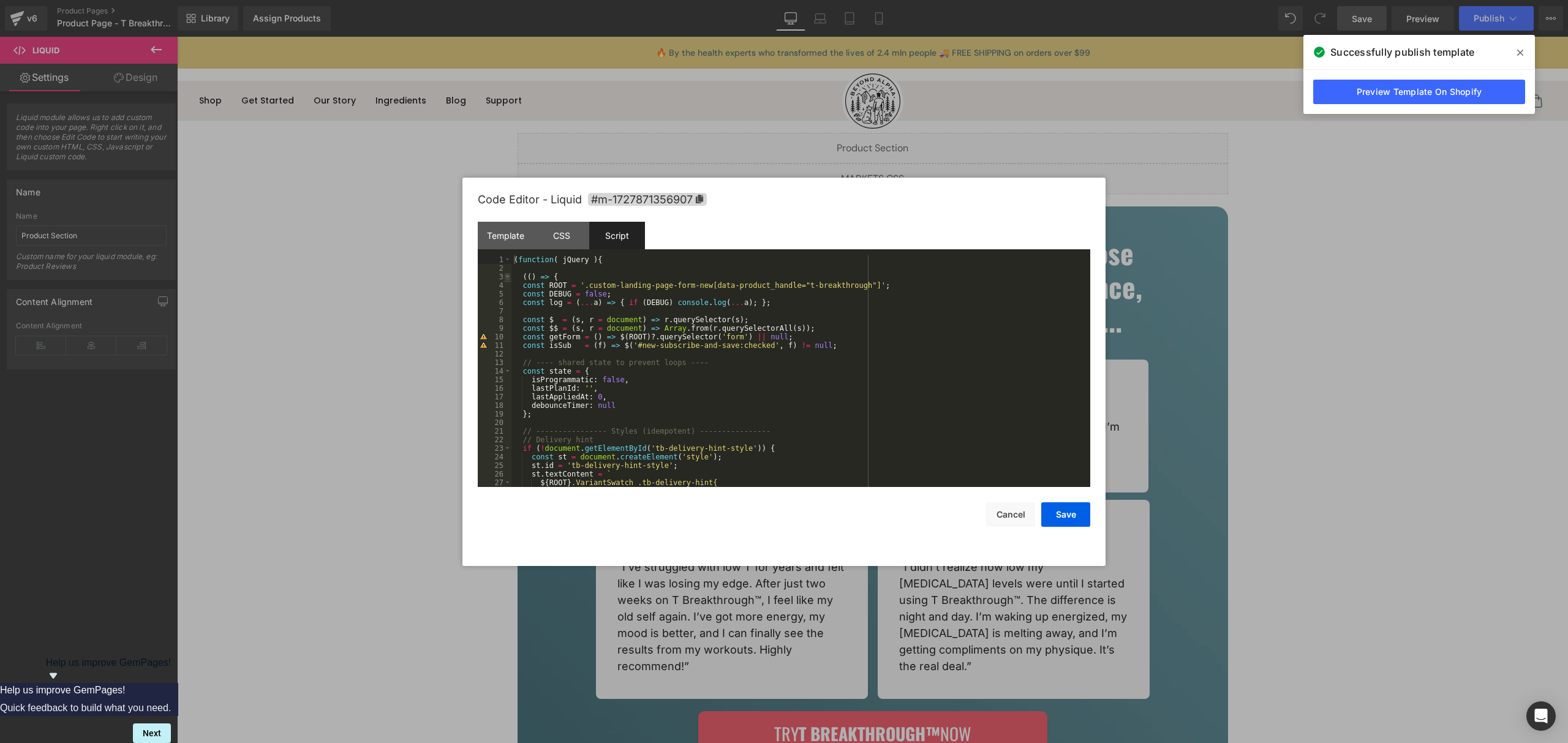
click at [508, 277] on span at bounding box center [507, 277] width 7 height 9
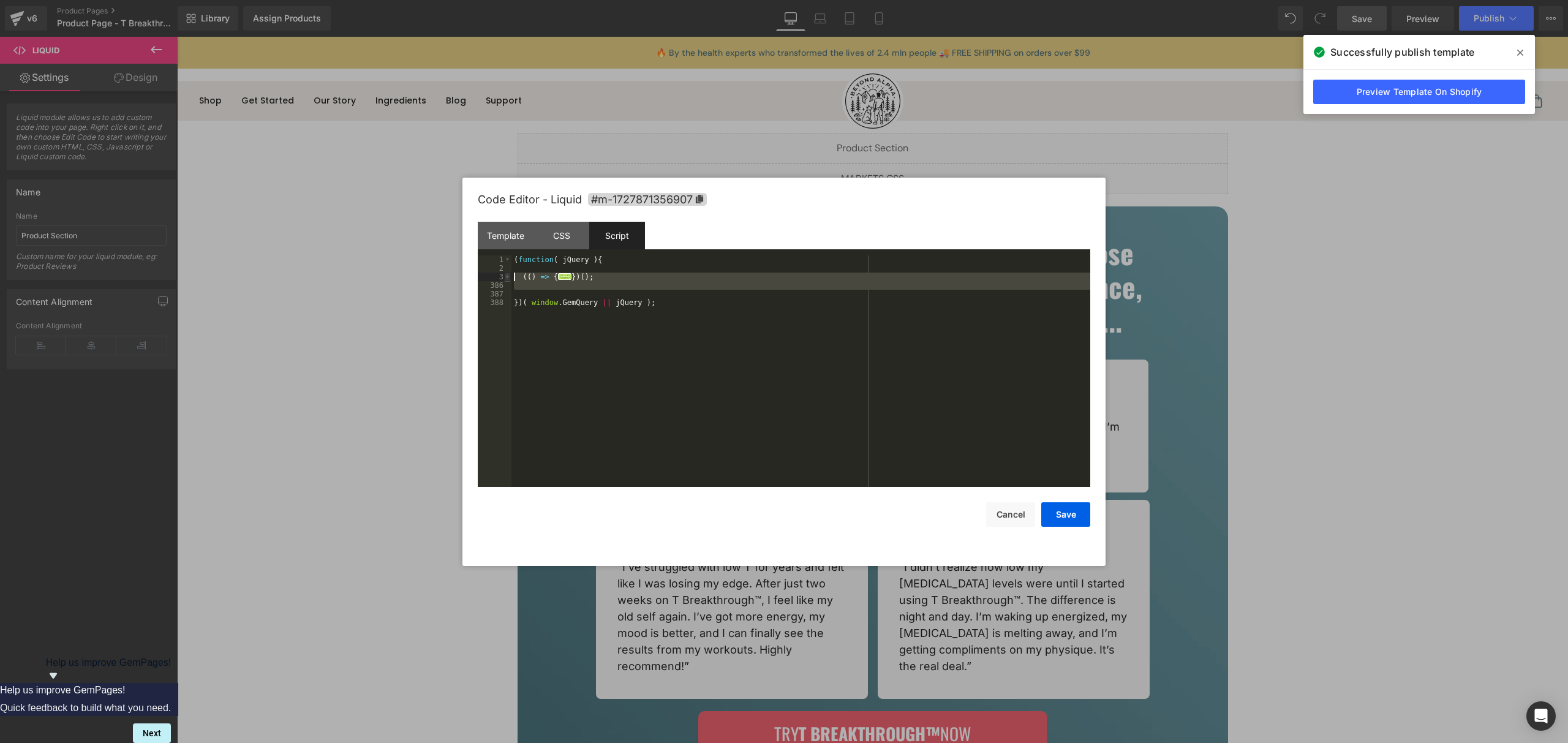
drag, startPoint x: 540, startPoint y: 291, endPoint x: 507, endPoint y: 279, distance: 35.1
click at [507, 279] on pre "1 2 3 386 387 388 ( function ( jQuery ) { (( ) => { ... }) ( ) ; }) ( window . …" at bounding box center [784, 371] width 613 height 231
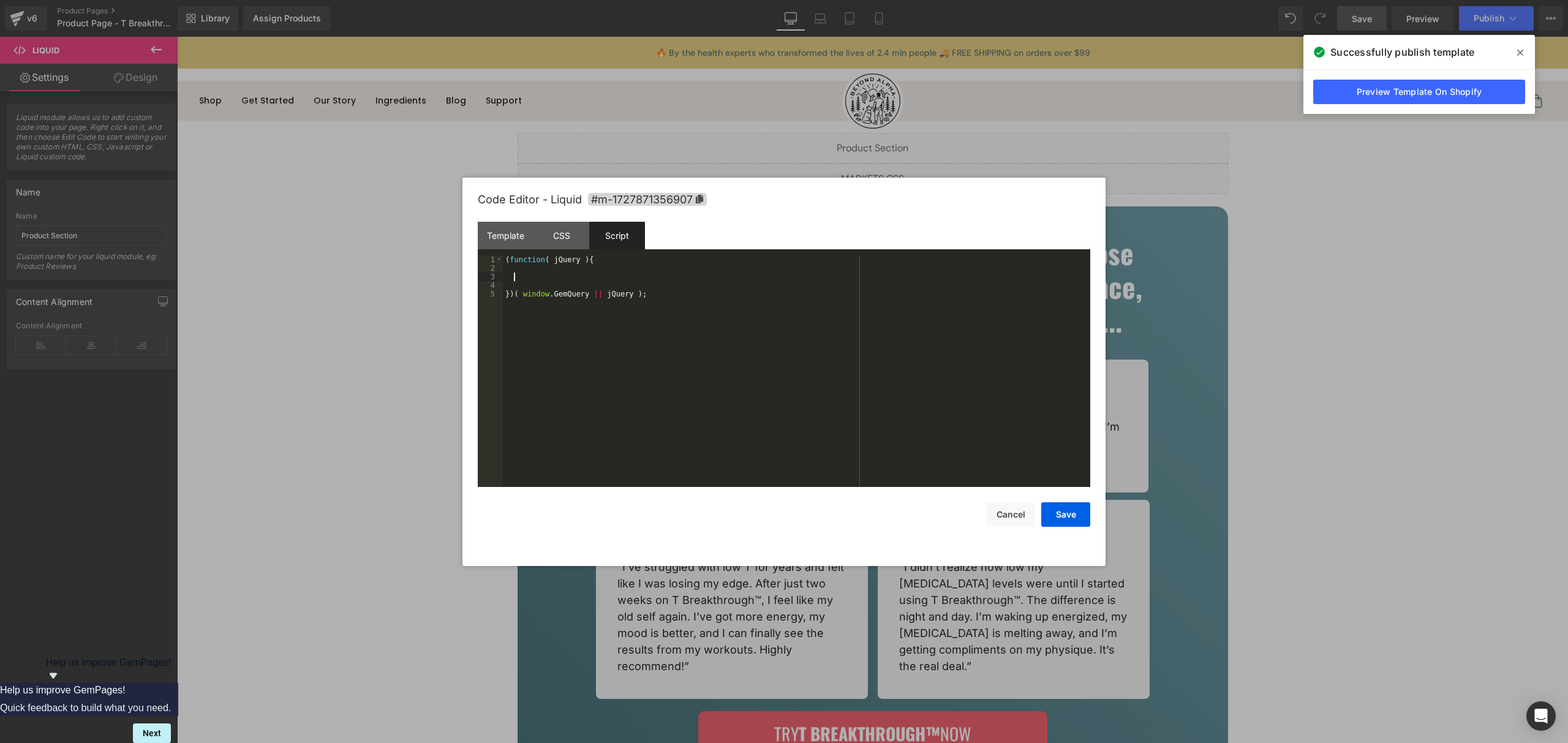
scroll to position [2547, 0]
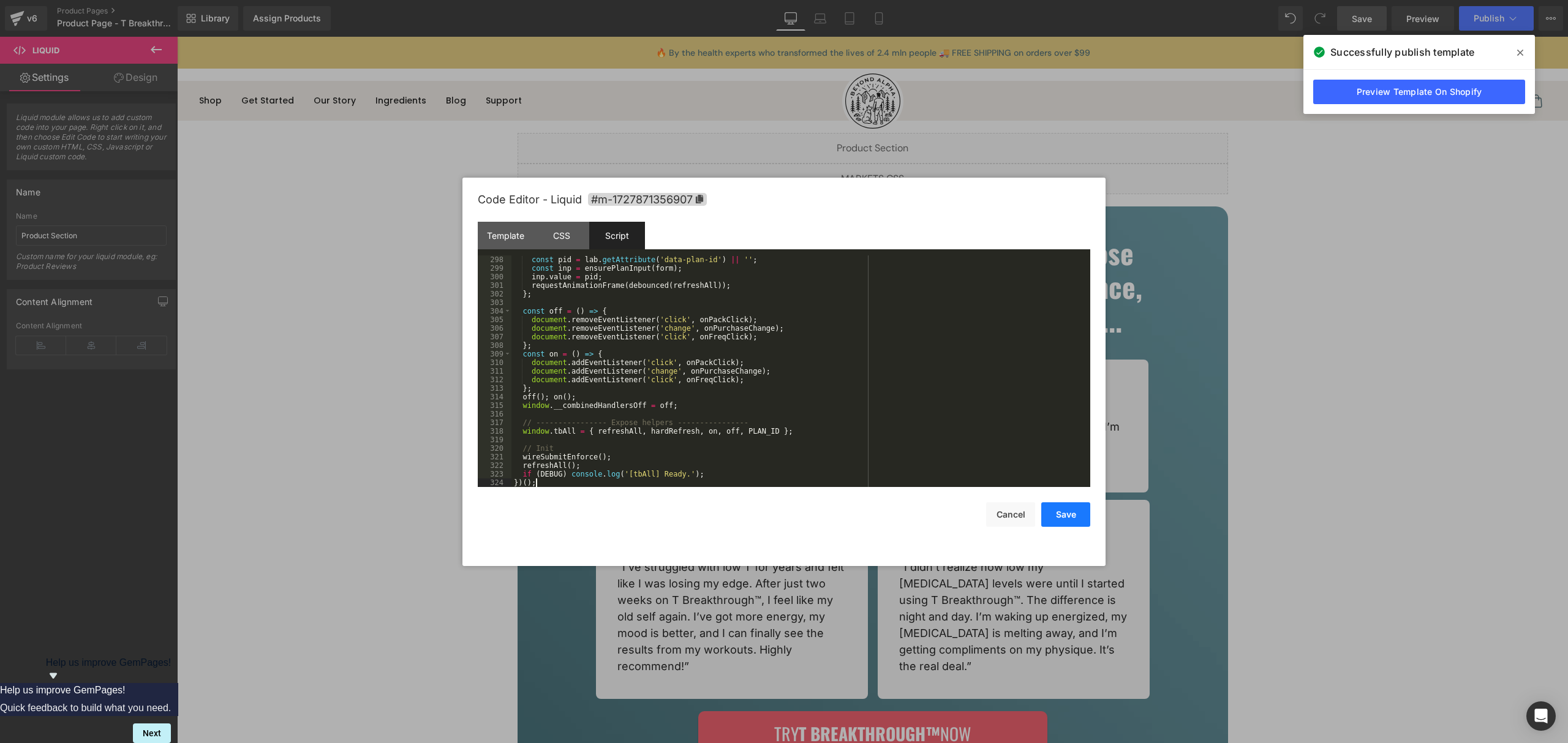
click at [1068, 514] on button "Save" at bounding box center [1066, 514] width 49 height 24
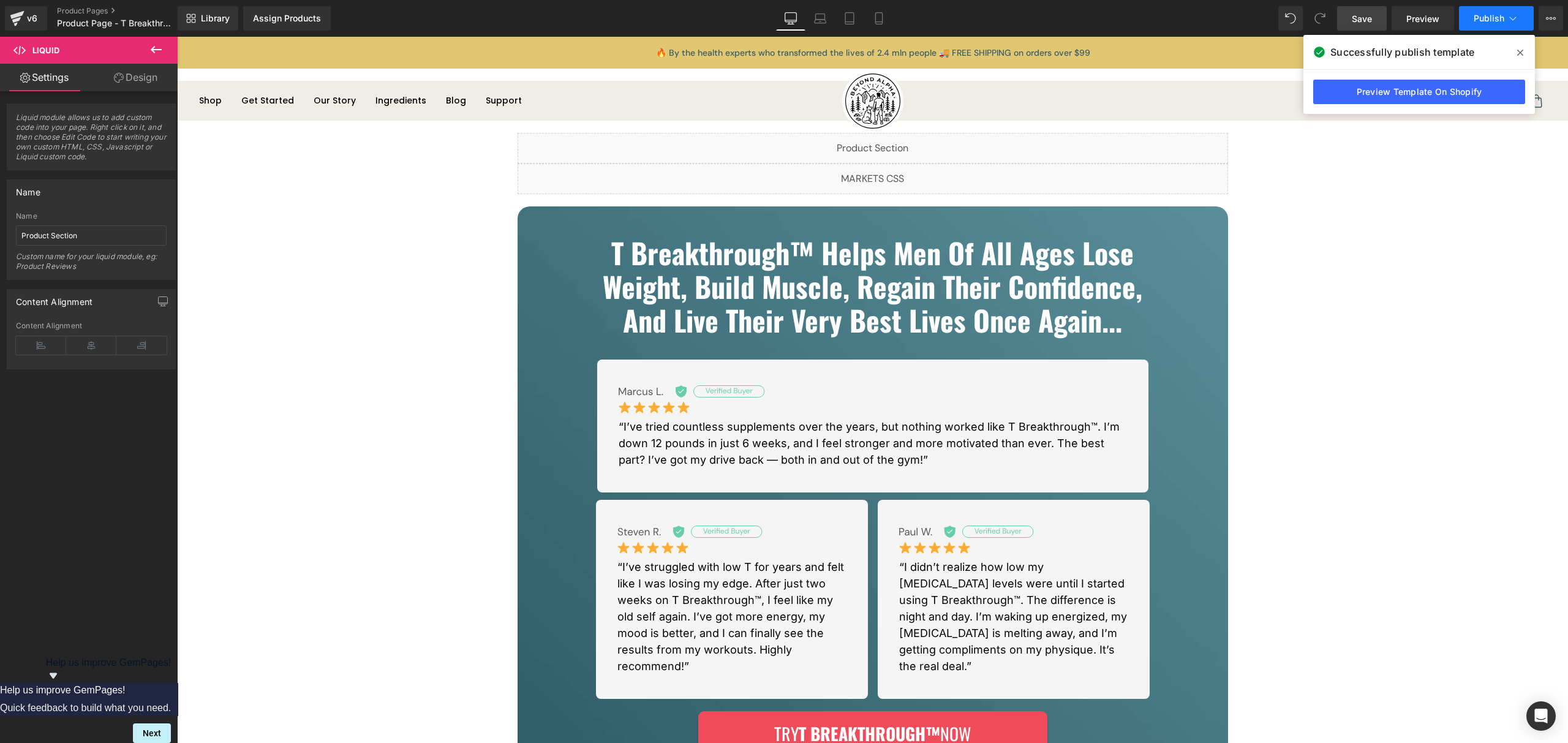
click at [1472, 15] on button "Publish" at bounding box center [1496, 18] width 75 height 24
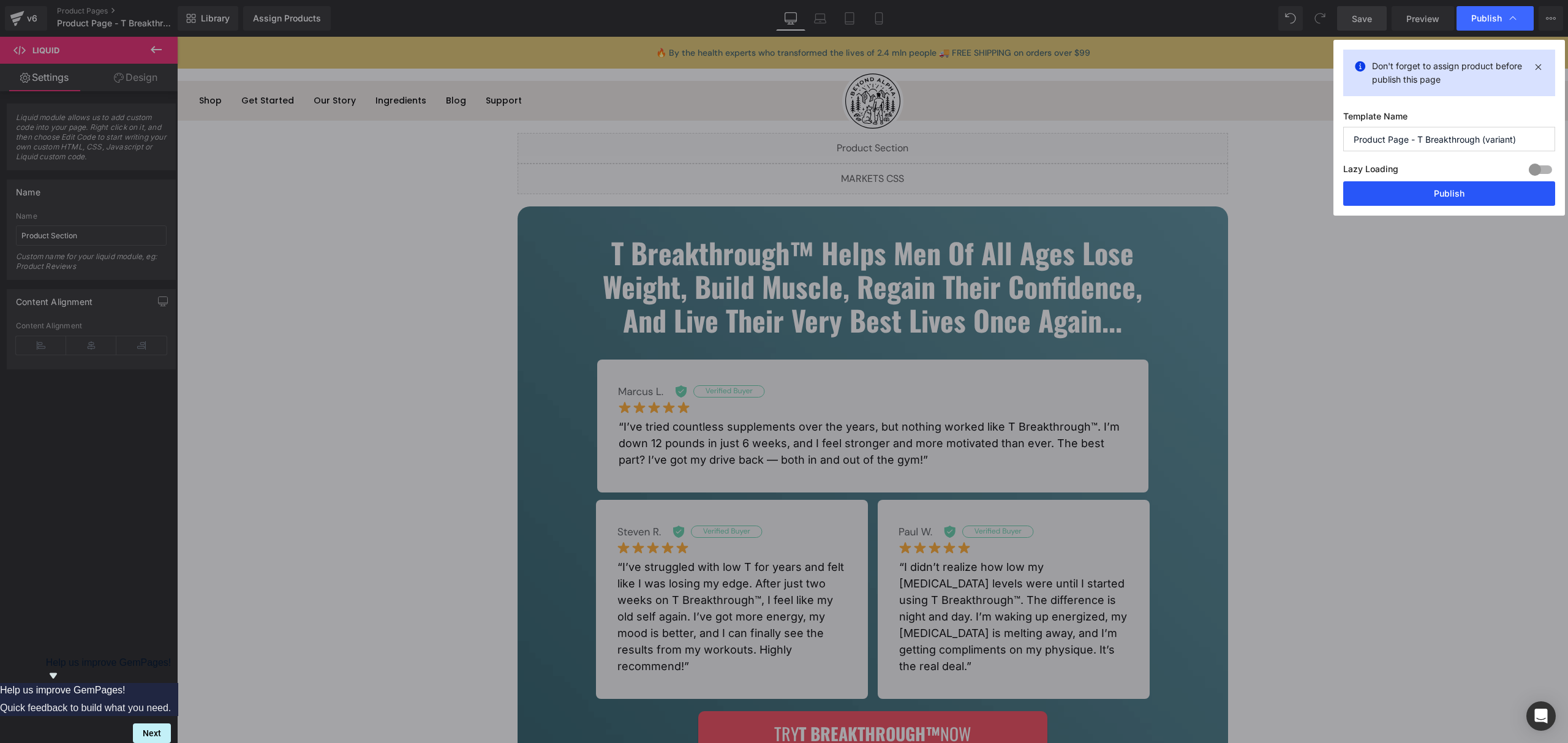
click at [1433, 186] on button "Publish" at bounding box center [1450, 193] width 212 height 24
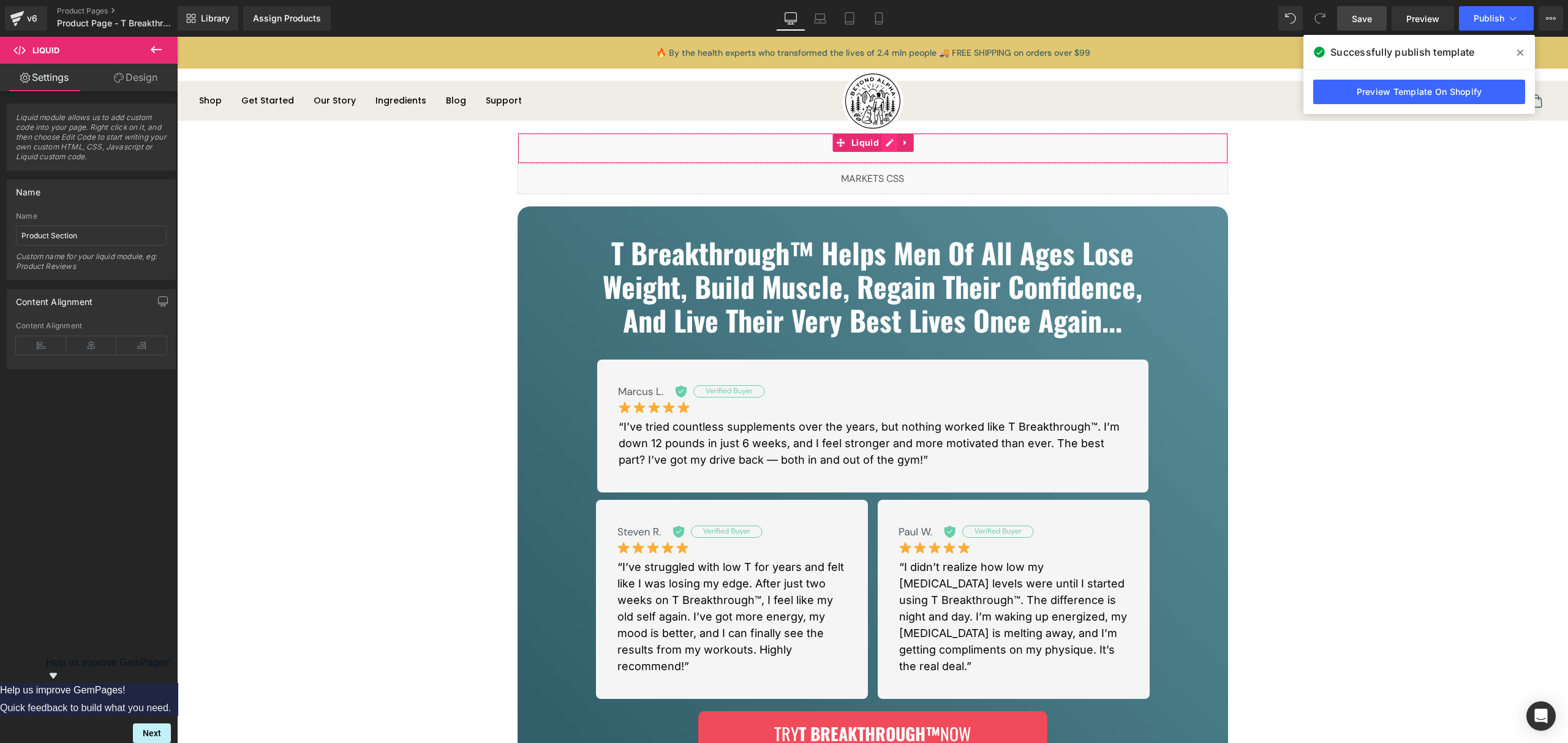
click at [883, 147] on div "Liquid" at bounding box center [873, 148] width 710 height 31
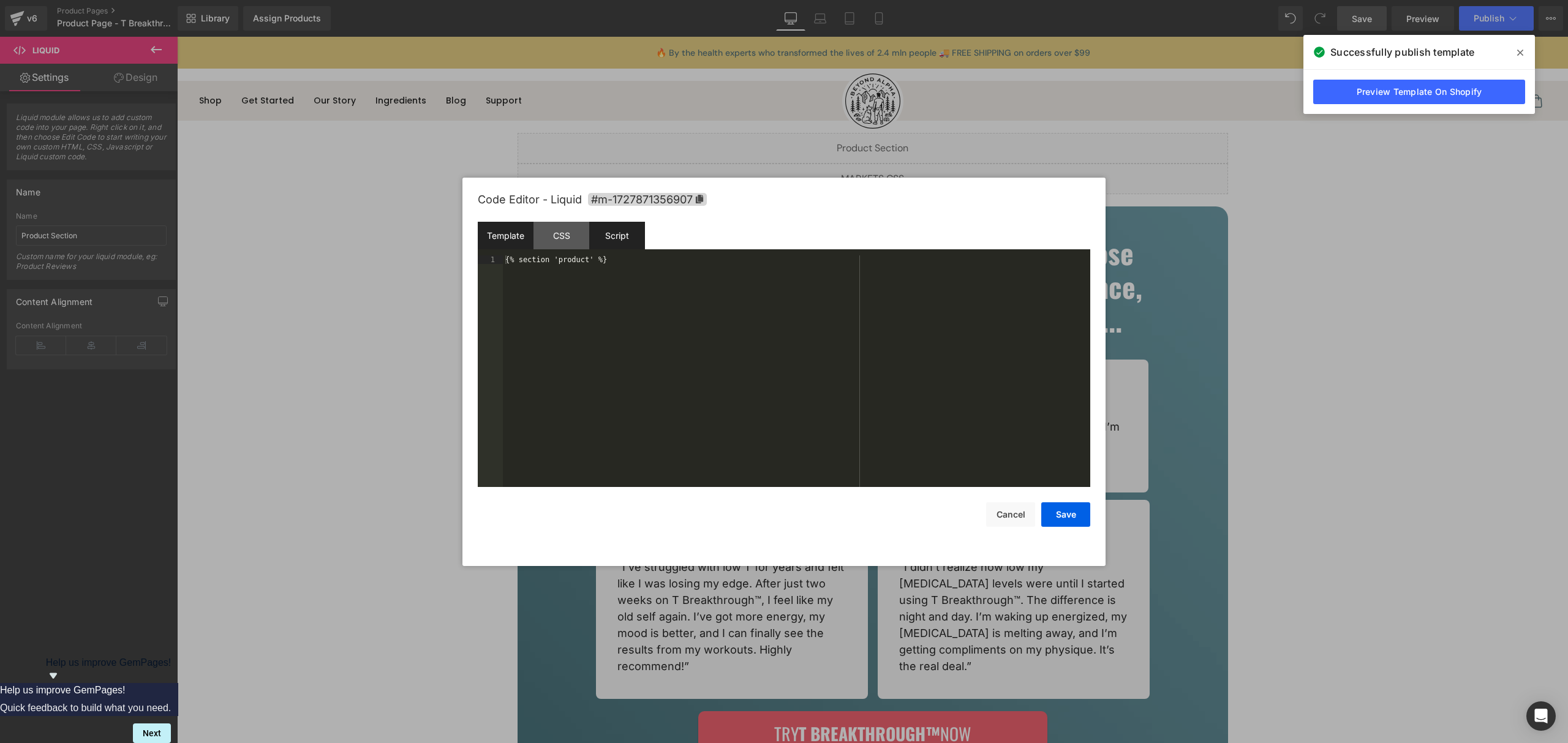
click at [611, 249] on div "Script" at bounding box center [617, 236] width 56 height 28
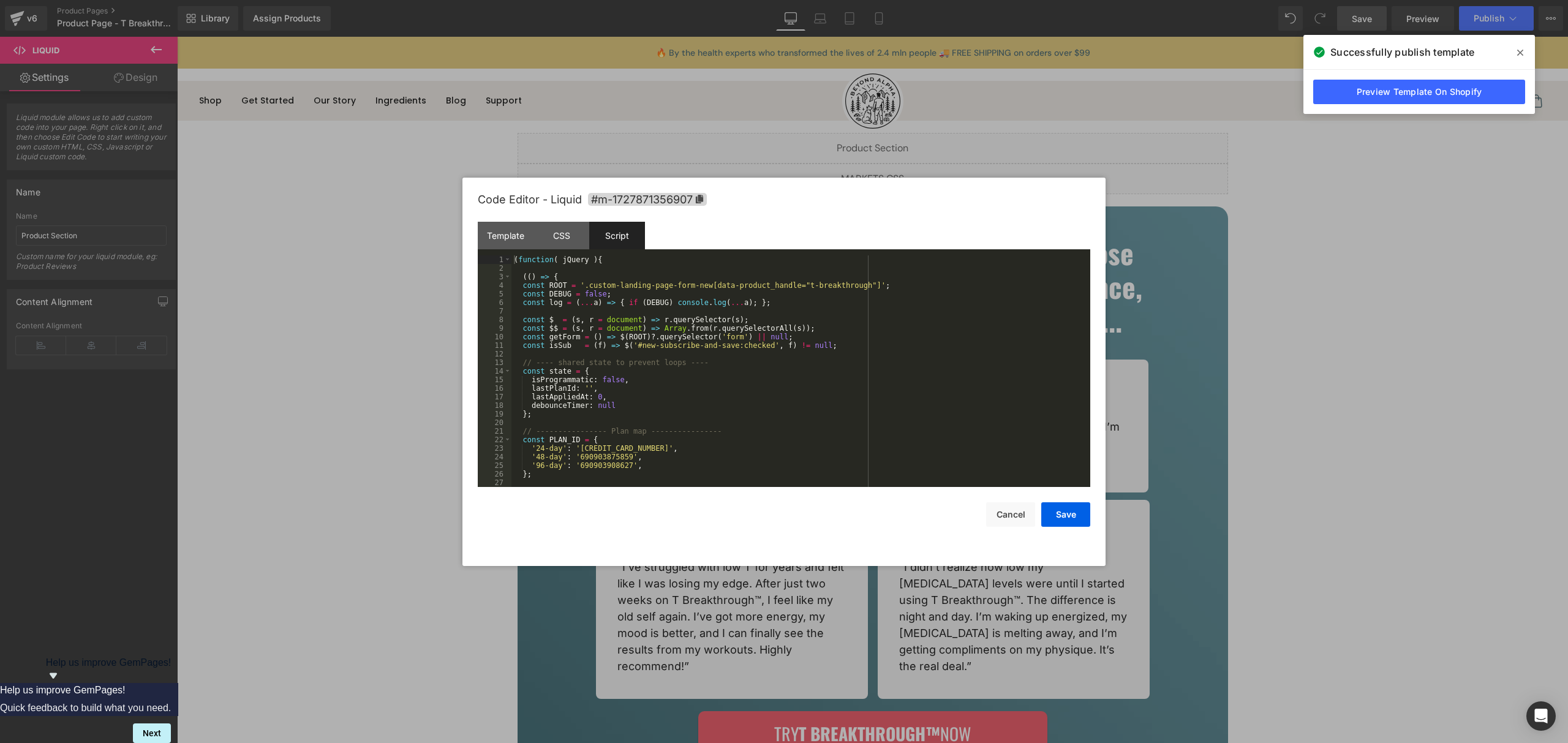
click at [661, 336] on div "( function ( jQuery ) { (( ) => { const ROOT = '.custom-landing-page-form-new[d…" at bounding box center [798, 379] width 574 height 249
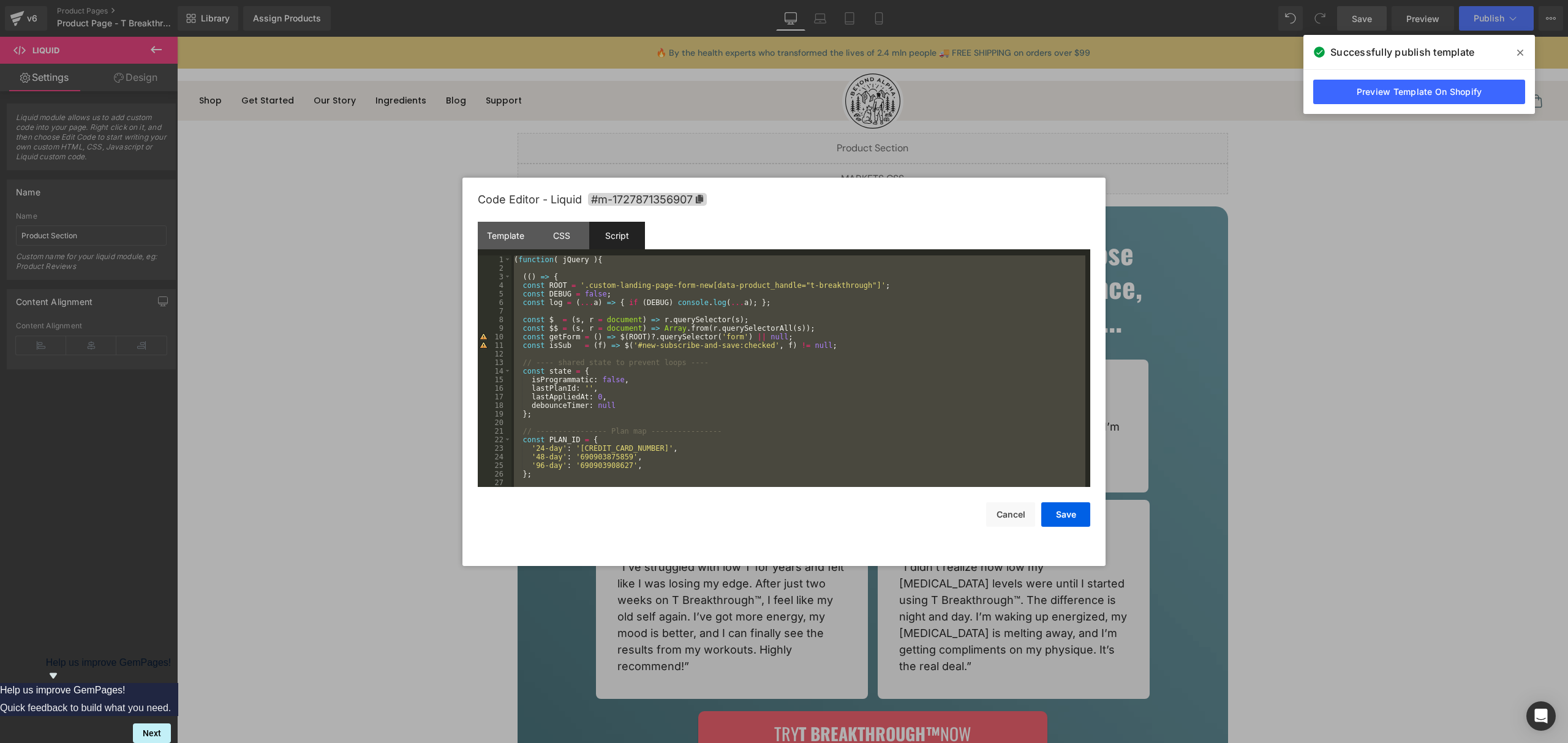
scroll to position [472, 0]
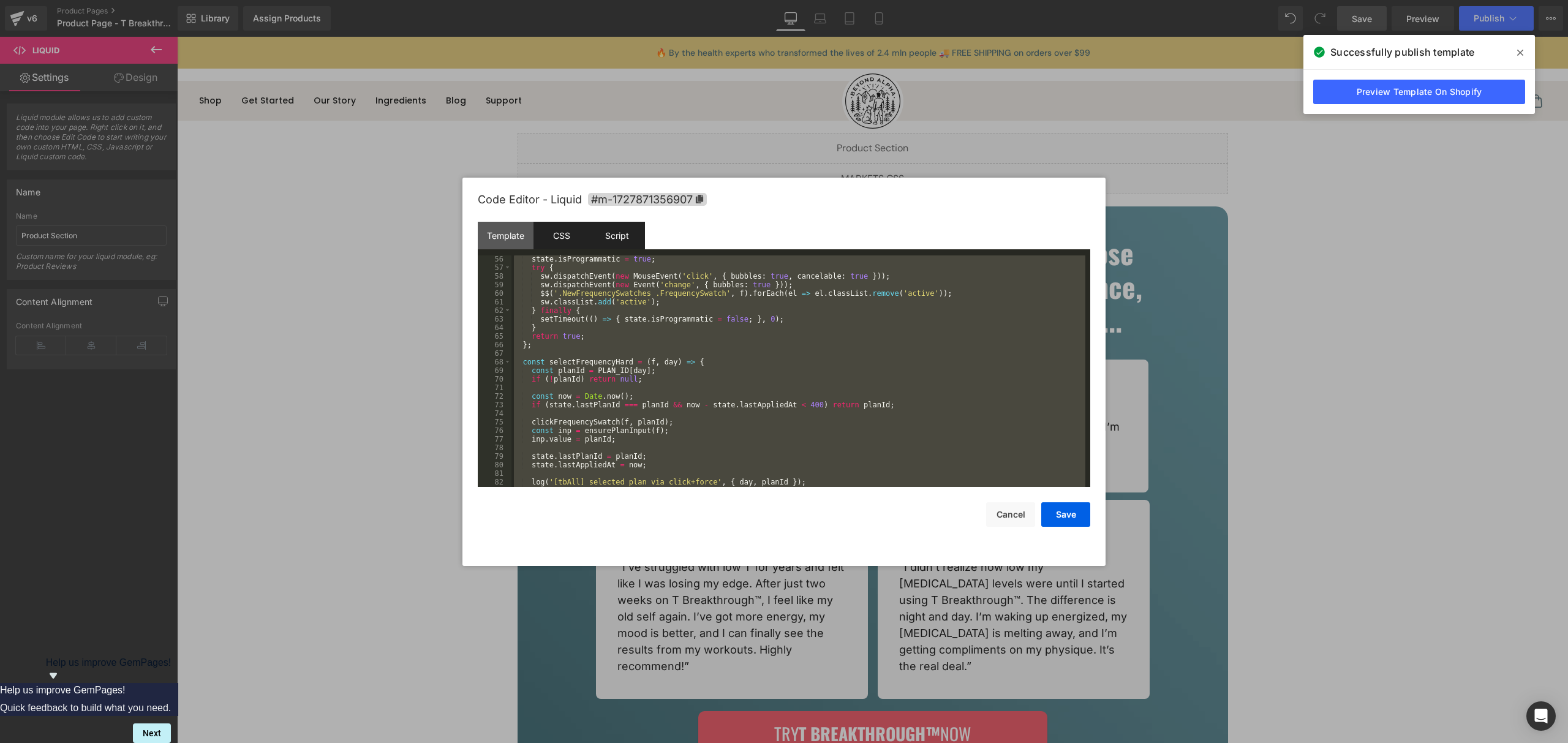
click at [570, 244] on div "CSS" at bounding box center [561, 236] width 56 height 28
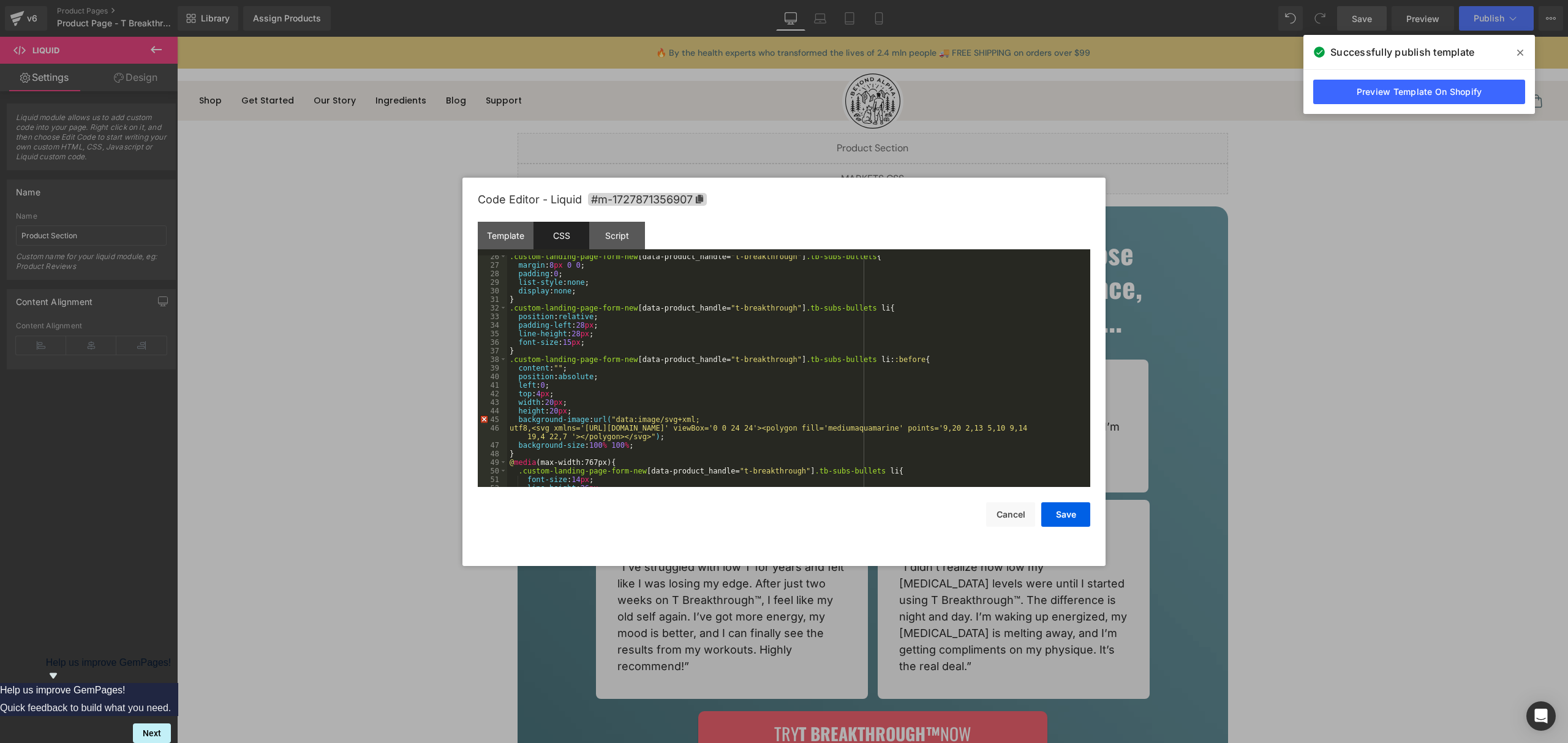
scroll to position [532, 0]
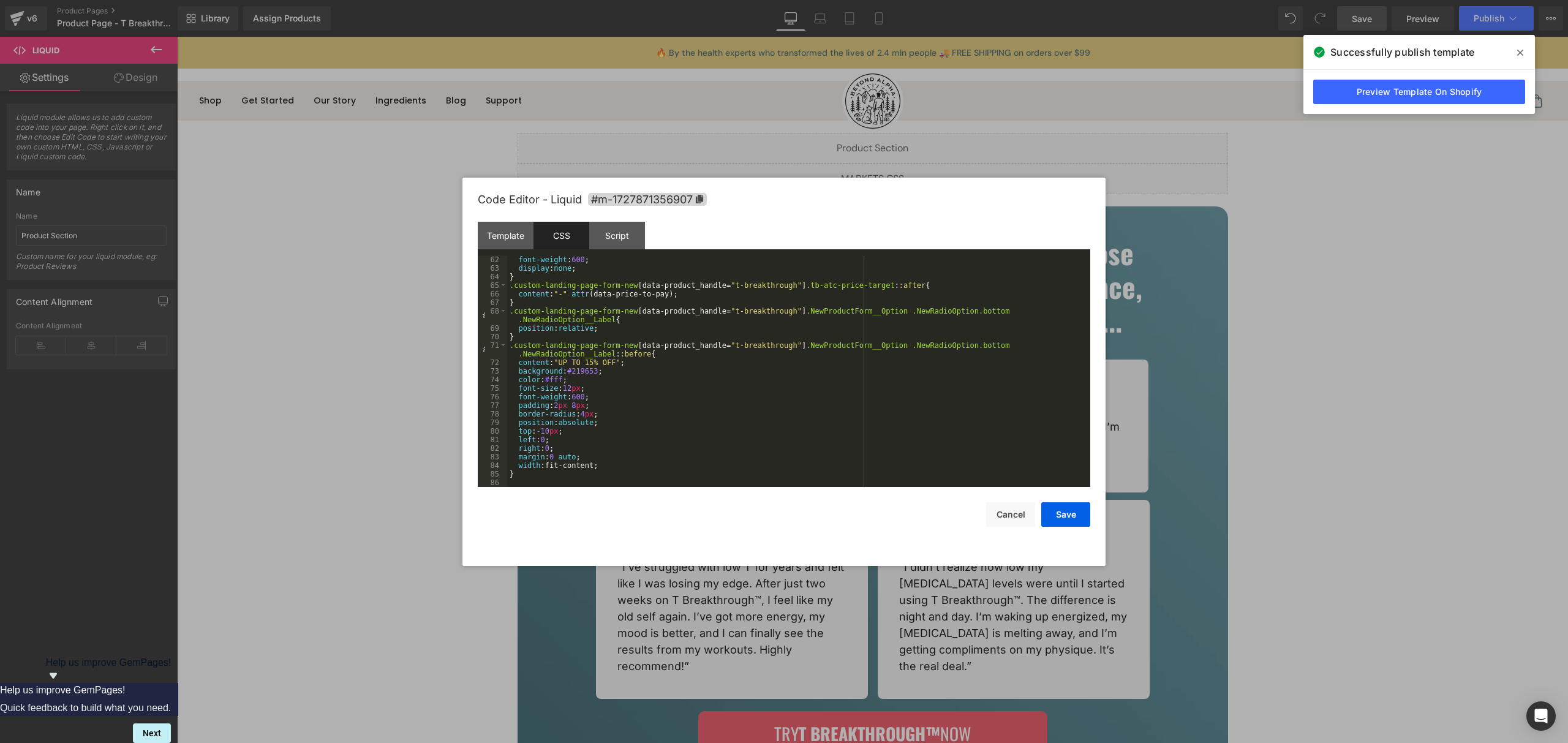
click at [563, 470] on div "font-weight : 600 ; display : none ; } .custom-landing-page-form-new [ data-pro…" at bounding box center [796, 379] width 578 height 249
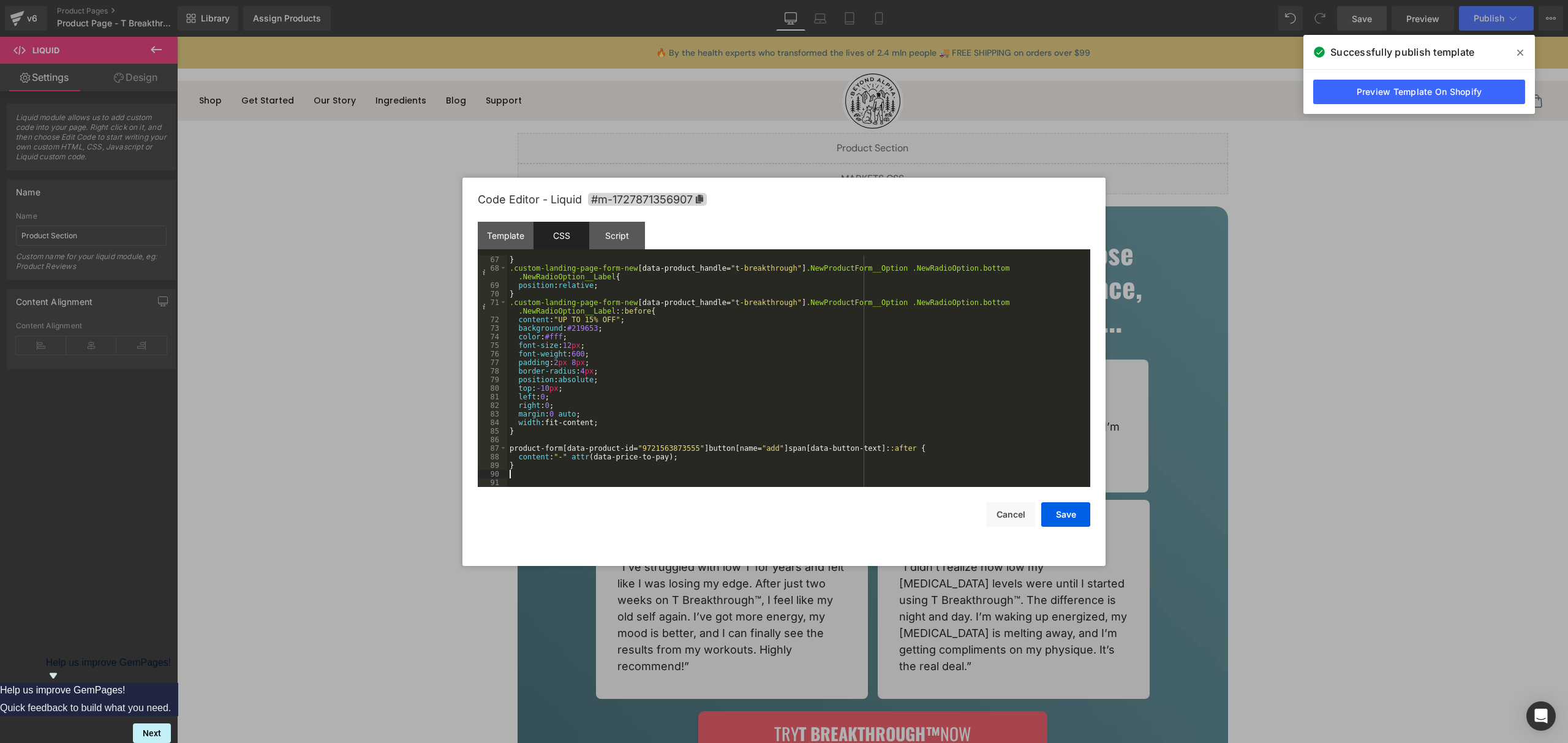
scroll to position [574, 0]
click at [621, 235] on div "Script" at bounding box center [617, 236] width 56 height 28
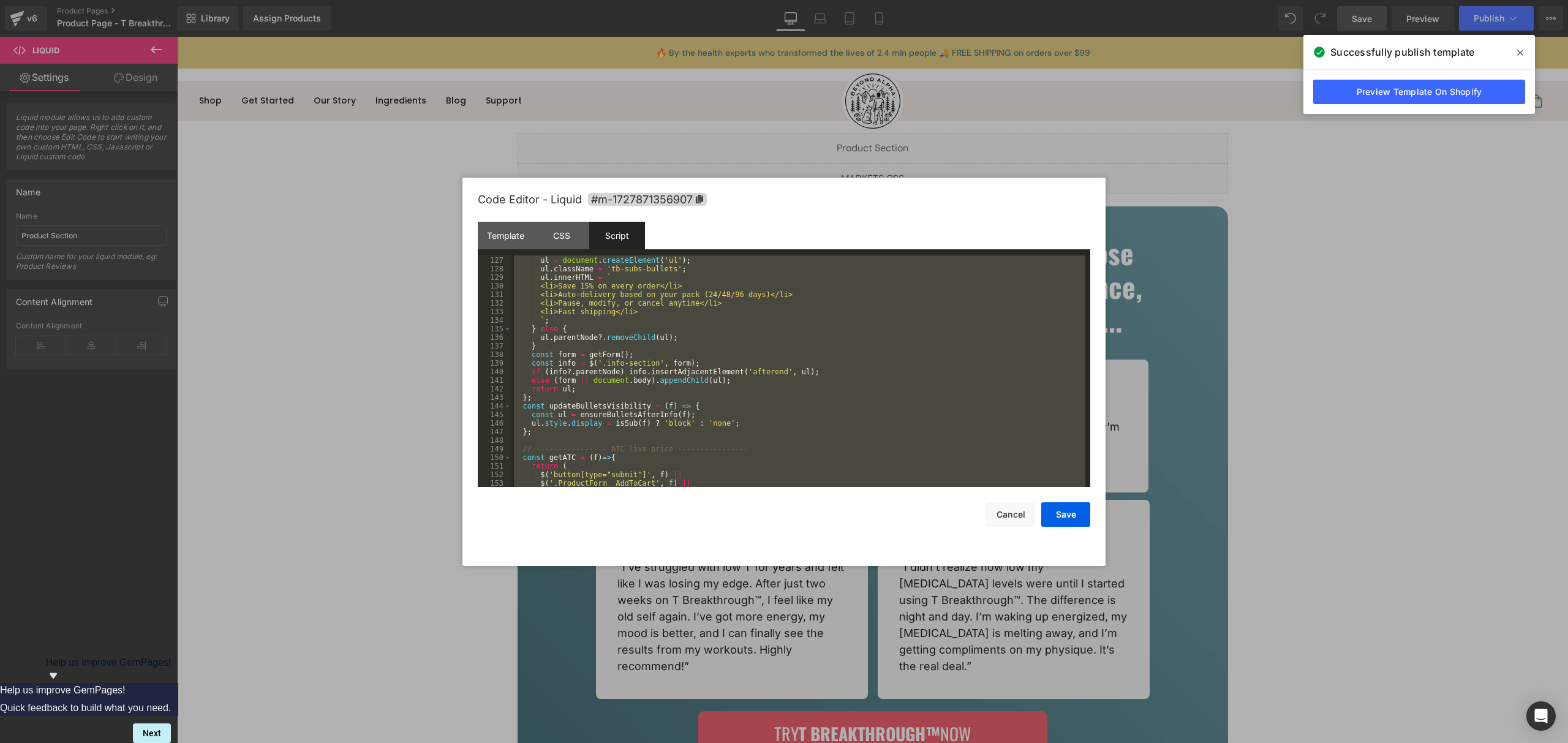
scroll to position [2564, 0]
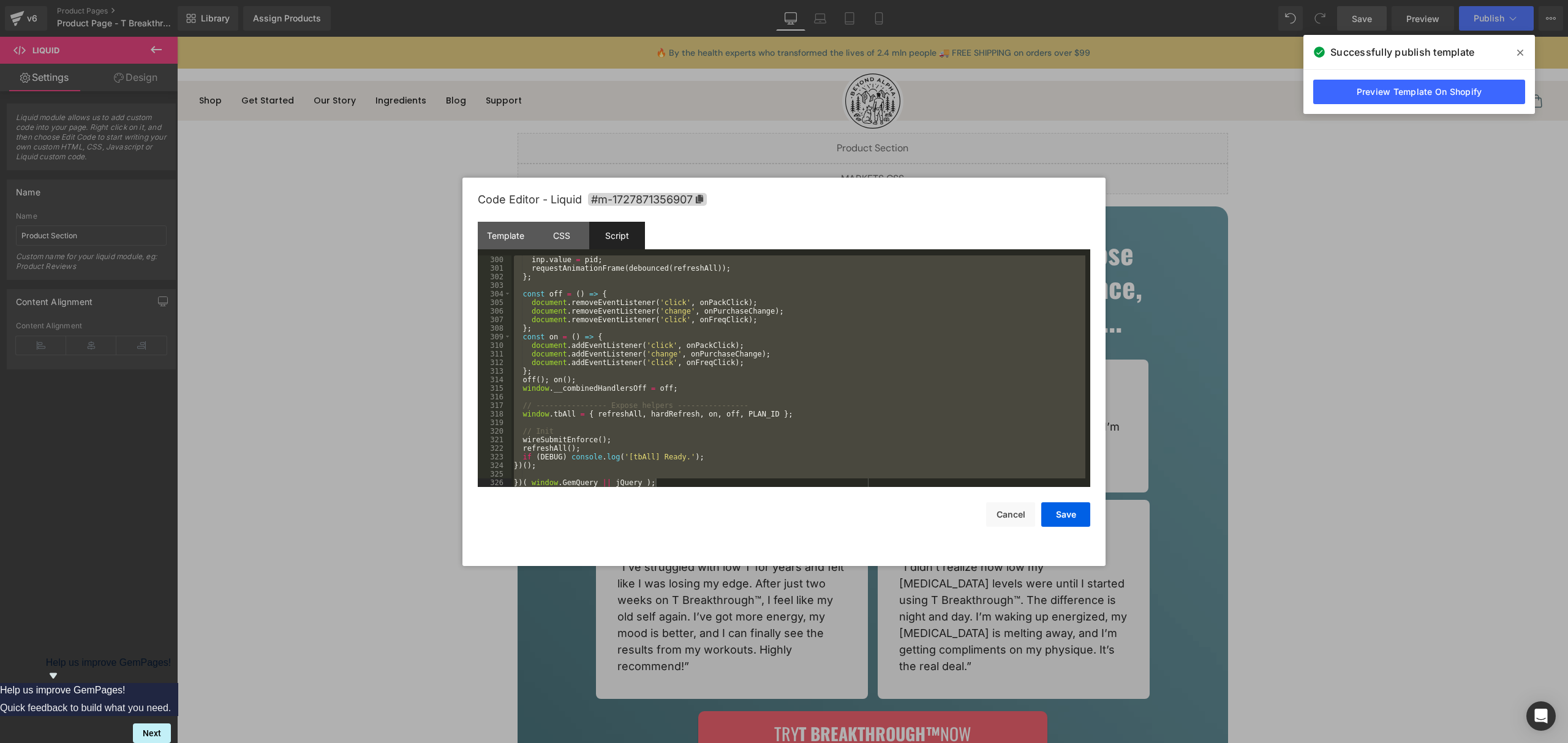
click at [779, 367] on div "inp . value = pid ; requestAnimationFrame ( debounced ( refreshAll )) ; } ; con…" at bounding box center [798, 379] width 574 height 249
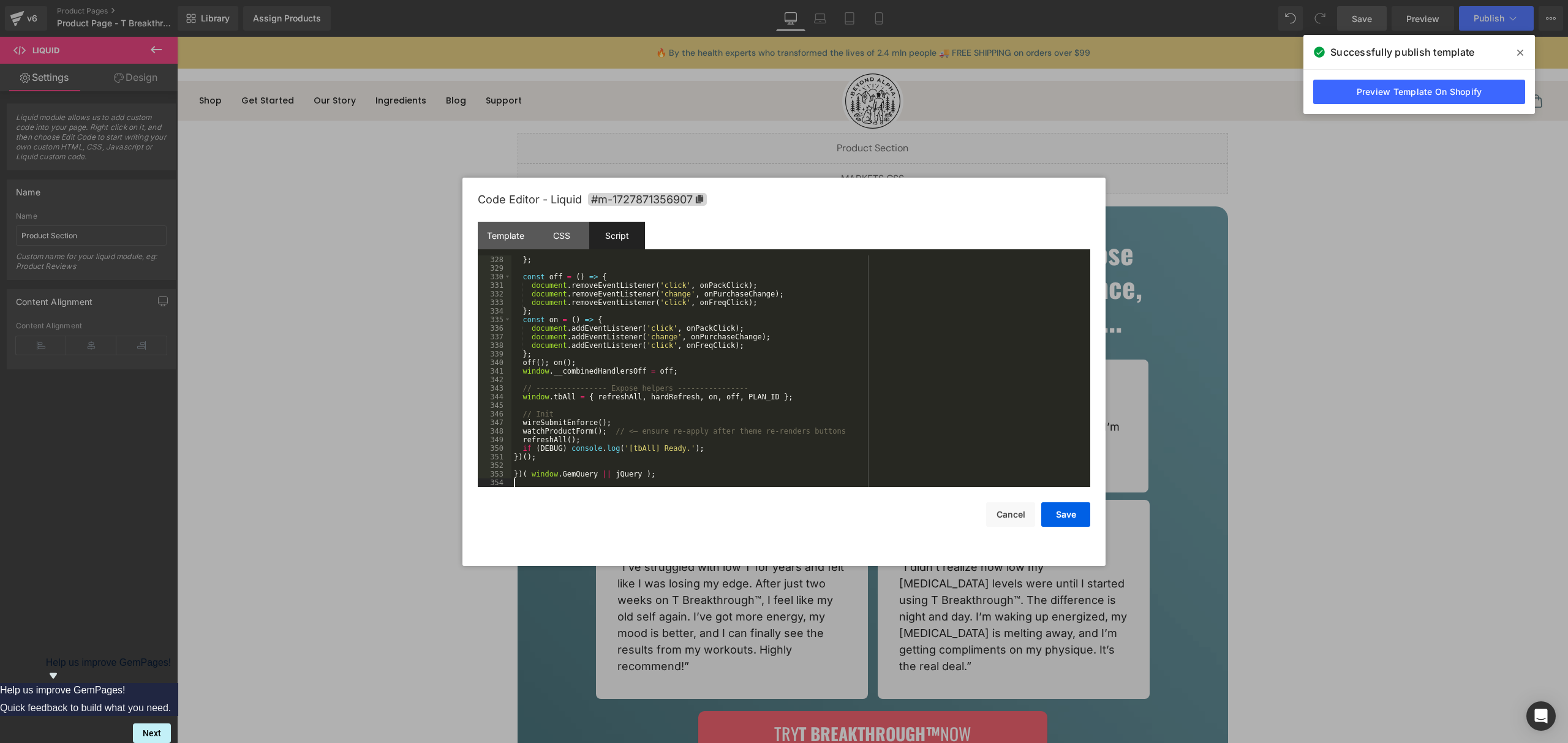
scroll to position [2796, 0]
drag, startPoint x: 1071, startPoint y: 521, endPoint x: 1097, endPoint y: 303, distance: 219.5
click at [1071, 521] on button "Save" at bounding box center [1066, 514] width 49 height 24
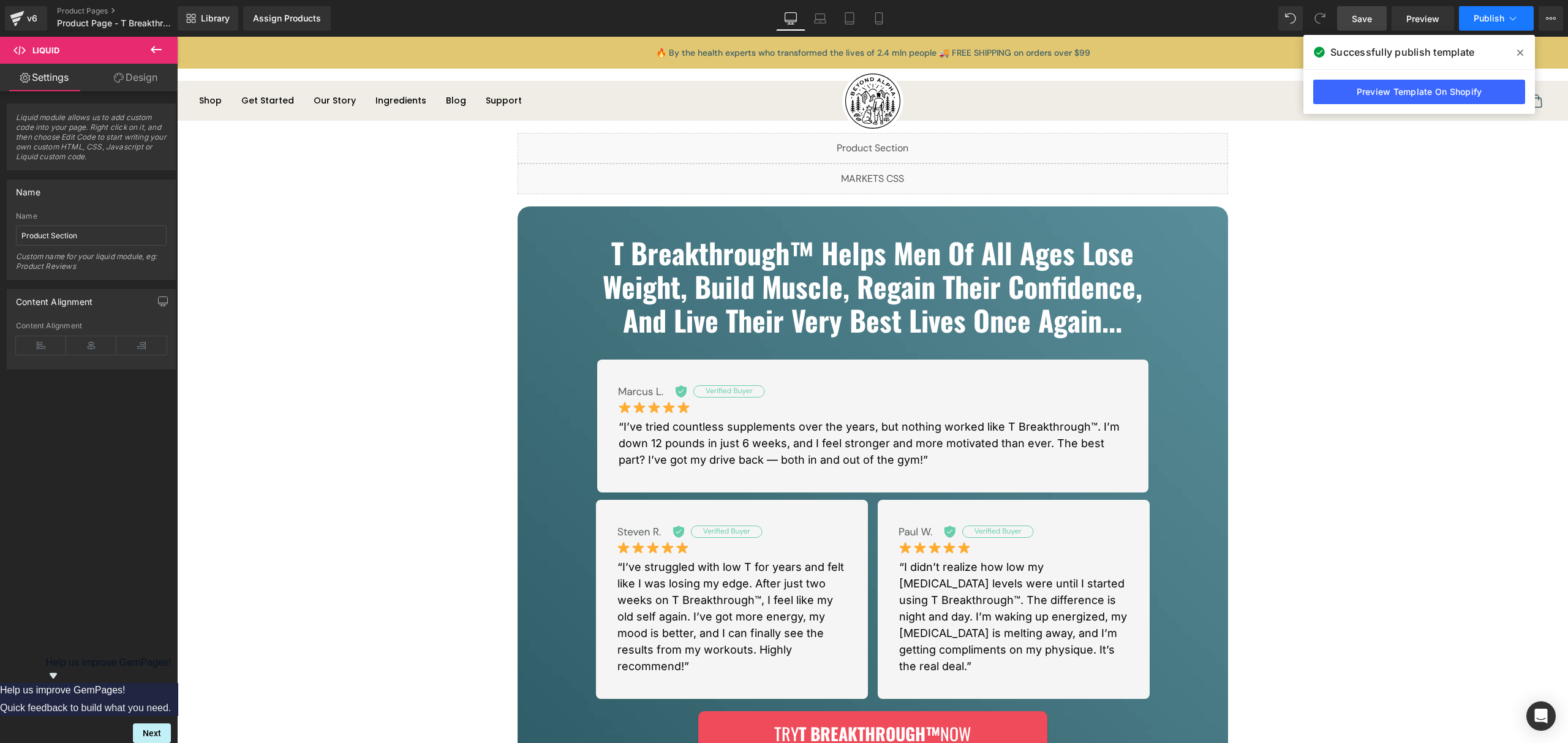
click at [1470, 19] on button "Publish" at bounding box center [1496, 18] width 75 height 24
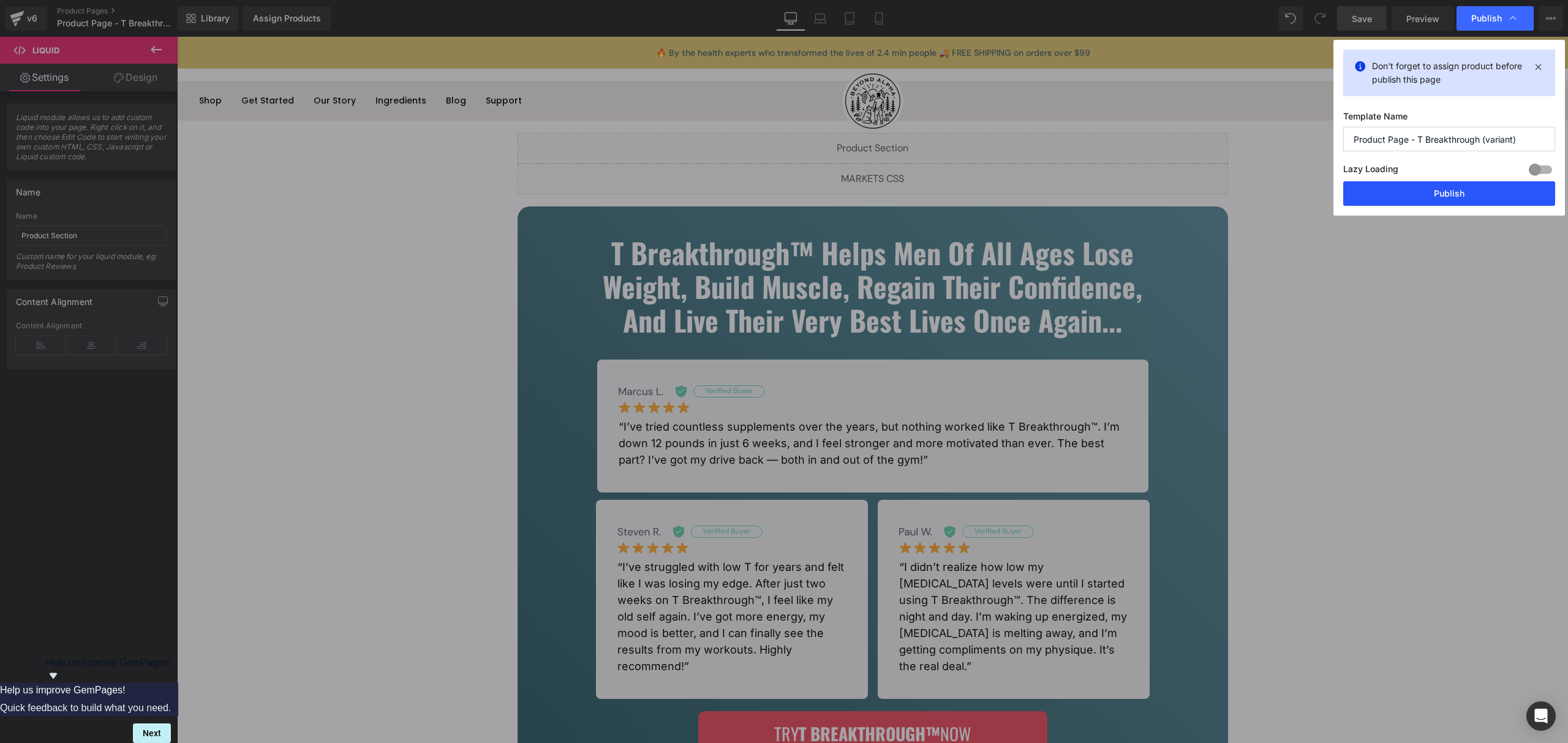
click at [1424, 189] on button "Publish" at bounding box center [1450, 193] width 212 height 24
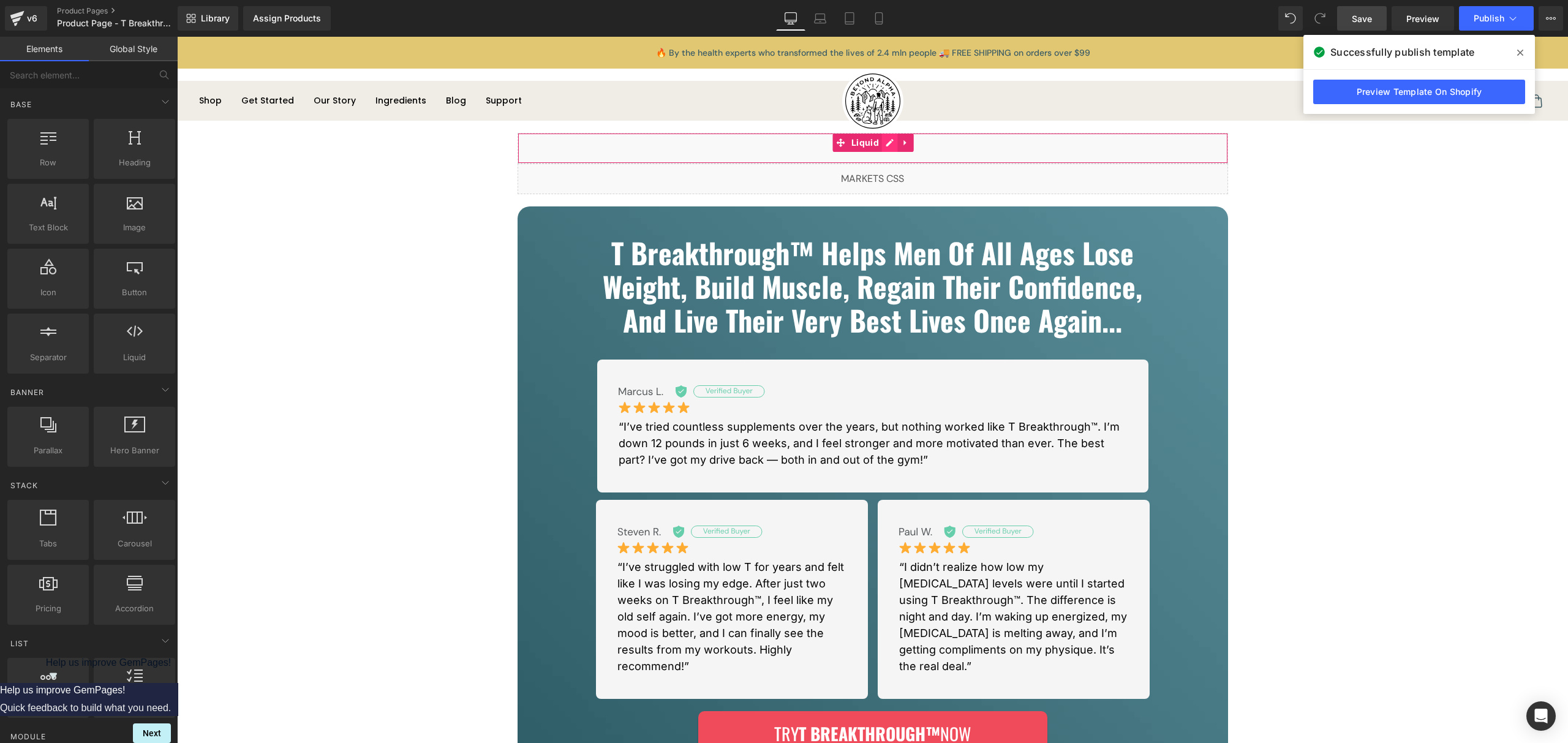
drag, startPoint x: 865, startPoint y: 154, endPoint x: 888, endPoint y: 147, distance: 24.0
click at [865, 154] on div "Liquid" at bounding box center [873, 148] width 710 height 31
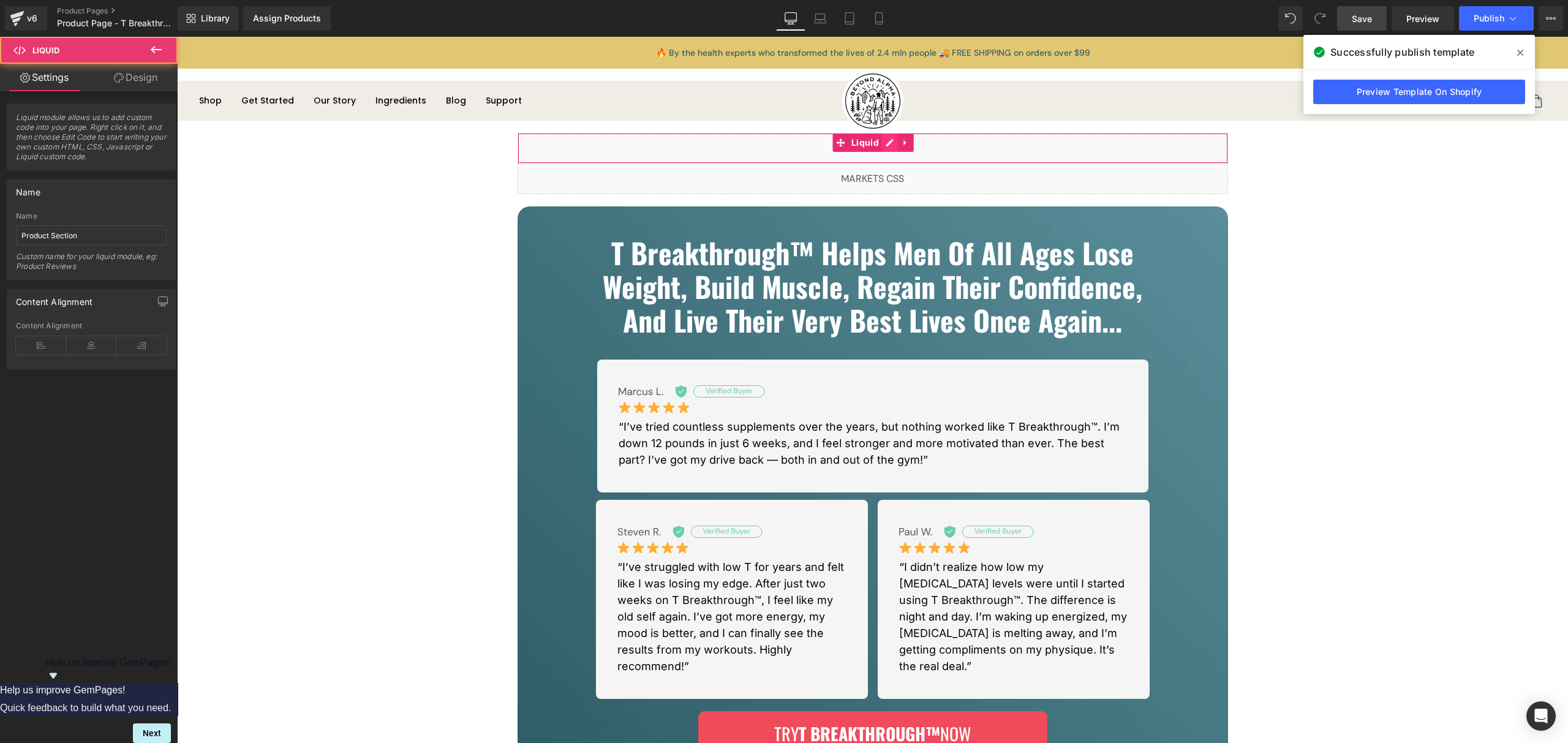
click at [889, 147] on div "Liquid" at bounding box center [873, 148] width 710 height 31
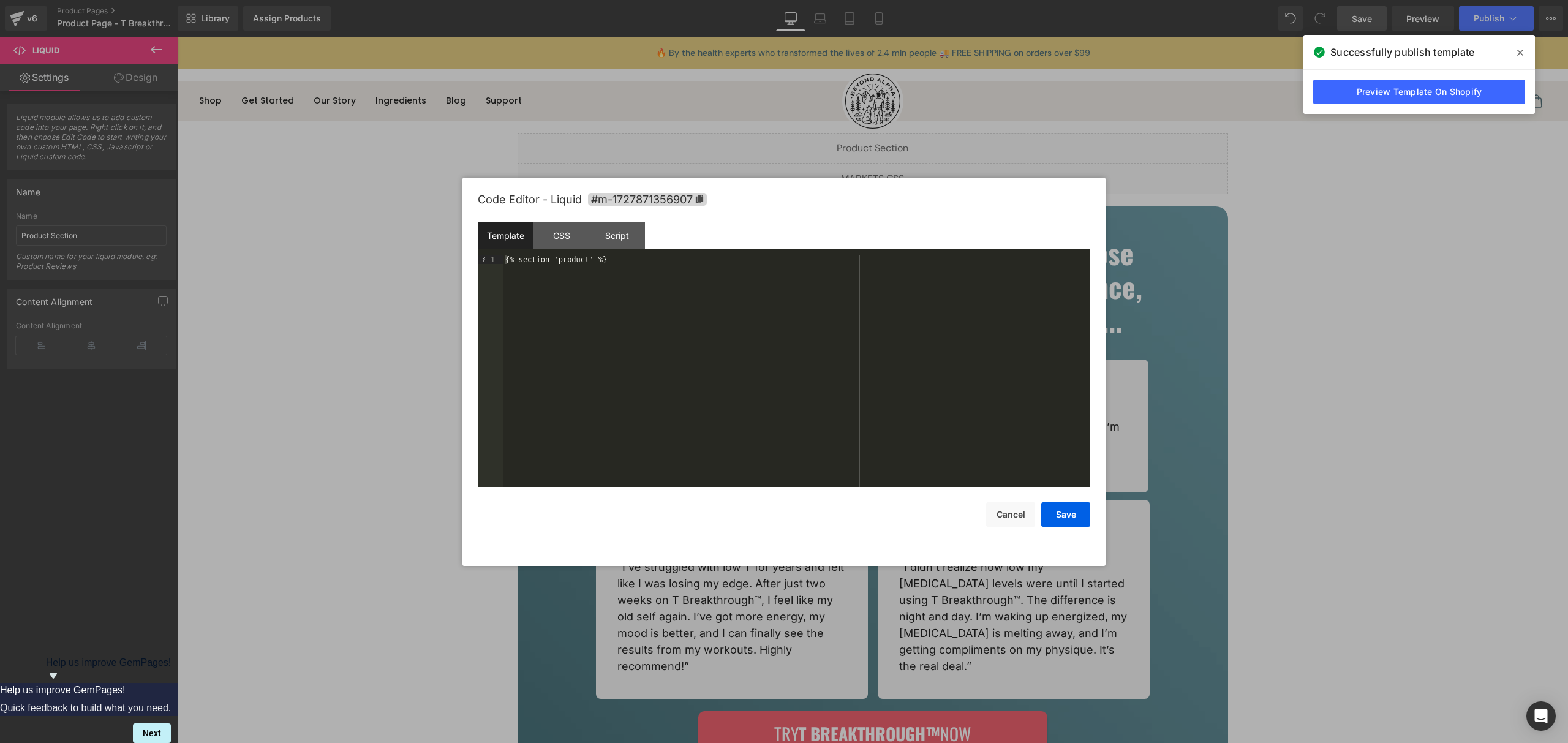
click at [645, 250] on div "Template CSS Script Data" at bounding box center [784, 239] width 613 height 34
click at [623, 240] on div "Script" at bounding box center [617, 236] width 56 height 28
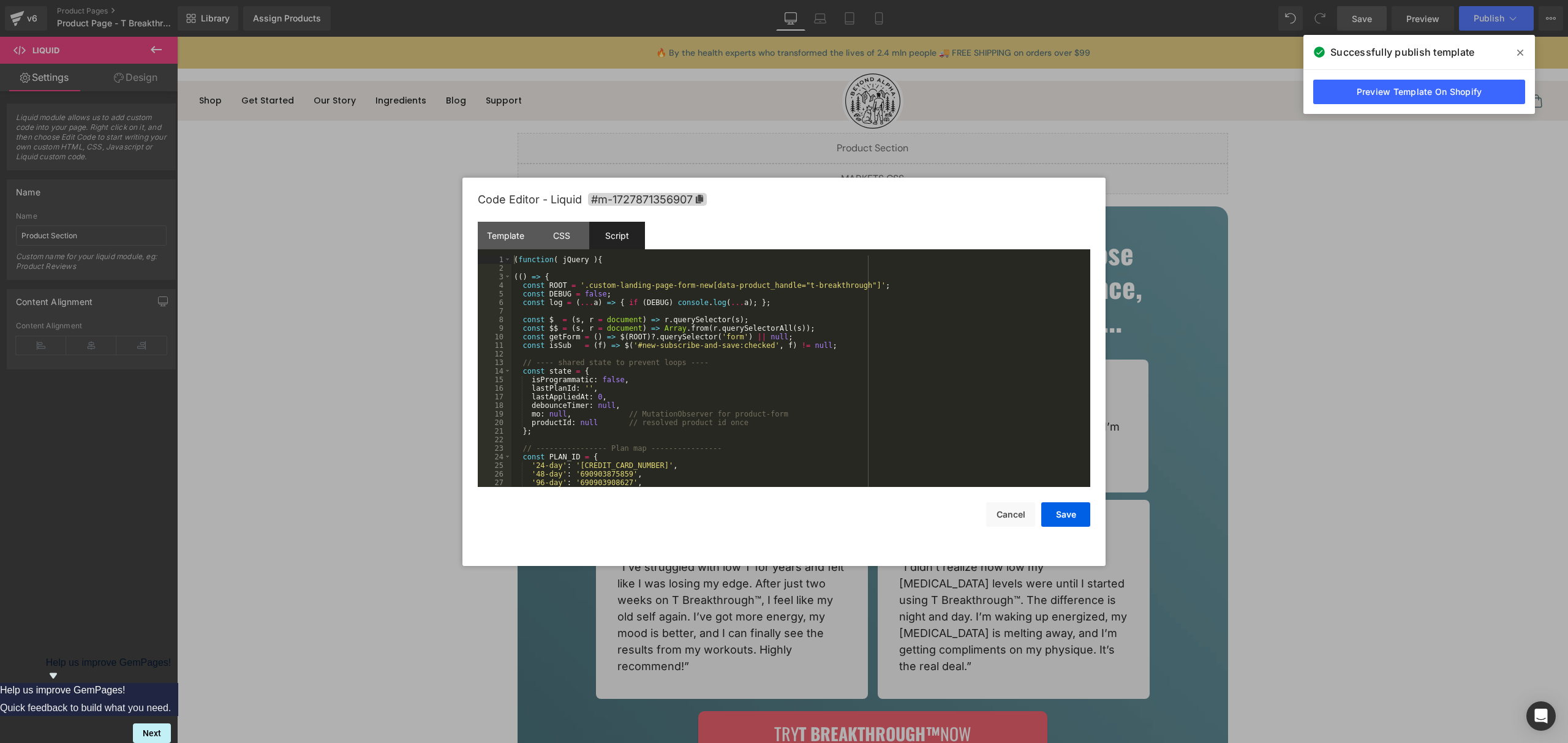
click at [723, 369] on div "( function ( jQuery ) { (( ) => { const ROOT = '.custom-landing-page-form-new[d…" at bounding box center [798, 379] width 574 height 249
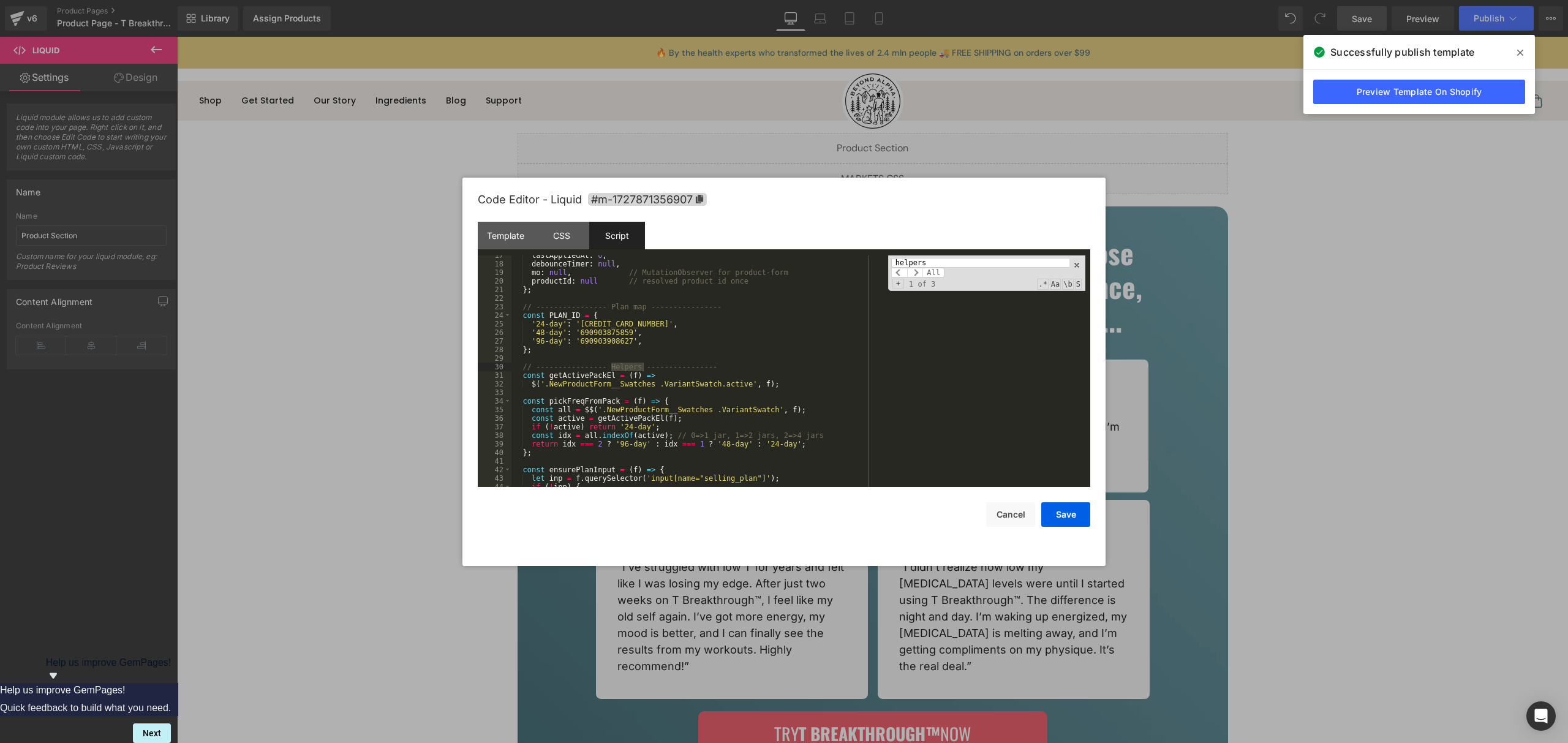
type input "helpers"
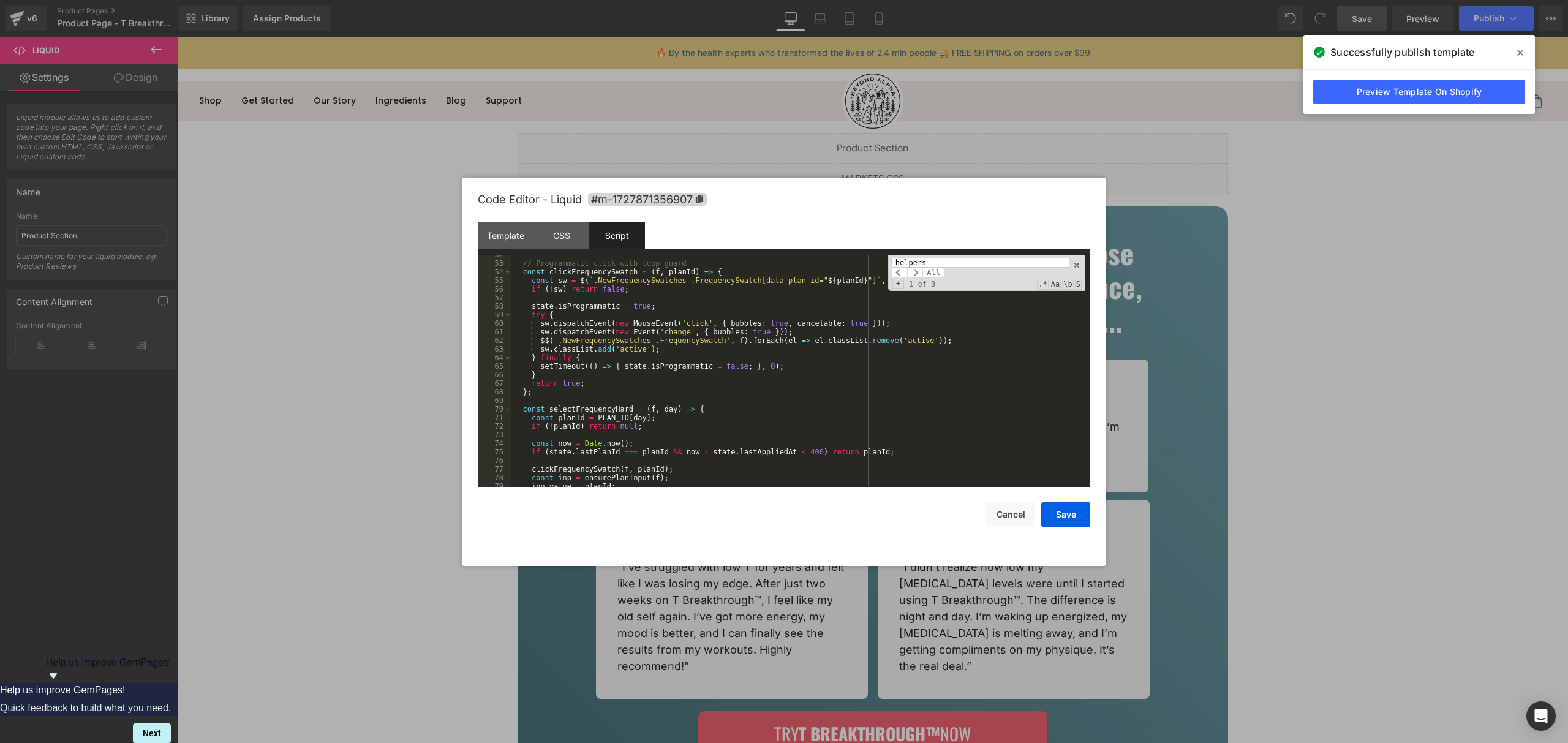
scroll to position [599, 0]
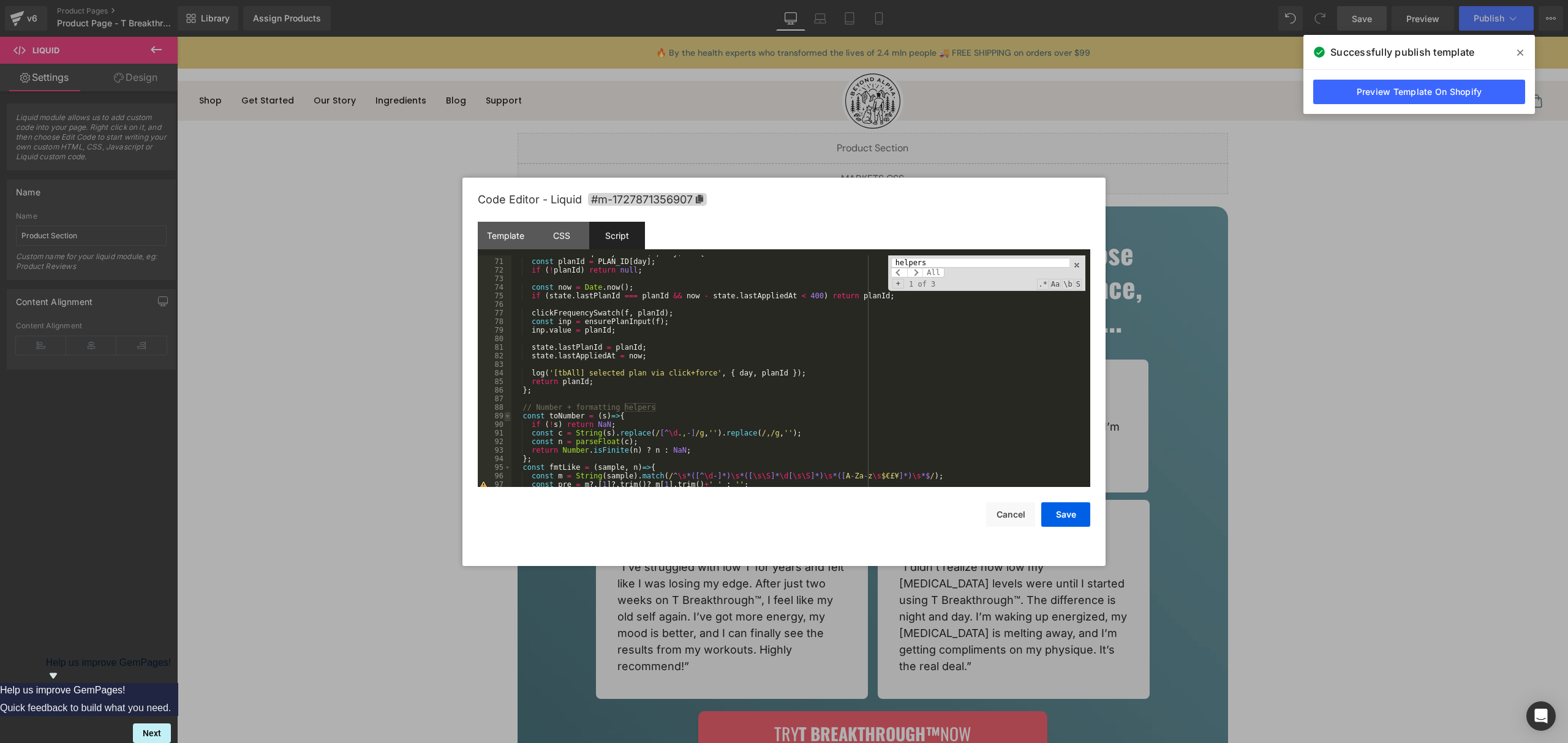
click at [507, 418] on span at bounding box center [507, 416] width 7 height 9
click at [508, 424] on span at bounding box center [507, 424] width 7 height 9
click at [715, 428] on div "const selectFrequencyHard = ( f , day ) => { const planId = PLAN_ID [ day ] ; i…" at bounding box center [798, 373] width 574 height 249
click at [507, 423] on span at bounding box center [507, 424] width 7 height 9
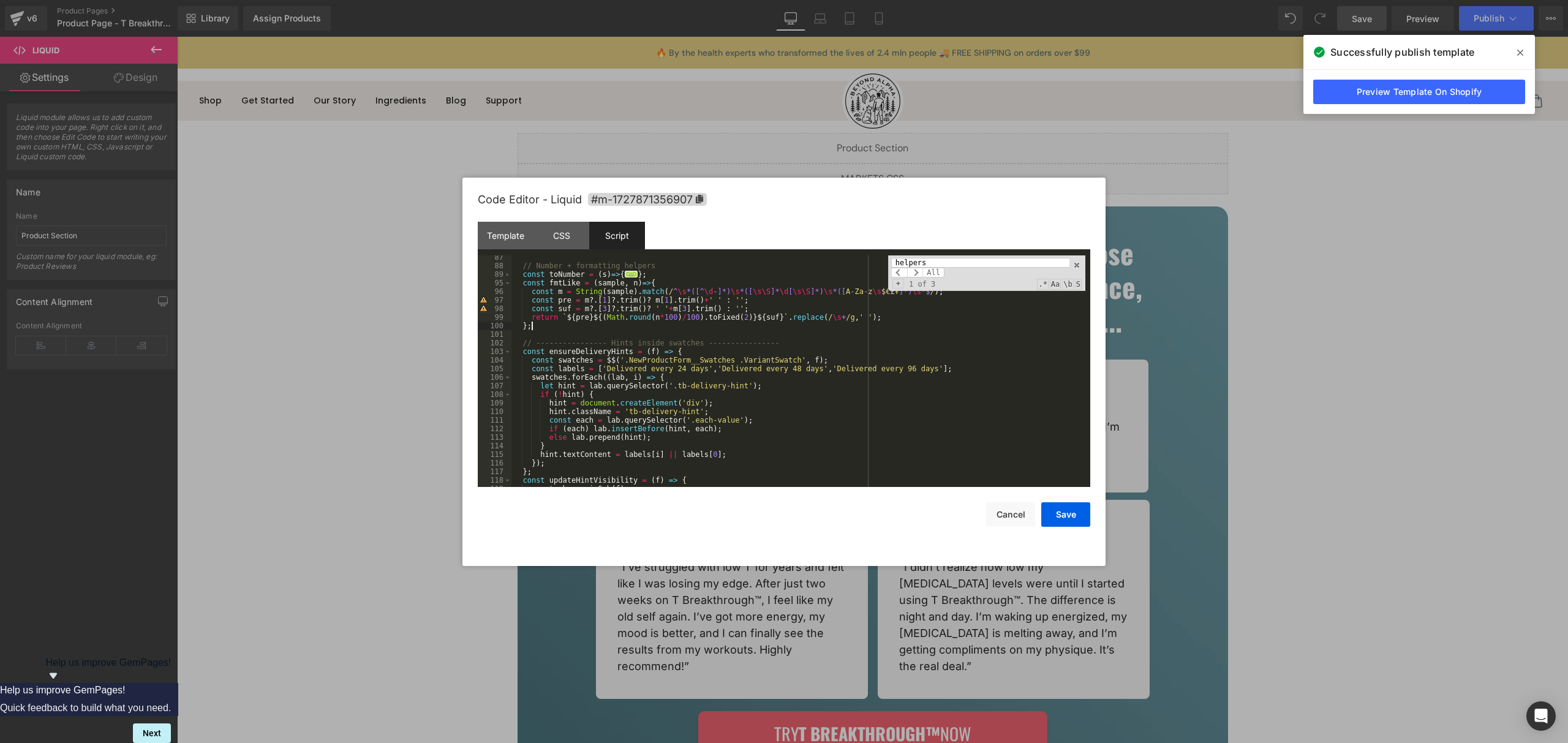
scroll to position [716, 0]
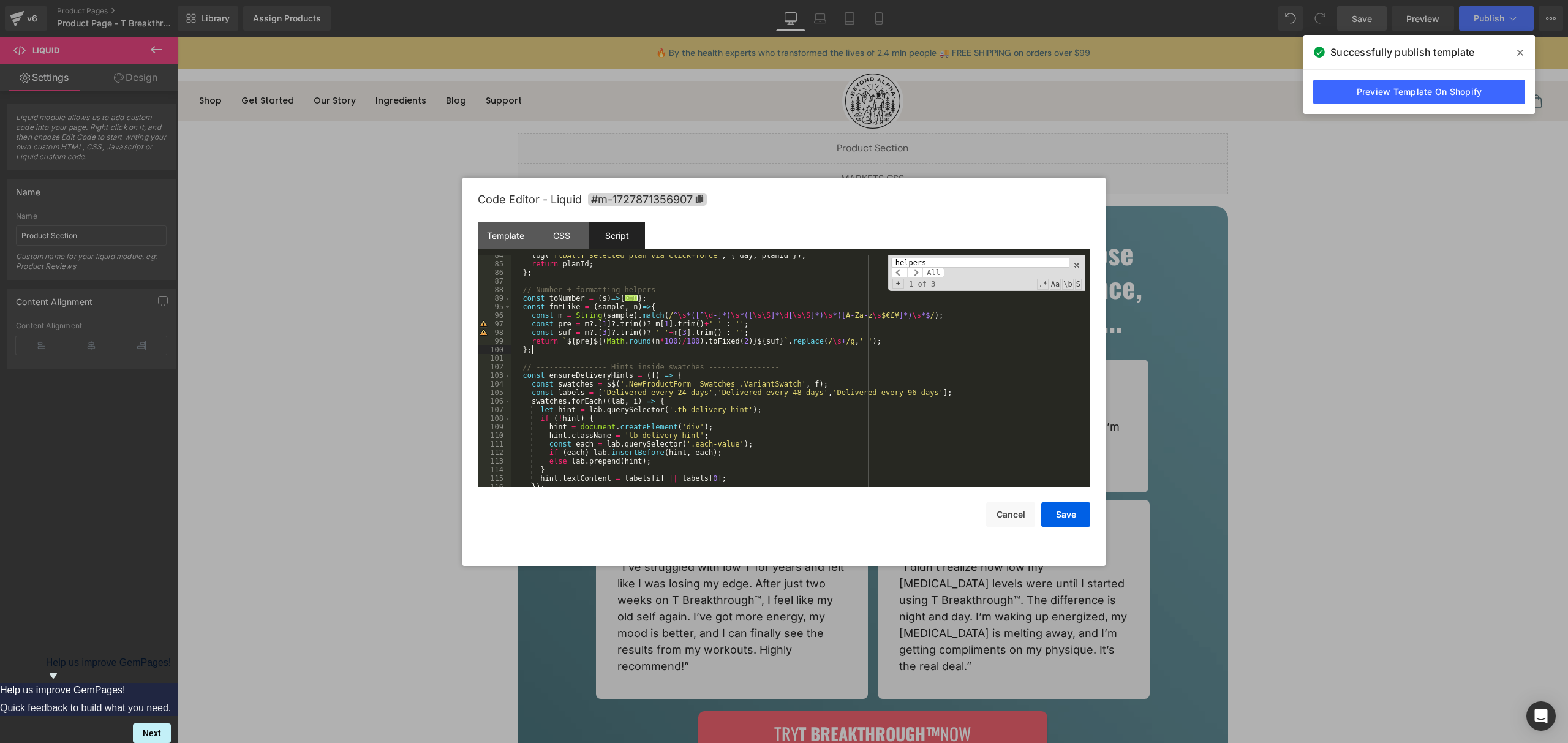
click at [550, 349] on div "log ( '[tbAll] selected plan via click+force' , { day , planId }) ; return plan…" at bounding box center [798, 376] width 574 height 249
click at [706, 306] on div "log ( '[tbAll] selected plan via click+force' , { day , planId }) ; return plan…" at bounding box center [798, 376] width 574 height 249
click at [509, 307] on span at bounding box center [507, 307] width 7 height 9
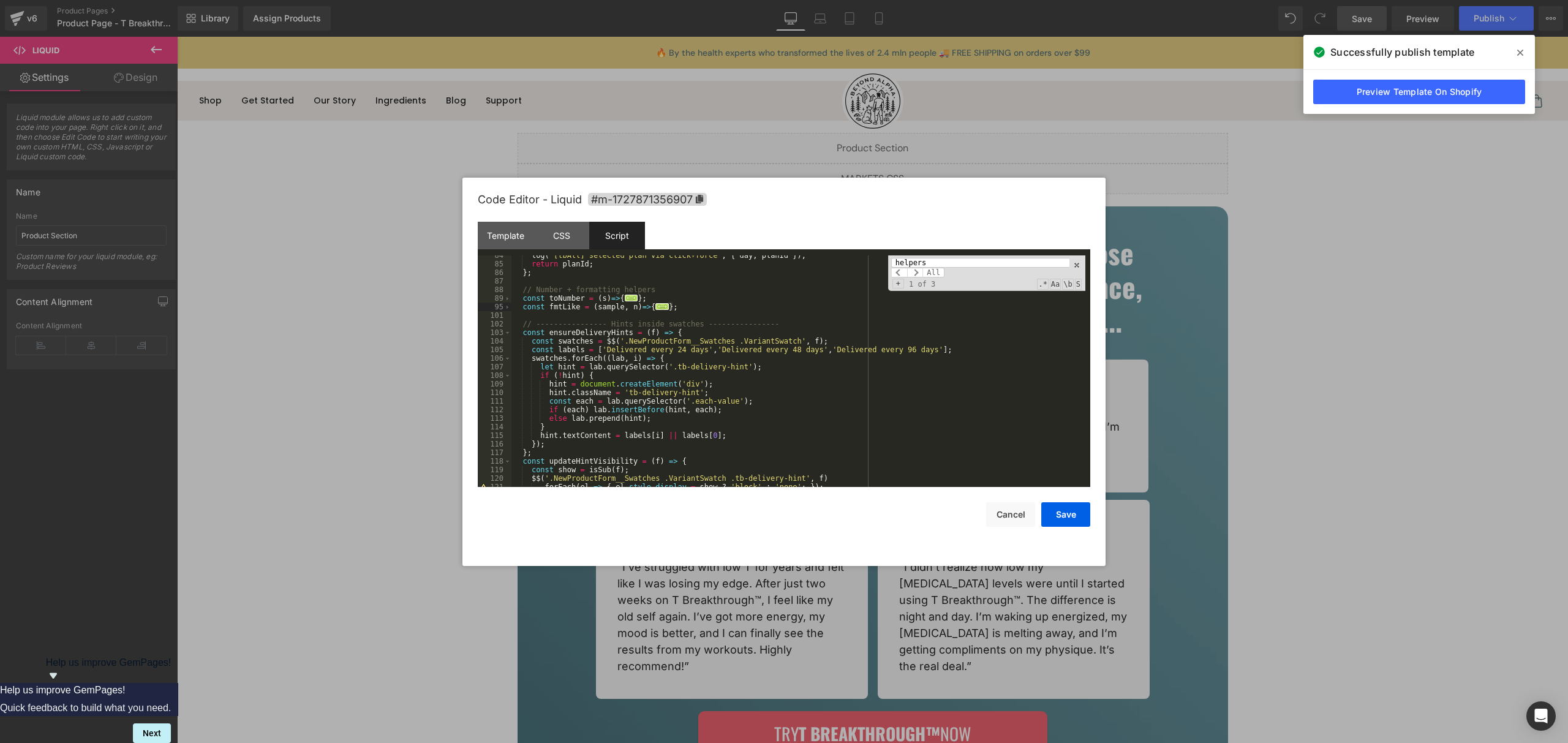
click at [708, 310] on div "log ( '[tbAll] selected plan via click+force' , { day , planId }) ; return plan…" at bounding box center [798, 376] width 574 height 249
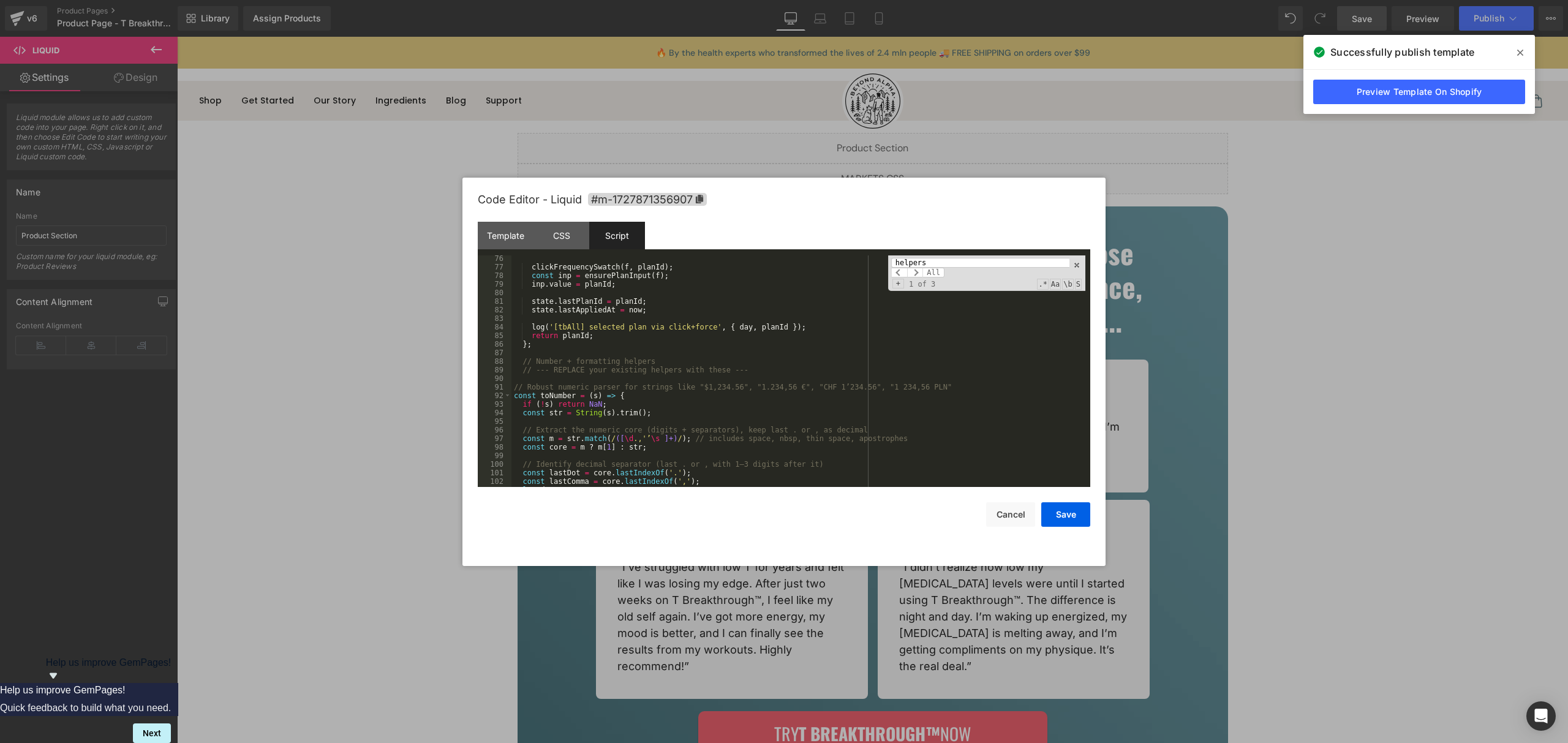
scroll to position [633, 0]
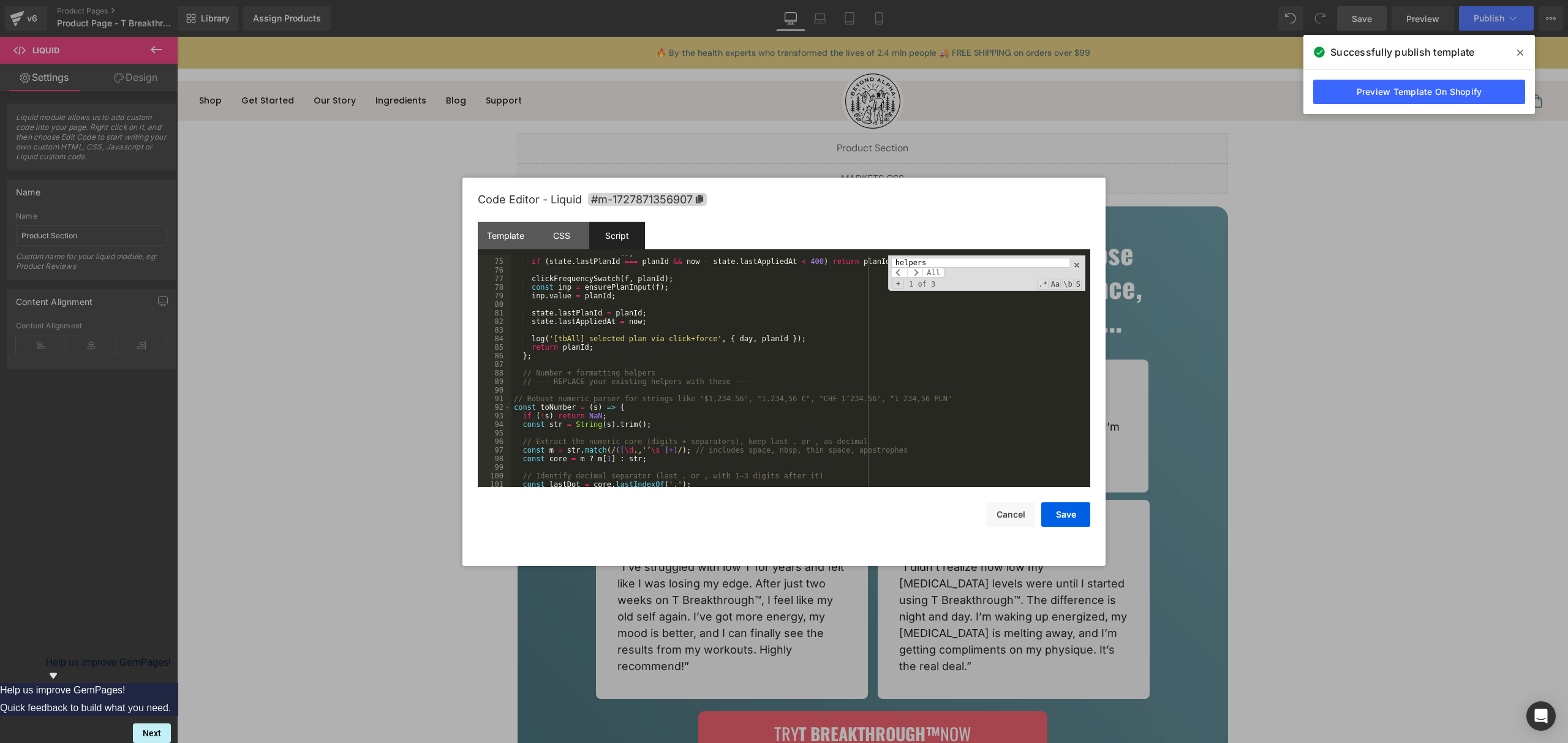
click at [530, 409] on div "const now = Date . now ( ) ; if ( state . lastPlanId === planId && now - state …" at bounding box center [798, 373] width 574 height 249
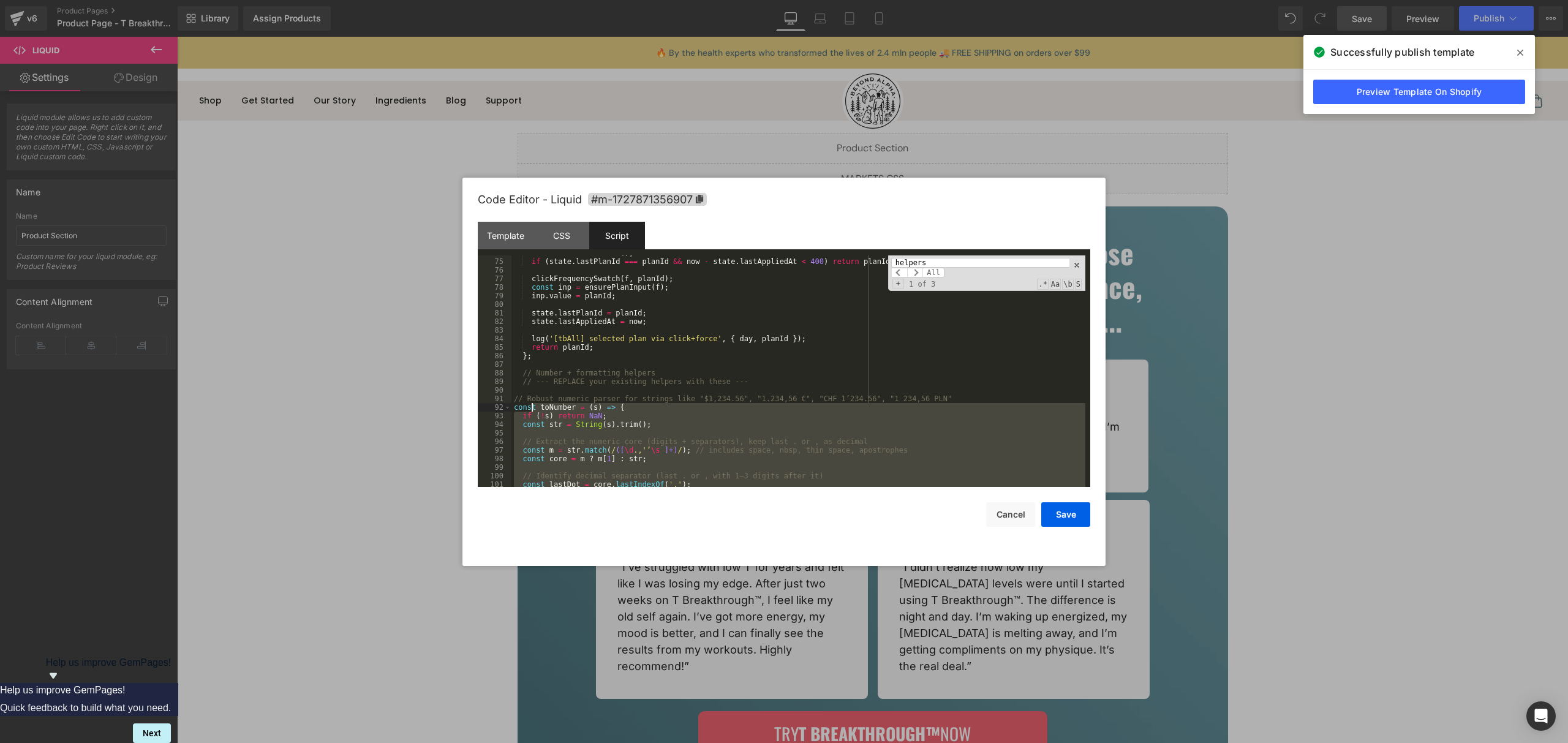
click at [534, 399] on div "const now = Date . now ( ) ; if ( state . lastPlanId === planId && now - state …" at bounding box center [798, 373] width 574 height 249
click at [1080, 509] on button "Save" at bounding box center [1066, 514] width 49 height 24
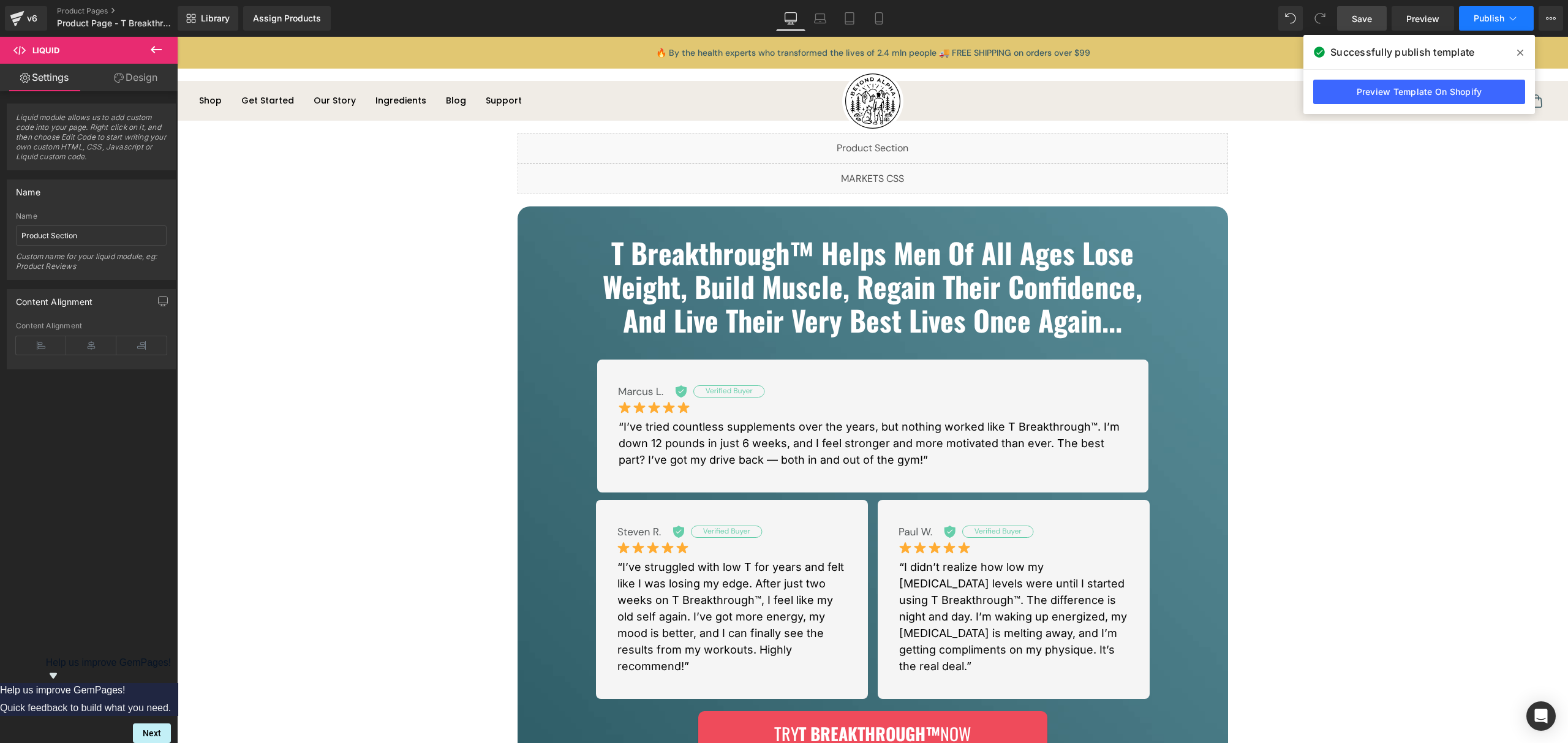
click at [1477, 19] on span "Publish" at bounding box center [1489, 18] width 31 height 10
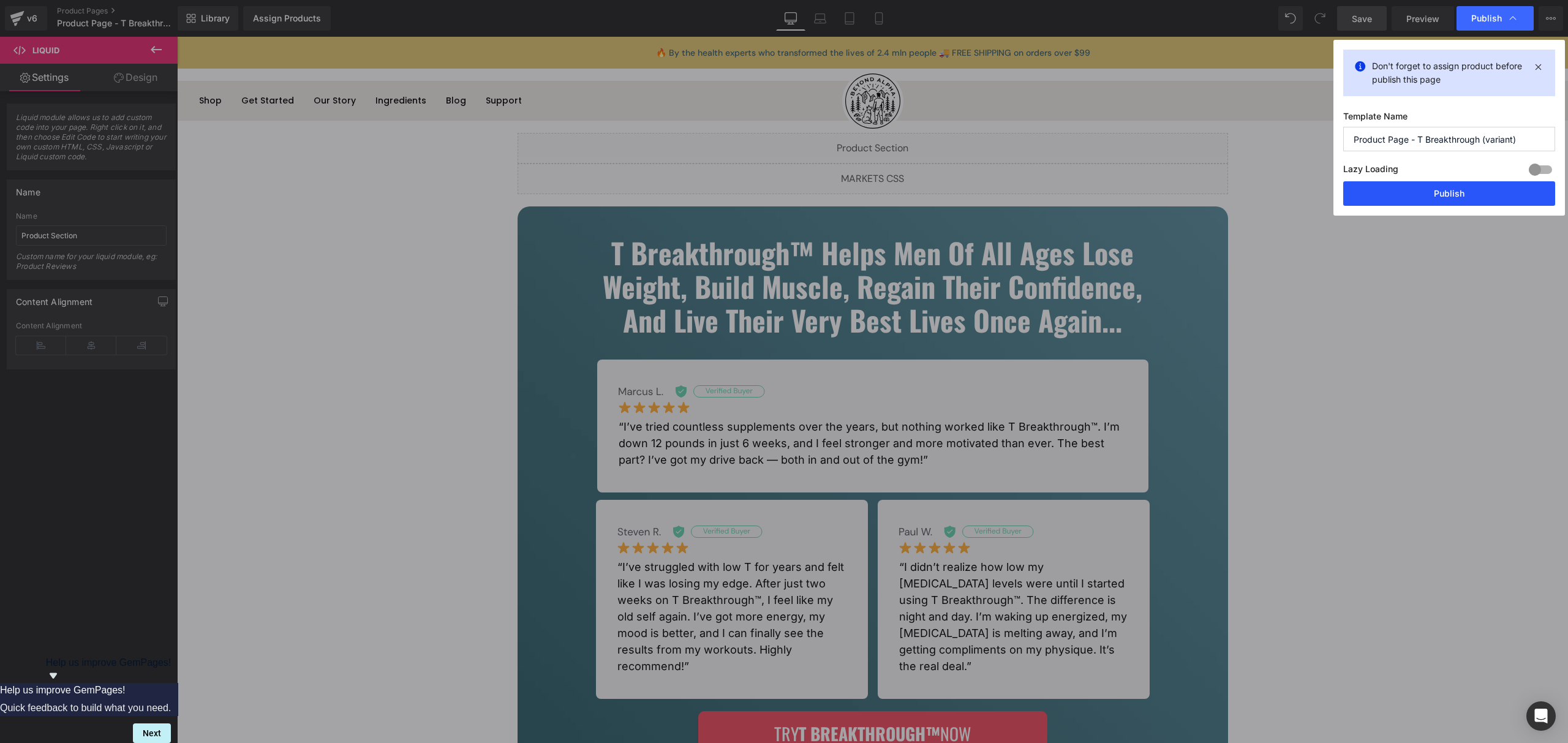
click at [1451, 194] on button "Publish" at bounding box center [1450, 193] width 212 height 24
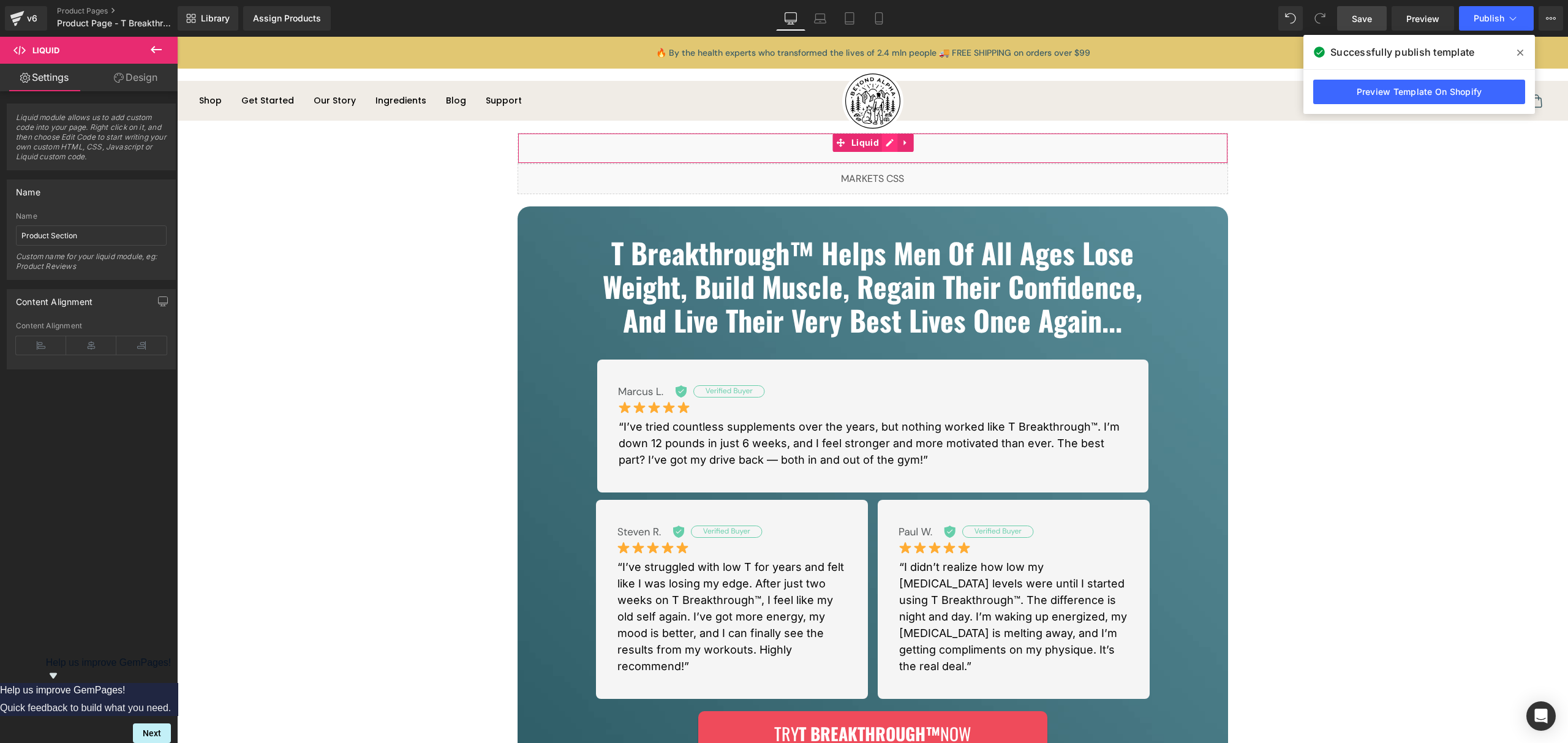
click at [884, 147] on div "Liquid" at bounding box center [873, 148] width 710 height 31
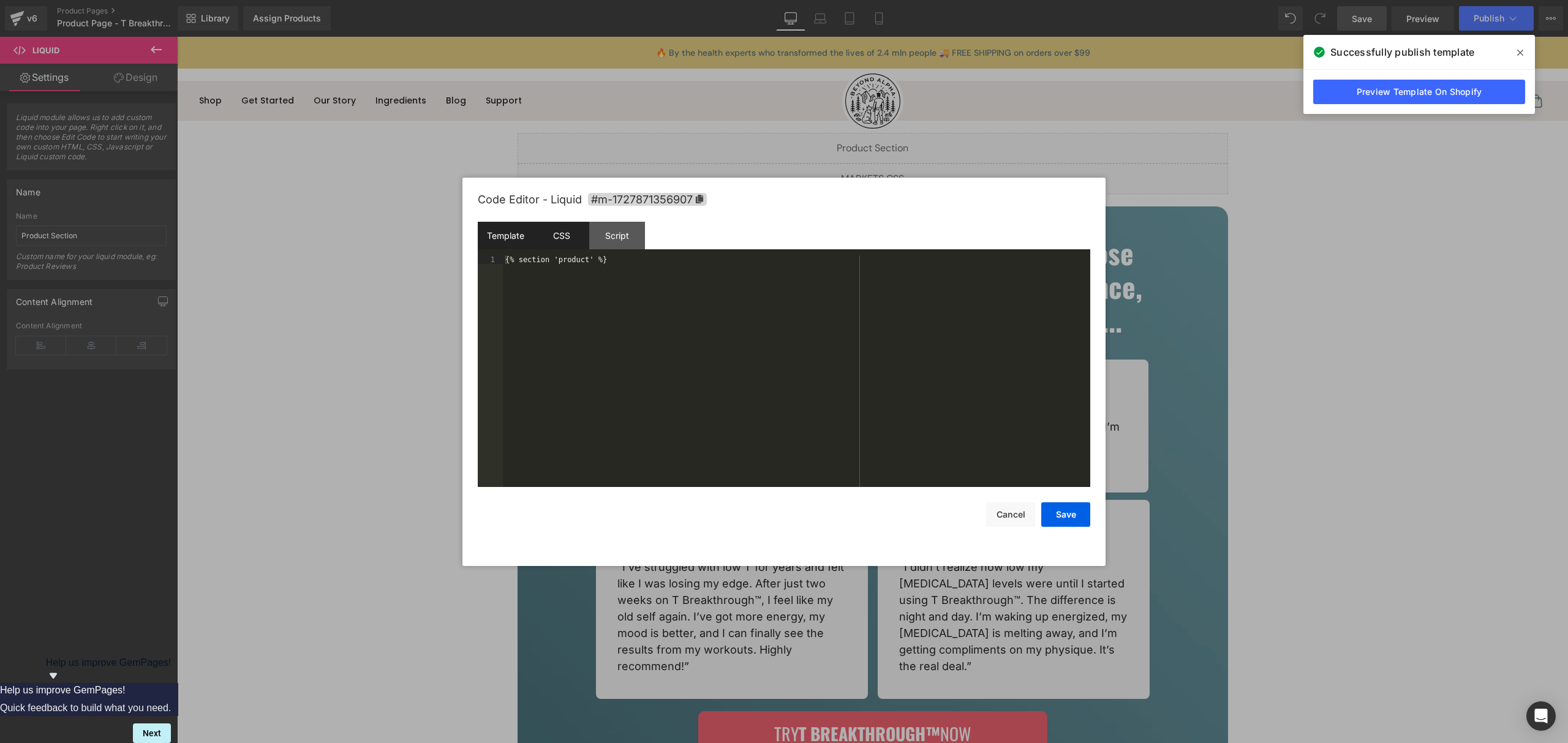
click at [571, 245] on div "CSS" at bounding box center [561, 236] width 56 height 28
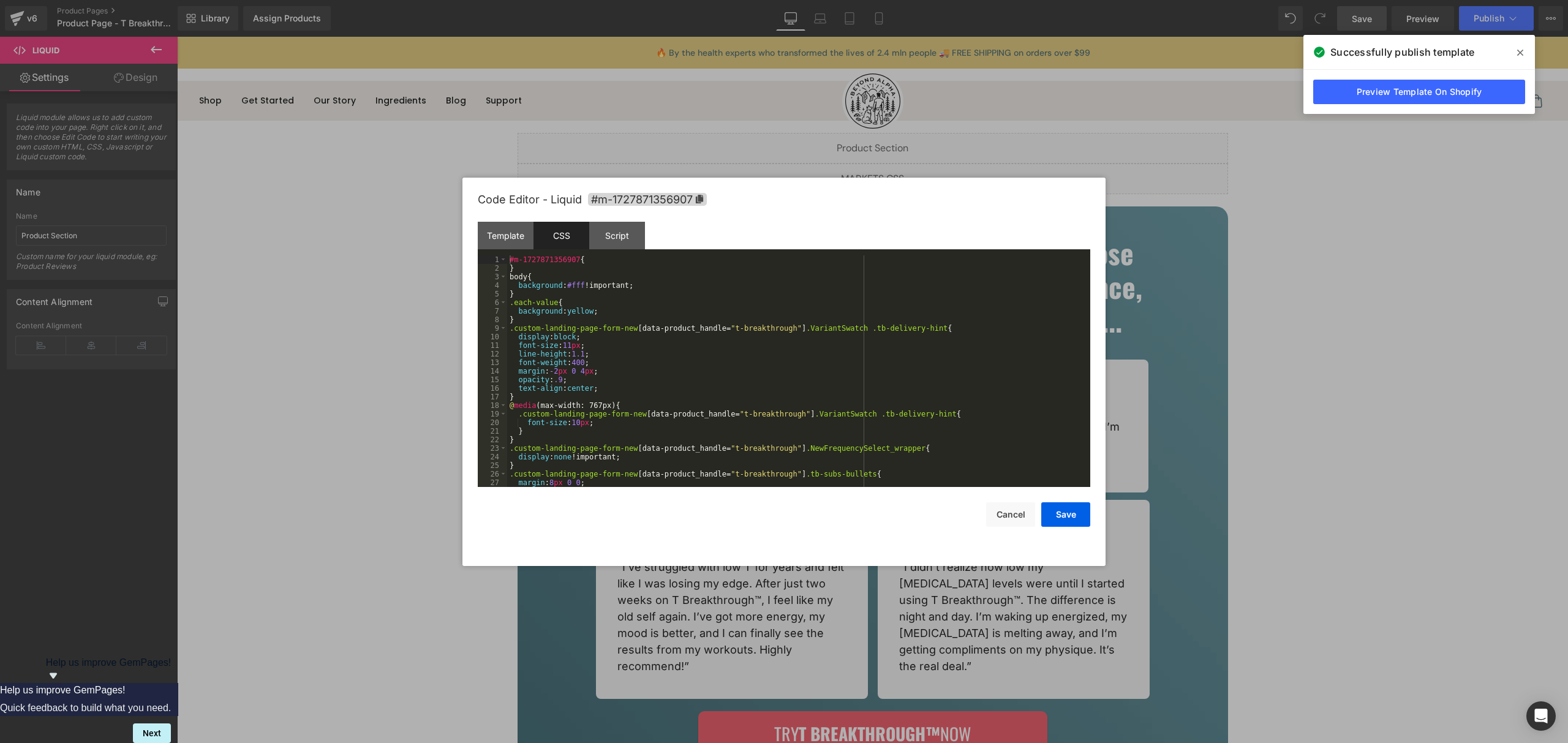
scroll to position [557, 0]
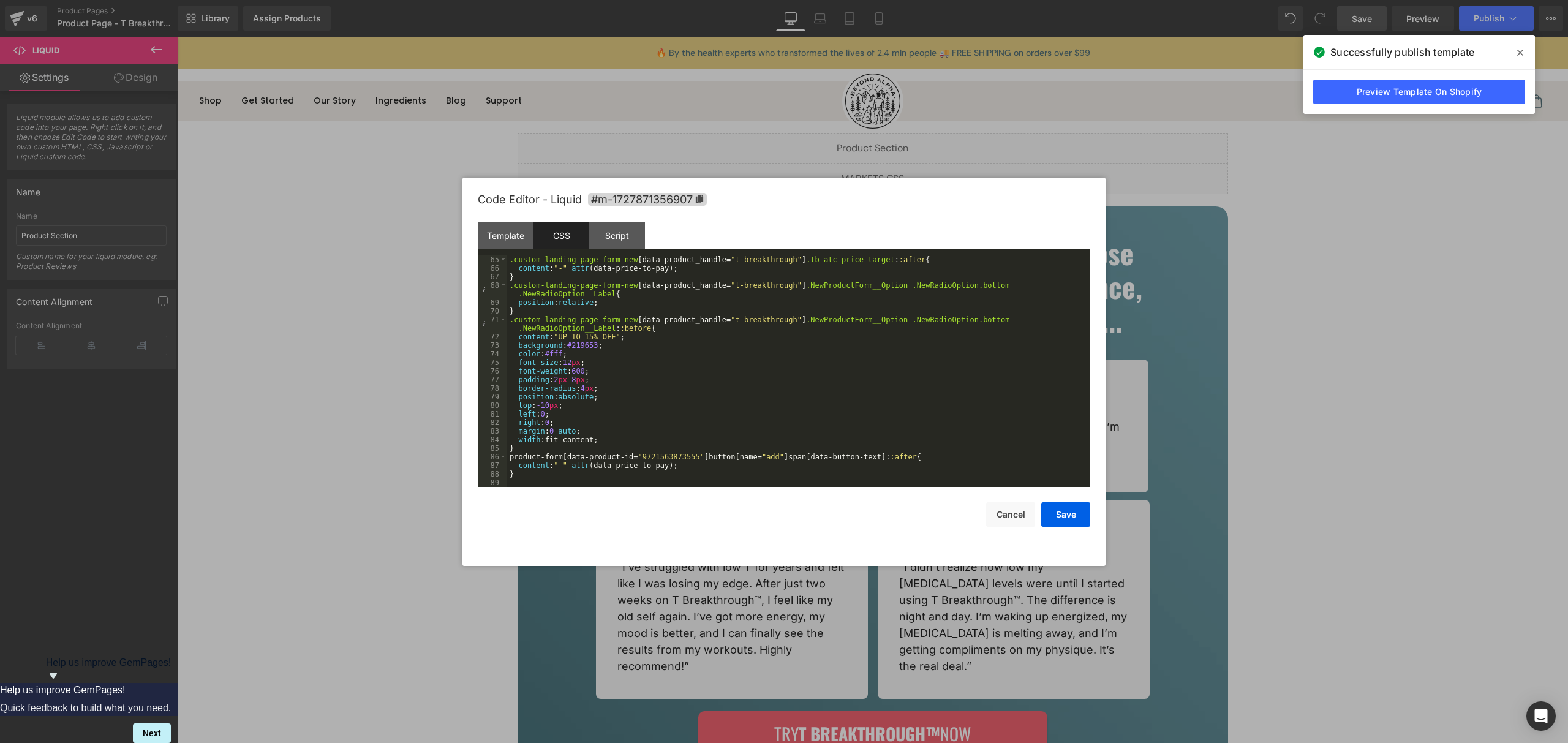
click at [549, 475] on div ".custom-landing-page-form-new [ data-product_handle = " t-breakthrough " ] .tb-…" at bounding box center [796, 379] width 578 height 249
paste textarea
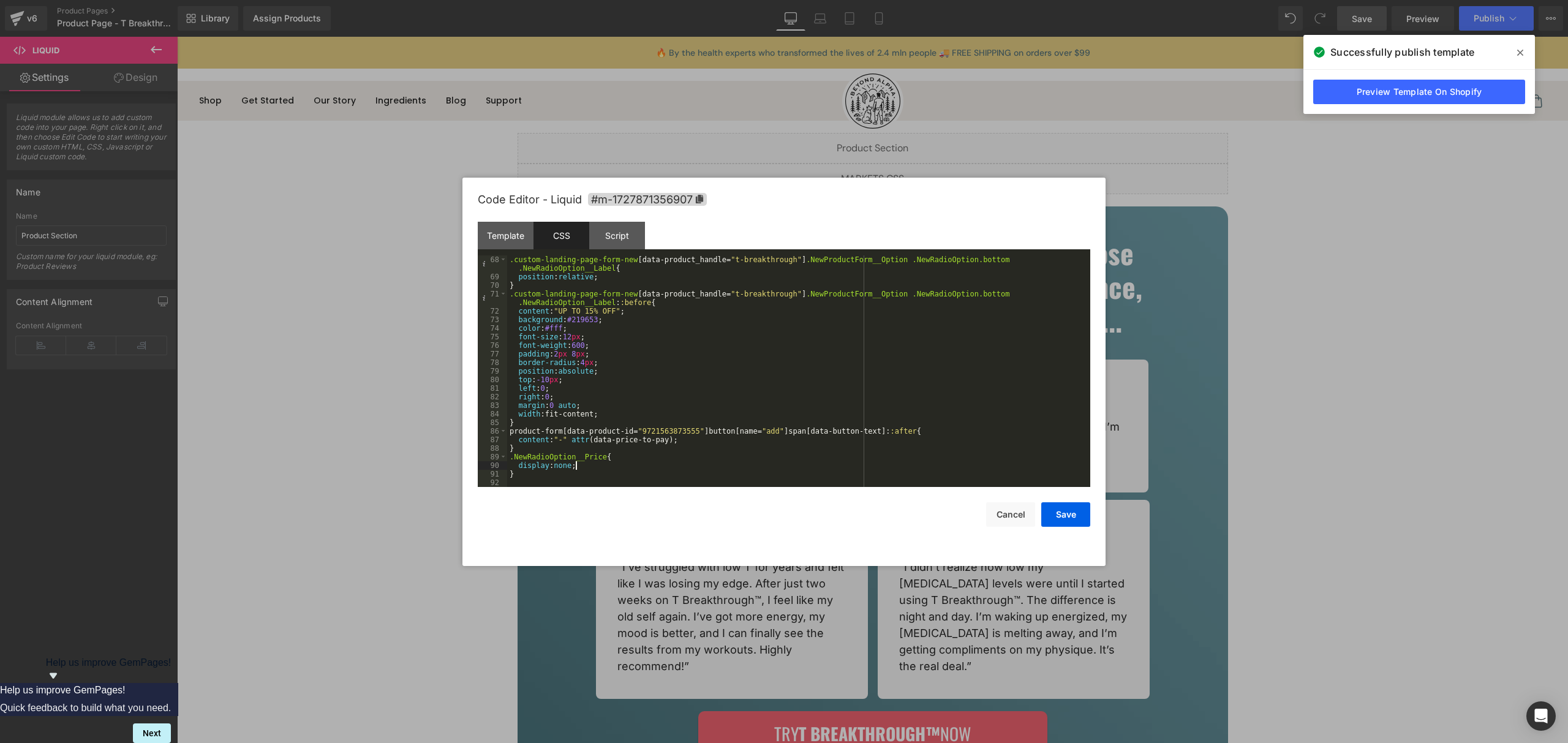
scroll to position [583, 0]
click at [1082, 511] on button "Save" at bounding box center [1066, 514] width 49 height 24
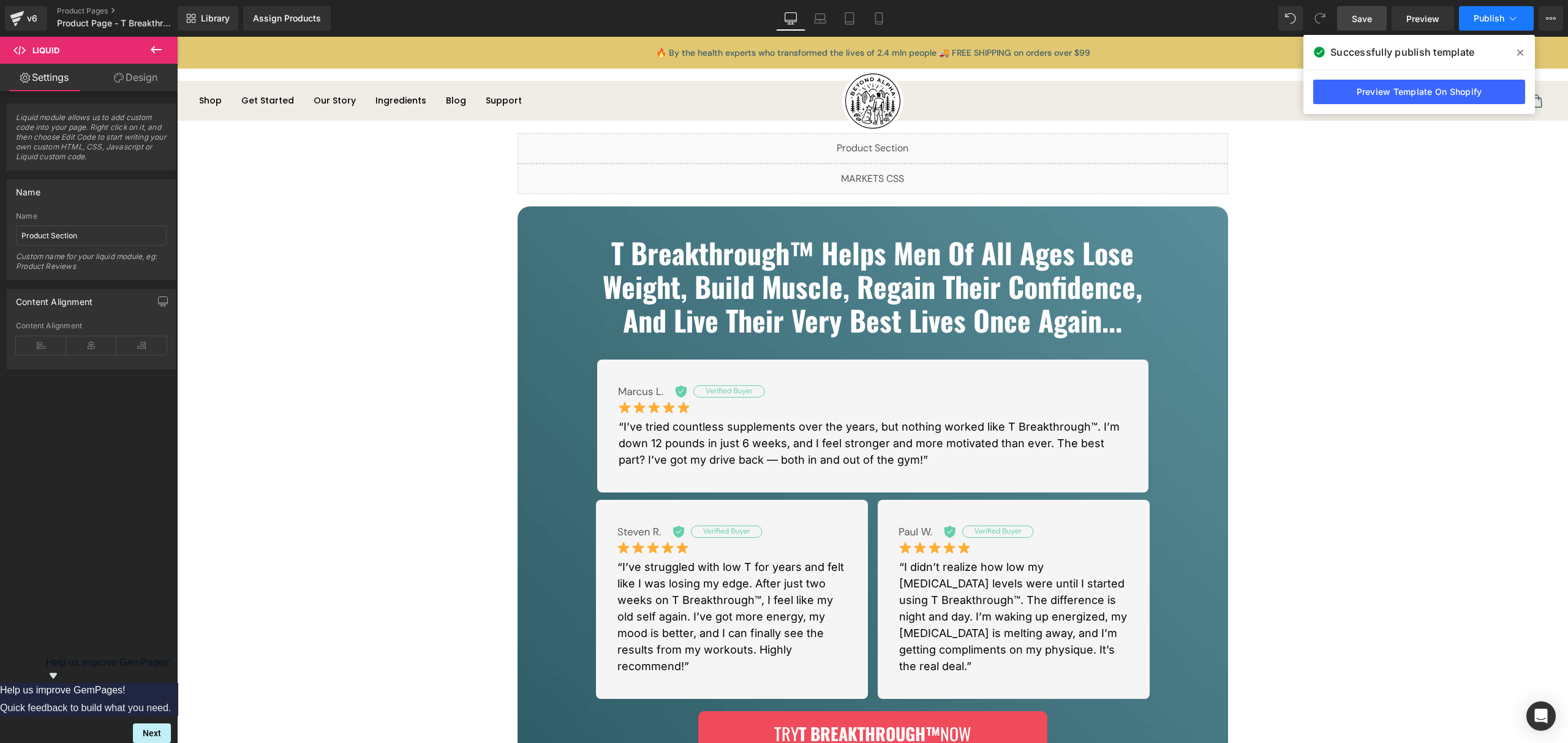
click at [1480, 13] on span "Publish" at bounding box center [1489, 18] width 31 height 10
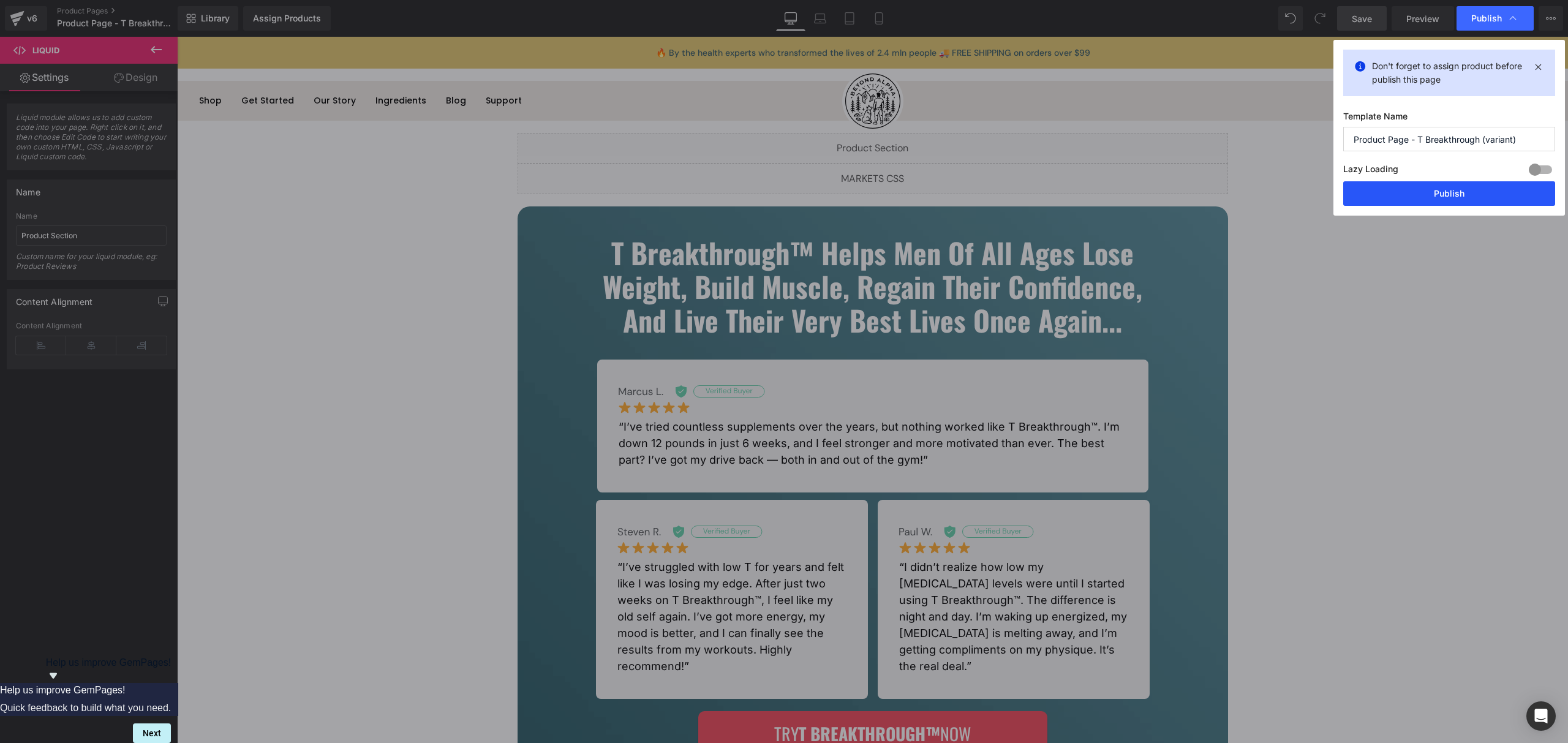
click at [1465, 186] on button "Publish" at bounding box center [1450, 193] width 212 height 24
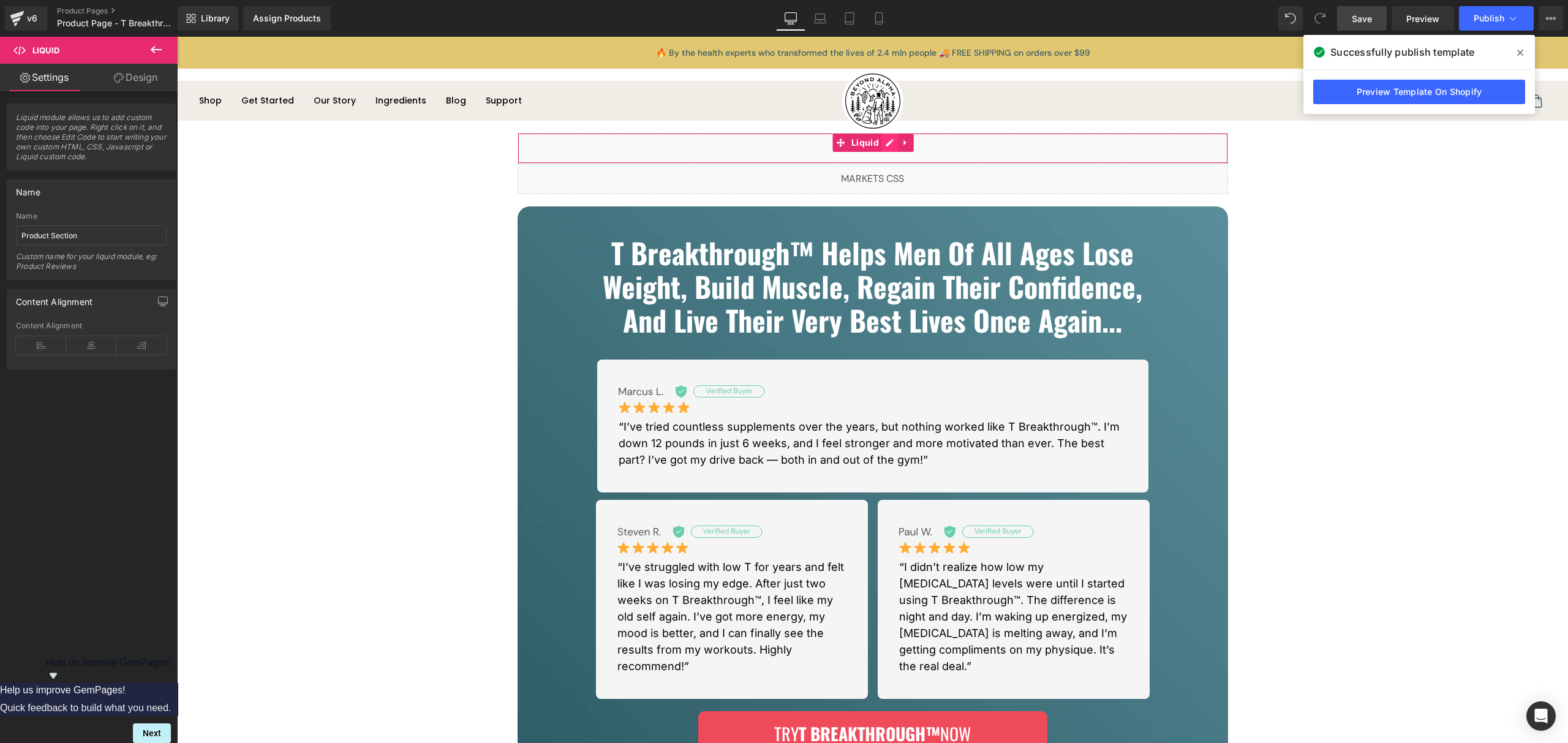
click at [885, 142] on div "Liquid" at bounding box center [873, 148] width 710 height 31
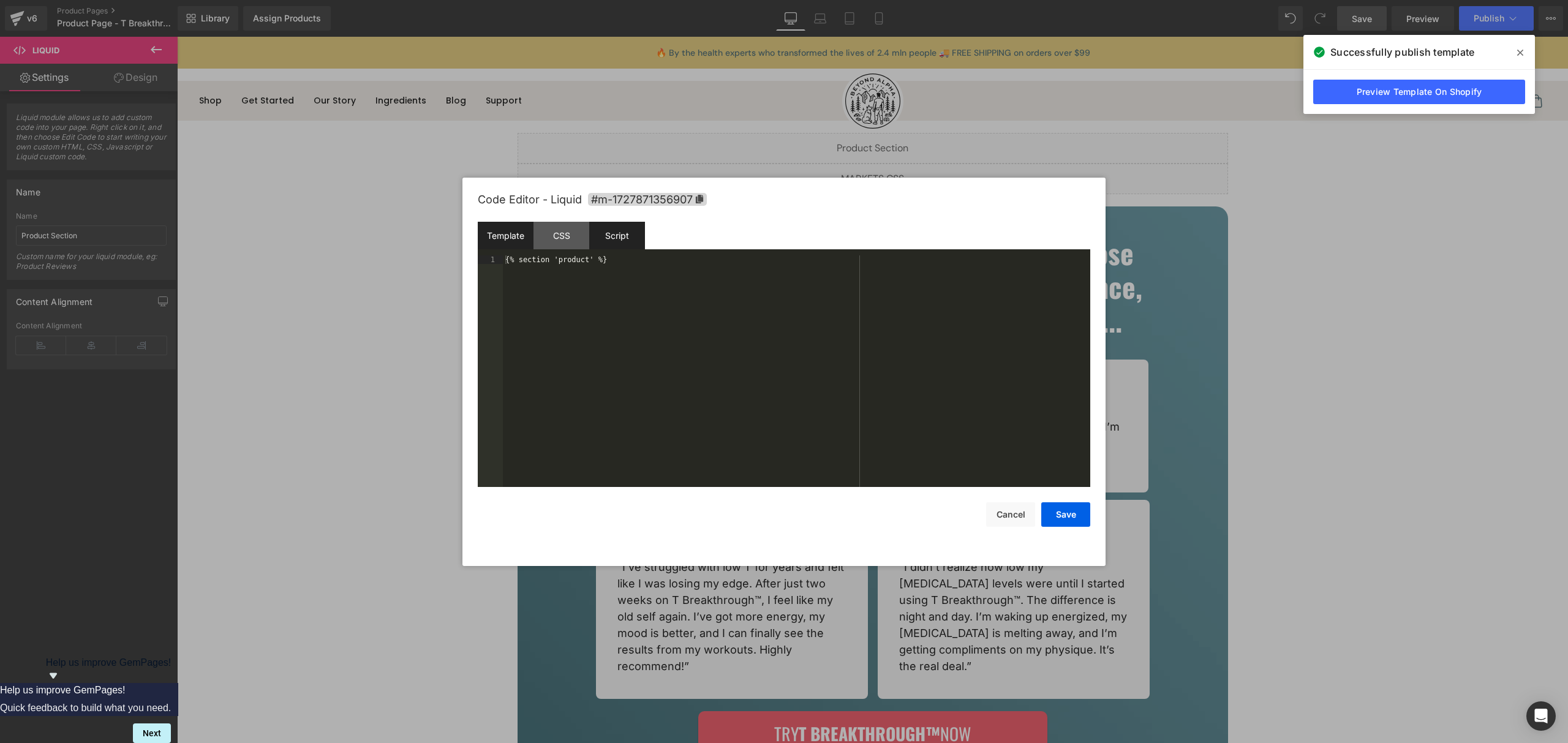
click at [623, 248] on div "Script" at bounding box center [617, 236] width 56 height 28
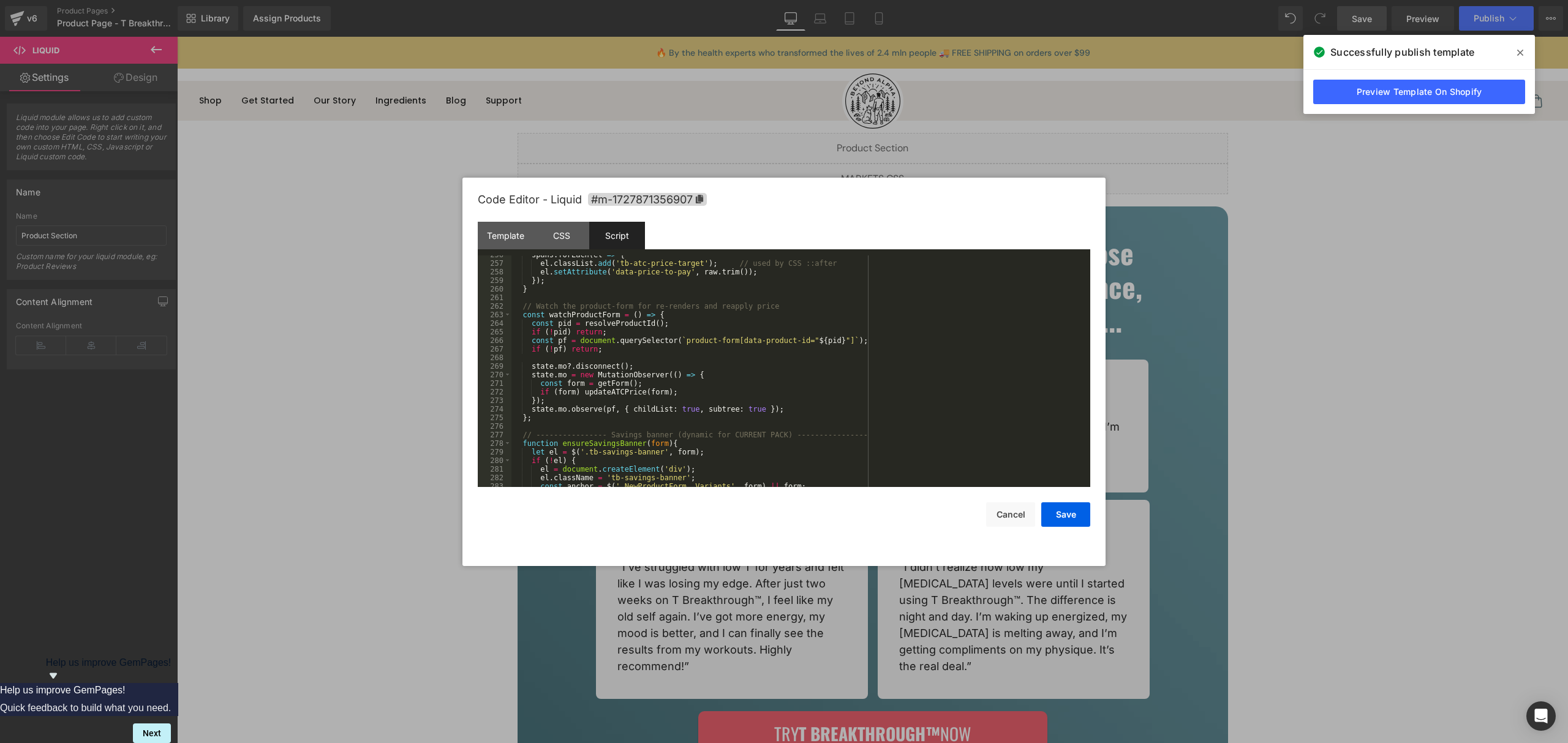
scroll to position [2003, 0]
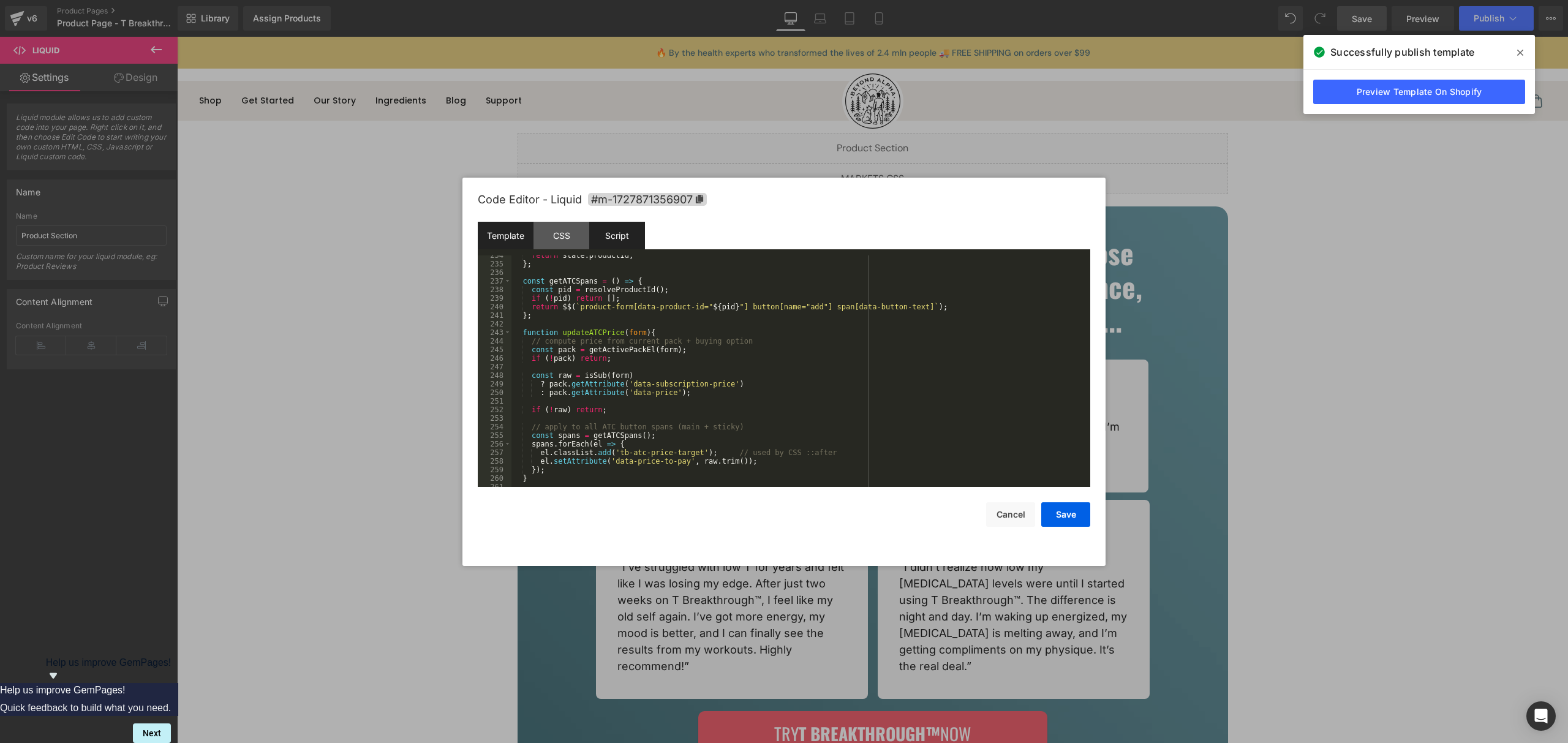
click at [501, 234] on div "Template" at bounding box center [505, 236] width 56 height 28
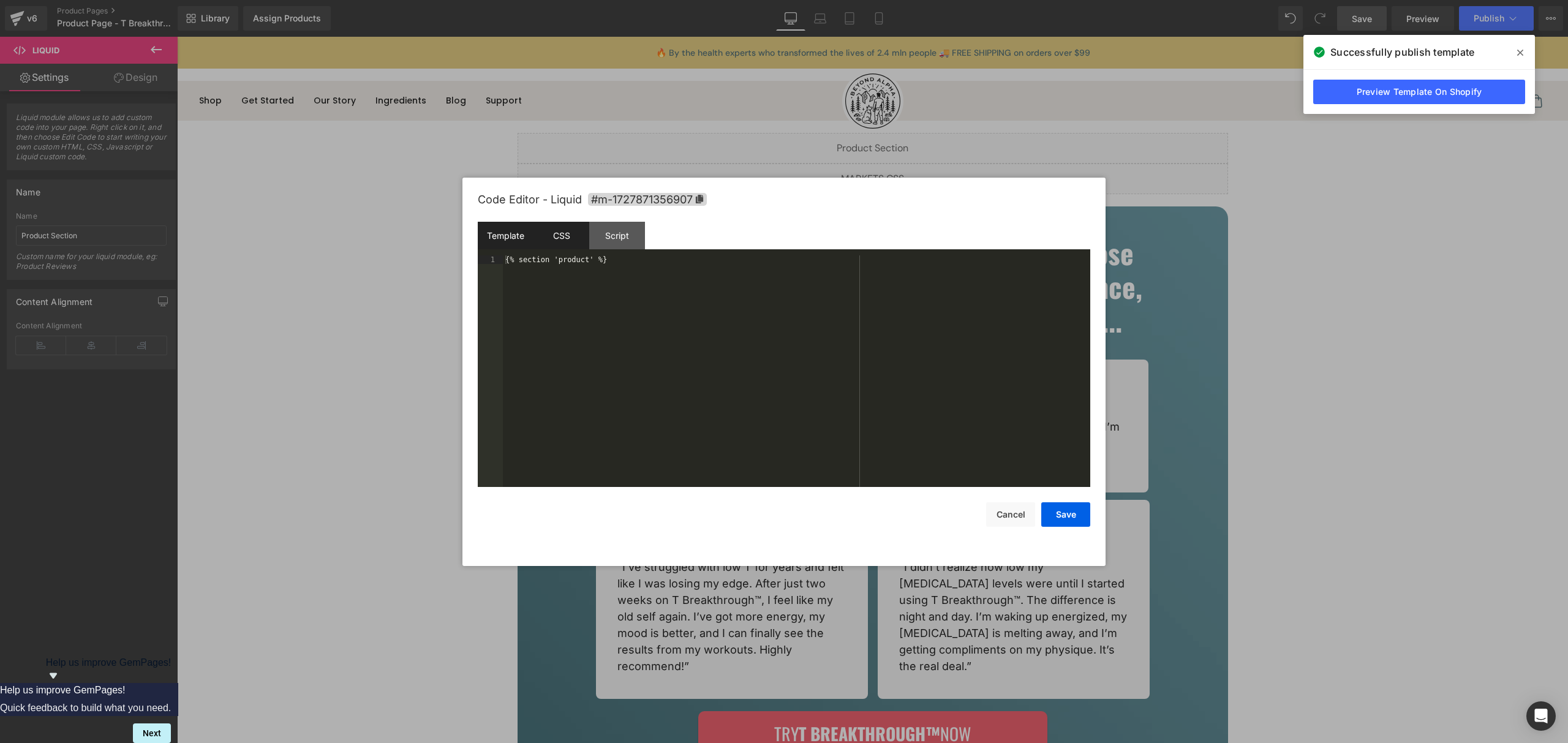
click at [550, 246] on div "CSS" at bounding box center [561, 236] width 56 height 28
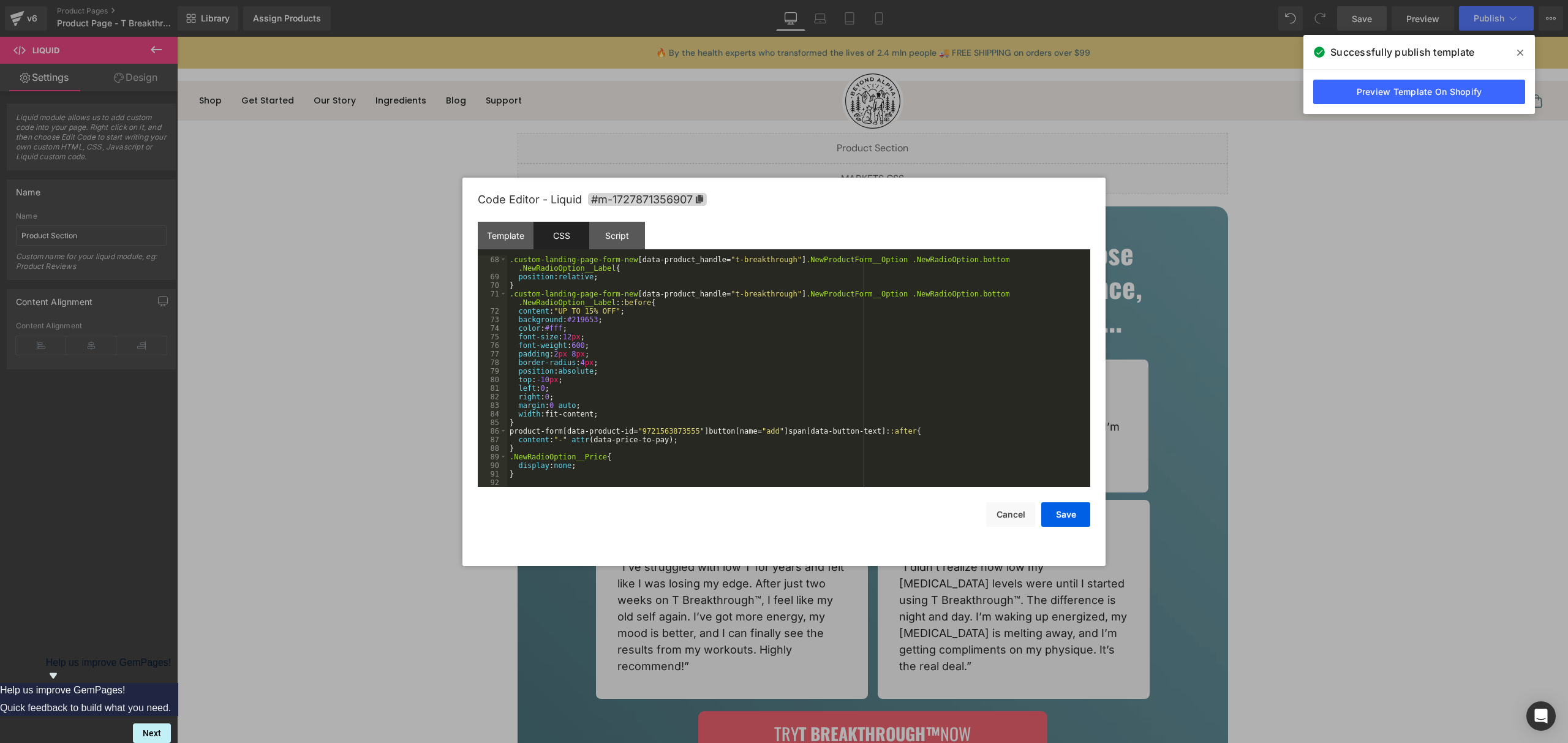
scroll to position [583, 0]
click at [579, 466] on div ".custom-landing-page-form-new [ data-product_handle = " t-breakthrough " ] .New…" at bounding box center [796, 384] width 578 height 257
